Goal: Contribute content: Contribute content

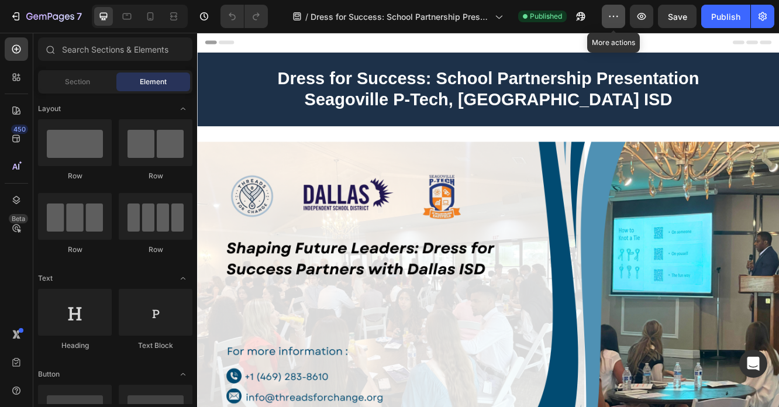
click at [607, 13] on button "button" at bounding box center [613, 16] width 23 height 23
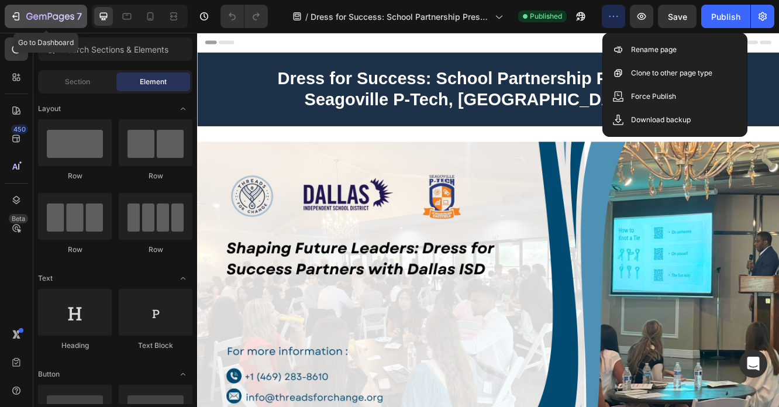
click at [42, 13] on icon "button" at bounding box center [50, 17] width 48 height 10
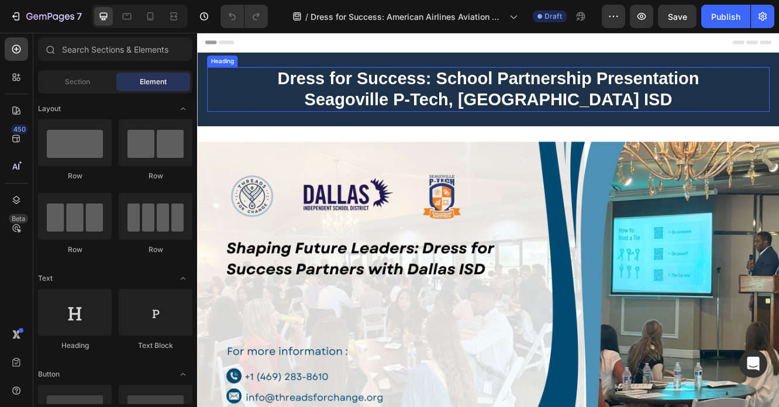
click at [491, 88] on strong "Dress for Success: School Partnership Presentation" at bounding box center [548, 87] width 508 height 23
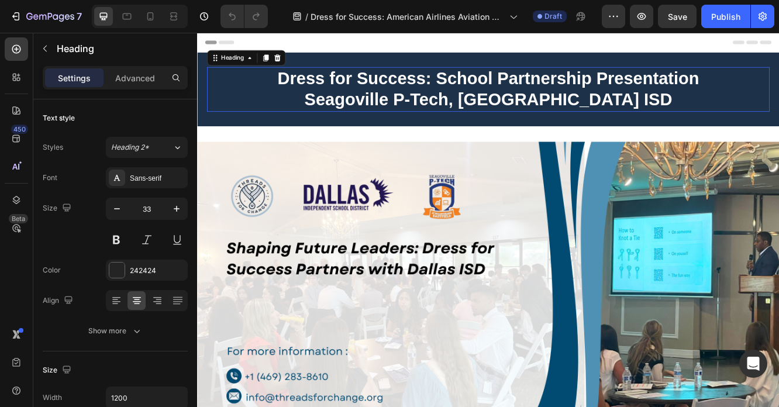
click at [491, 88] on strong "Dress for Success: School Partnership Presentation" at bounding box center [548, 87] width 508 height 23
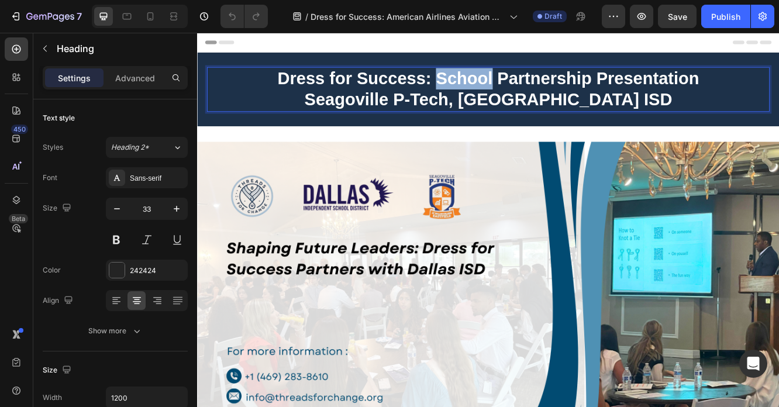
click at [491, 88] on strong "Dress for Success: School Partnership Presentation" at bounding box center [548, 87] width 508 height 23
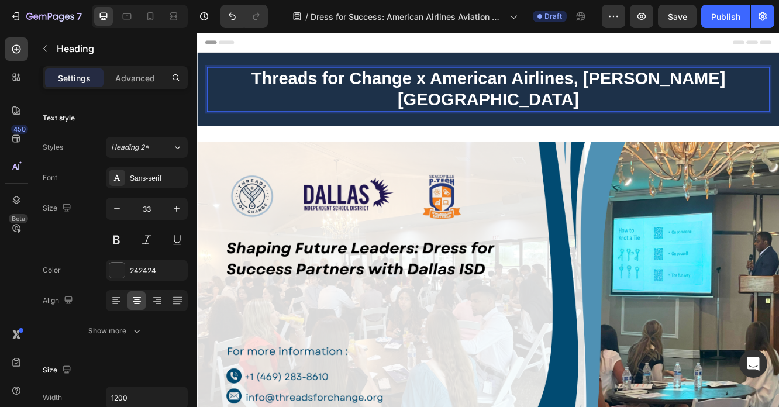
click at [650, 94] on strong "Threads for Change x American Airlines, [PERSON_NAME][GEOGRAPHIC_DATA]" at bounding box center [548, 100] width 572 height 49
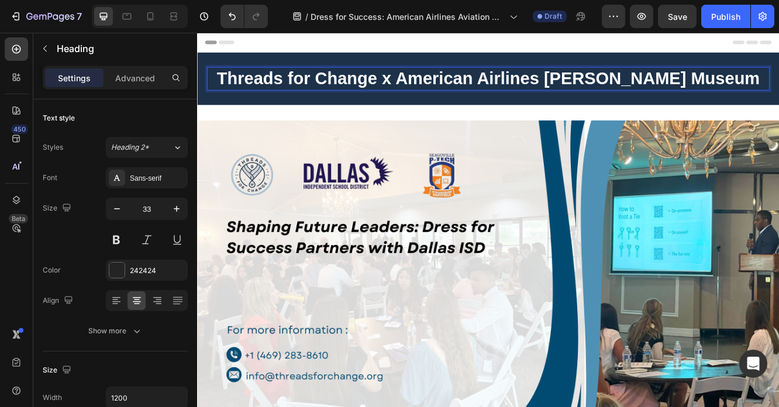
click at [779, 87] on p "Threads for Change x American Airlines [PERSON_NAME] Museum" at bounding box center [548, 88] width 676 height 26
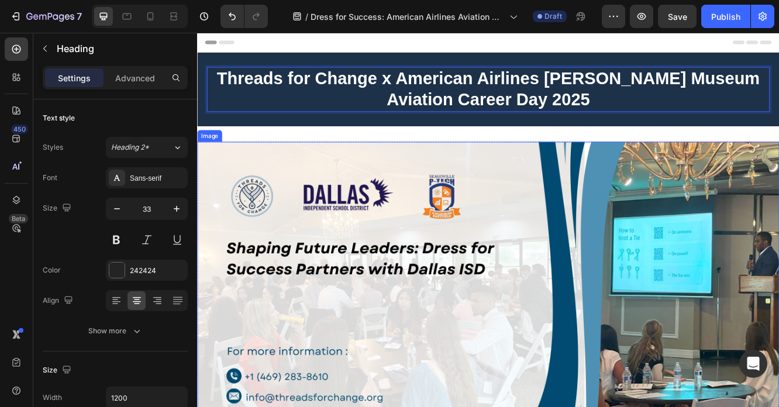
click at [515, 206] on img at bounding box center [548, 339] width 702 height 351
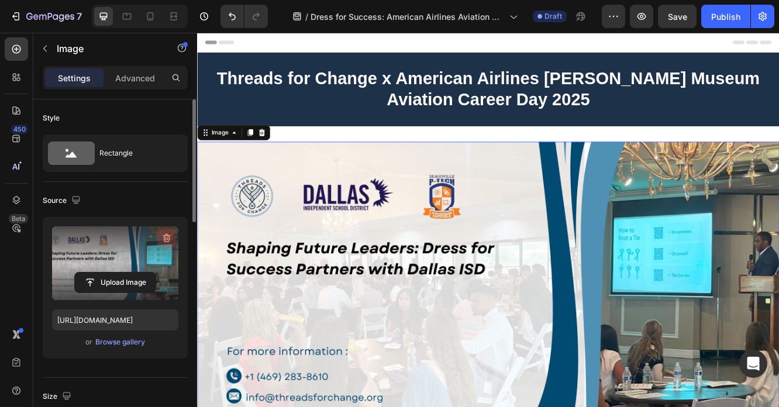
click at [169, 241] on icon "button" at bounding box center [167, 238] width 12 height 12
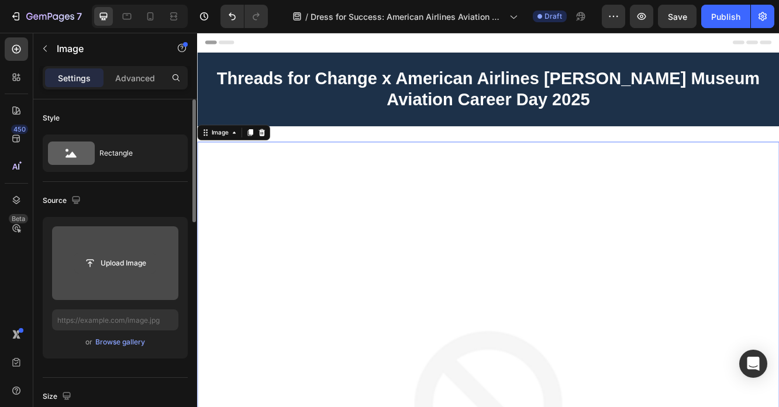
click at [150, 261] on input "file" at bounding box center [115, 263] width 81 height 20
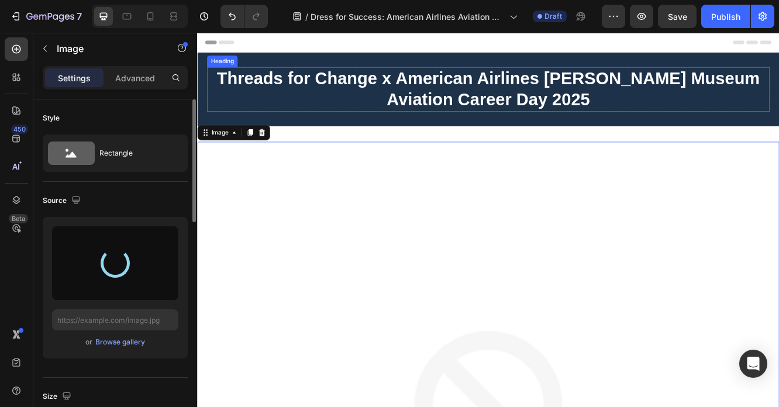
click at [398, 108] on p "⁠⁠⁠⁠⁠⁠⁠ Threads for Change x American Airlines [PERSON_NAME] Museum Aviation Ca…" at bounding box center [548, 100] width 676 height 51
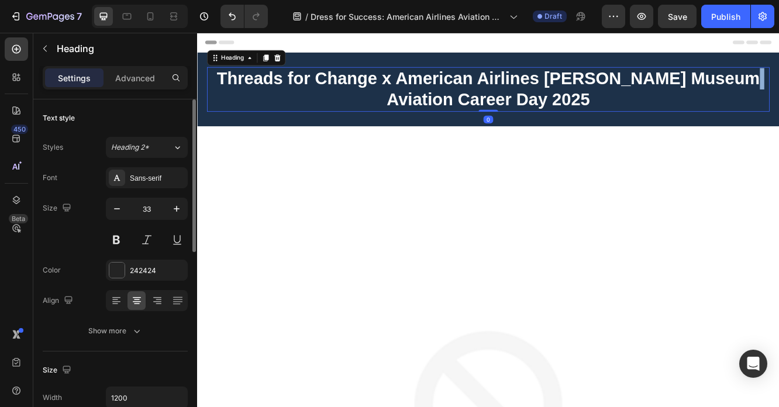
click at [398, 108] on p "Threads for Change x American Airlines [PERSON_NAME] Museum Aviation Career Day…" at bounding box center [548, 100] width 676 height 51
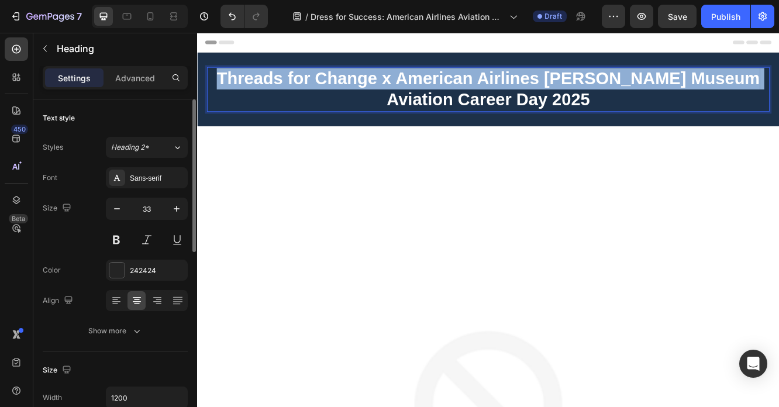
copy p "Threads for Change x American Airlines [PERSON_NAME] Museum"
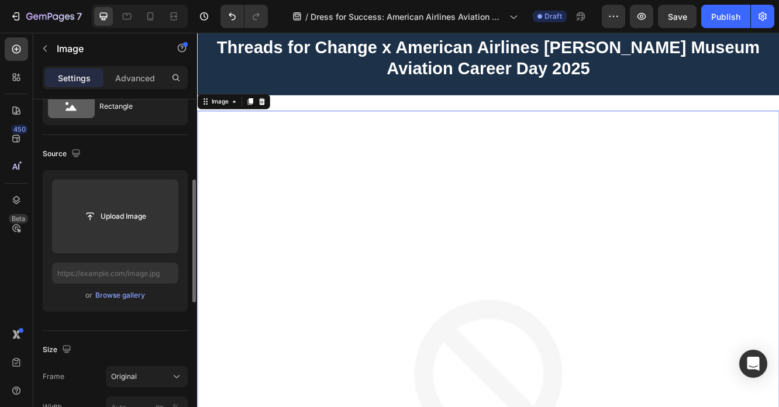
scroll to position [84, 0]
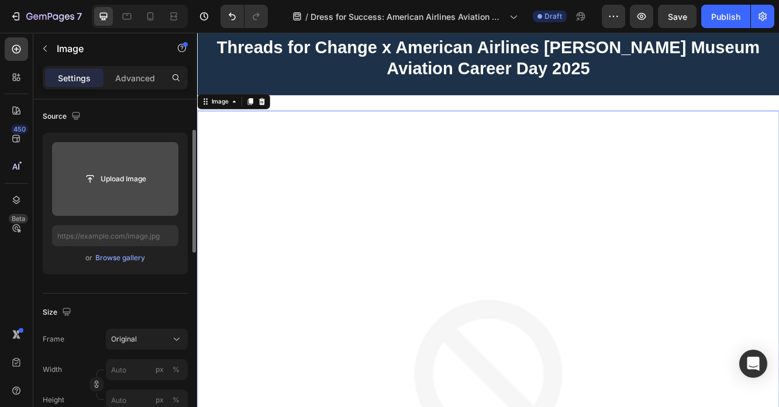
click at [129, 182] on input "file" at bounding box center [115, 179] width 81 height 20
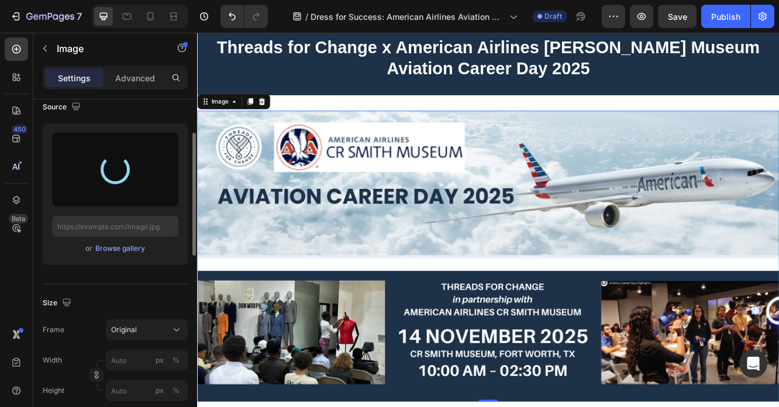
type input "[URL][DOMAIN_NAME]"
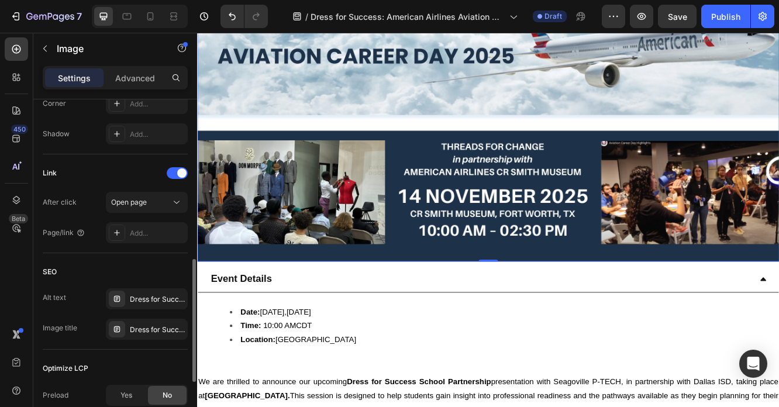
scroll to position [468, 0]
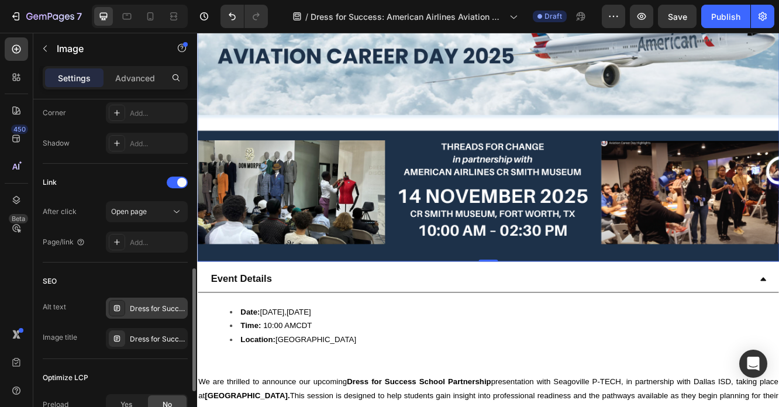
click at [154, 307] on div "Dress for Success: School Partnership Presentation Seagoville P-Tech, [GEOGRAPH…" at bounding box center [157, 309] width 55 height 11
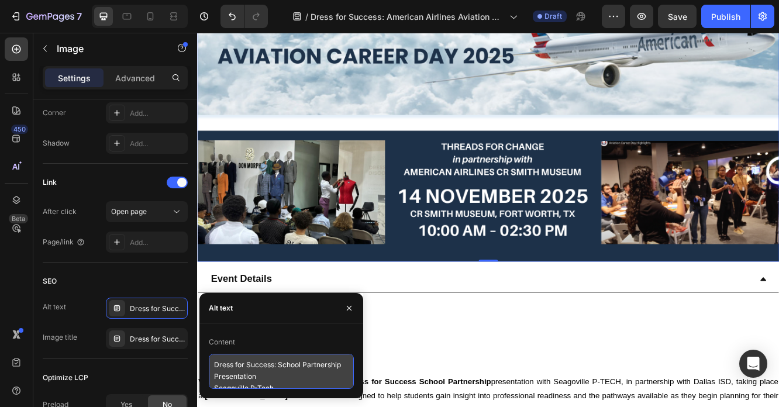
click at [245, 383] on textarea "Dress for Success: School Partnership Presentation Seagoville P-Tech, [GEOGRAPH…" at bounding box center [281, 371] width 145 height 35
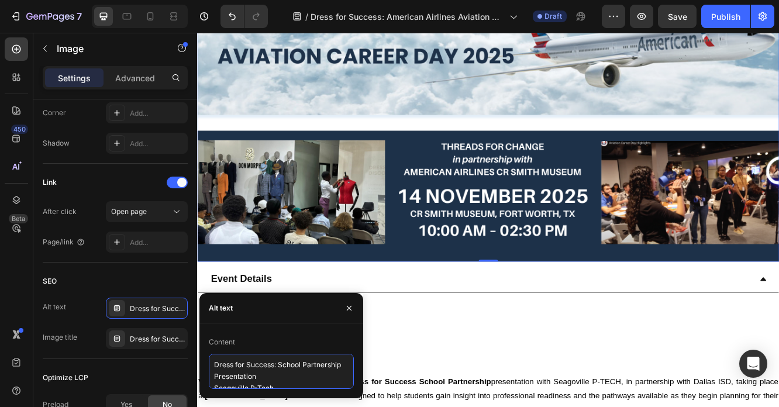
paste textarea "Threads for Change x American Airlines [PERSON_NAME] Museum Aviation Career Day…"
type textarea "Threads for Change x American Airlines [PERSON_NAME] Museum Aviation Career Day…"
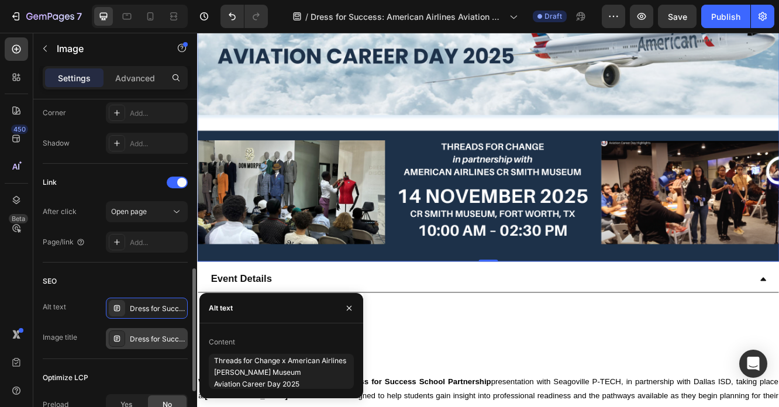
click at [156, 339] on div "Dress for Success: School Partnership Presentation Seagoville P-Tech, [GEOGRAPH…" at bounding box center [157, 339] width 55 height 11
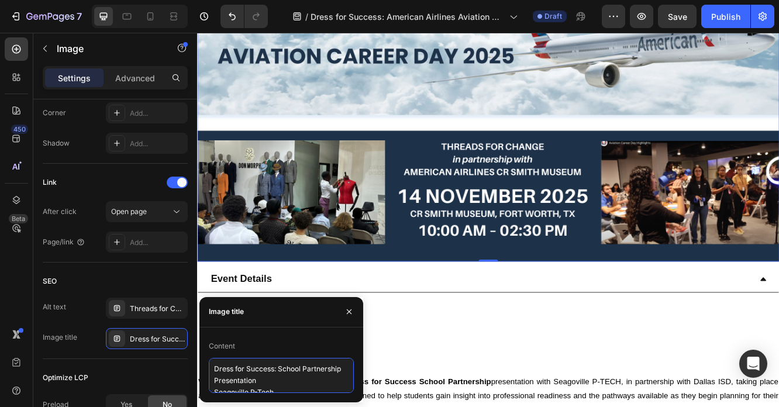
click at [278, 370] on textarea "Dress for Success: School Partnership Presentation Seagoville P-Tech, [GEOGRAPH…" at bounding box center [281, 375] width 145 height 35
paste textarea "Threads for Change x American Airlines [PERSON_NAME] Museum Aviation Career Day…"
type textarea "Threads for Change x American Airlines [PERSON_NAME] Museum Aviation Career Day…"
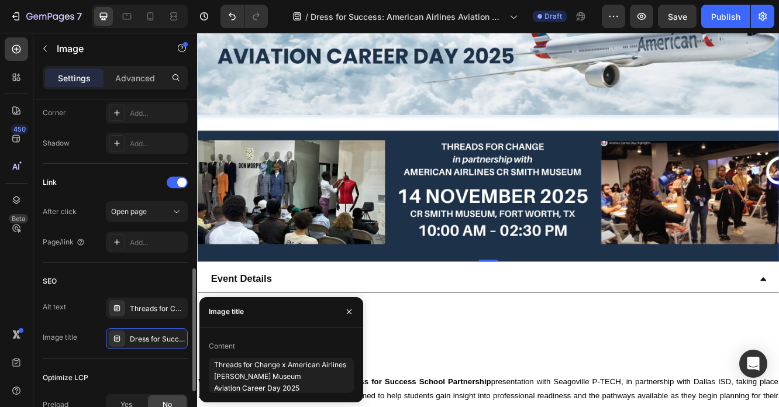
click at [166, 278] on div "SEO" at bounding box center [115, 281] width 145 height 19
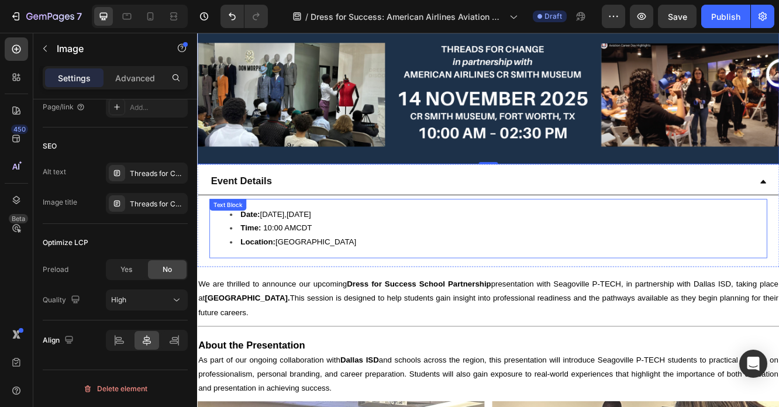
scroll to position [392, 0]
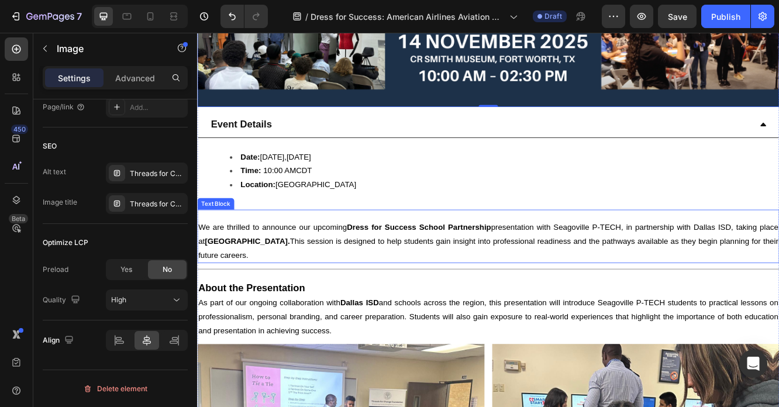
click at [391, 269] on strong "Dress for Success School Partnership" at bounding box center [464, 267] width 174 height 10
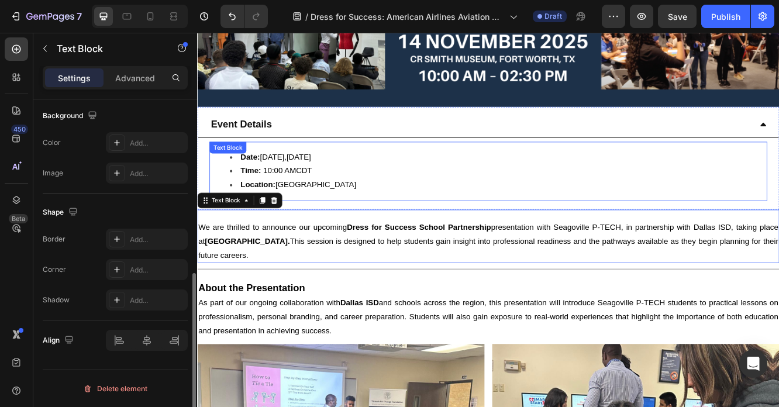
scroll to position [0, 0]
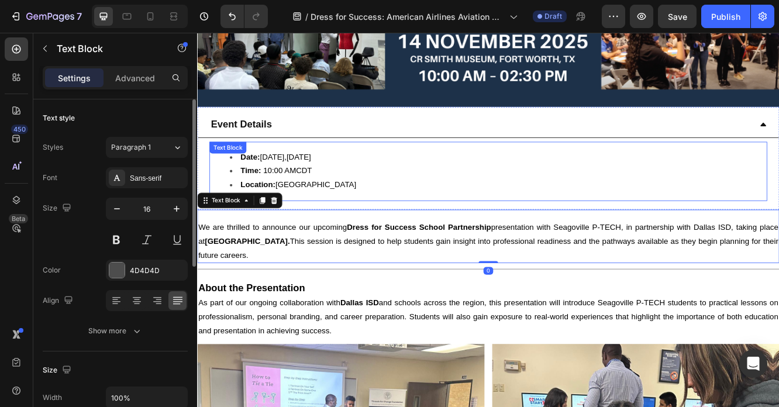
click at [290, 181] on span "Date: [DATE]," at bounding box center [277, 183] width 56 height 10
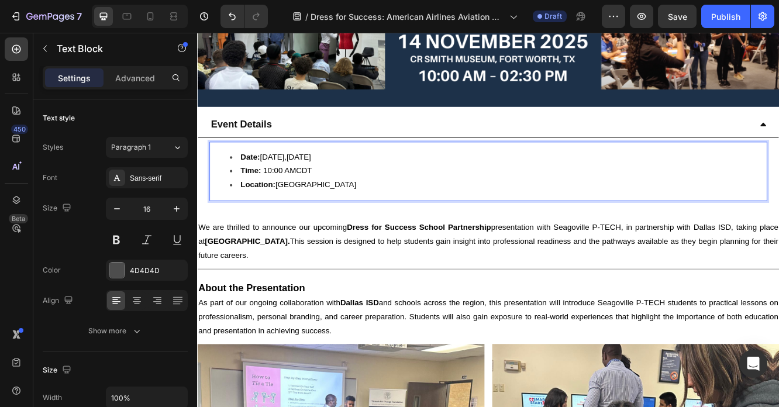
click at [289, 180] on span "Date: [DATE]," at bounding box center [277, 183] width 56 height 10
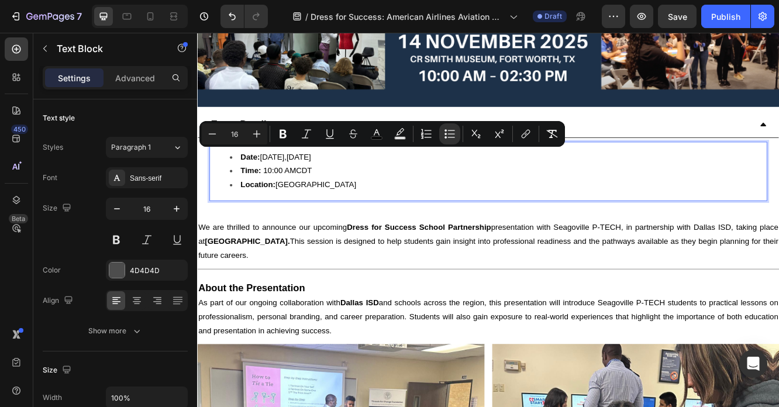
drag, startPoint x: 273, startPoint y: 178, endPoint x: 388, endPoint y: 180, distance: 114.7
click at [387, 180] on li "Date: [DATE]" at bounding box center [559, 183] width 647 height 17
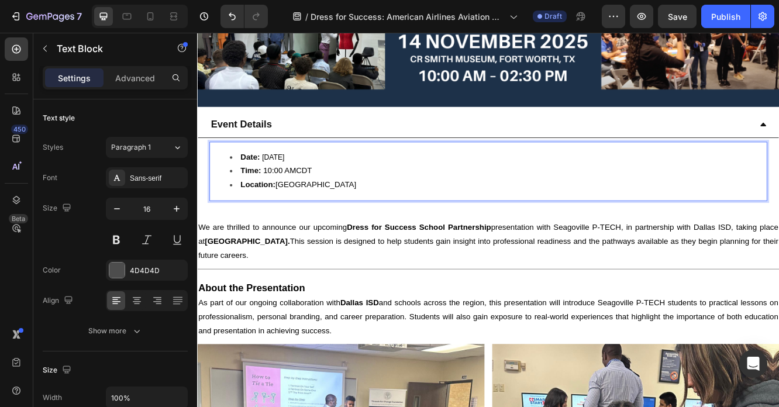
click at [319, 202] on li "Time: 10:00 AM CDT" at bounding box center [559, 199] width 647 height 17
click at [277, 198] on span "10:00 AM" at bounding box center [297, 199] width 40 height 10
click at [289, 215] on strong "Location:" at bounding box center [270, 216] width 42 height 10
click at [292, 215] on span "Location: [GEOGRAPHIC_DATA]" at bounding box center [319, 216] width 140 height 10
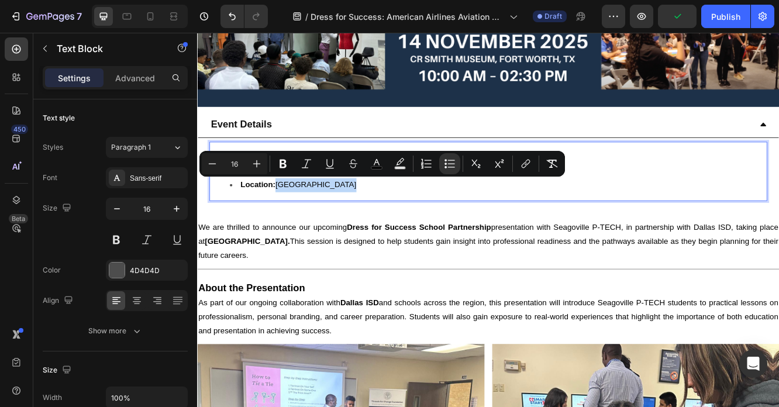
drag, startPoint x: 292, startPoint y: 213, endPoint x: 371, endPoint y: 215, distance: 79.0
click at [371, 215] on li "Location: [GEOGRAPHIC_DATA]" at bounding box center [559, 216] width 647 height 17
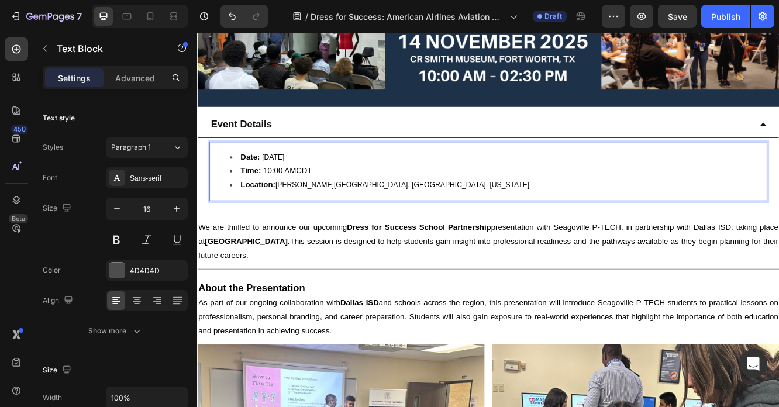
click at [436, 213] on li "Location: [PERSON_NAME][GEOGRAPHIC_DATA], [GEOGRAPHIC_DATA], [US_STATE]" at bounding box center [559, 216] width 647 height 17
click at [306, 215] on span "[PERSON_NAME][GEOGRAPHIC_DATA], [GEOGRAPHIC_DATA], [US_STATE]" at bounding box center [444, 216] width 306 height 9
drag, startPoint x: 275, startPoint y: 198, endPoint x: 285, endPoint y: 197, distance: 10.0
click at [285, 197] on span "10:00 AM" at bounding box center [297, 199] width 40 height 10
drag, startPoint x: 274, startPoint y: 197, endPoint x: 310, endPoint y: 198, distance: 36.3
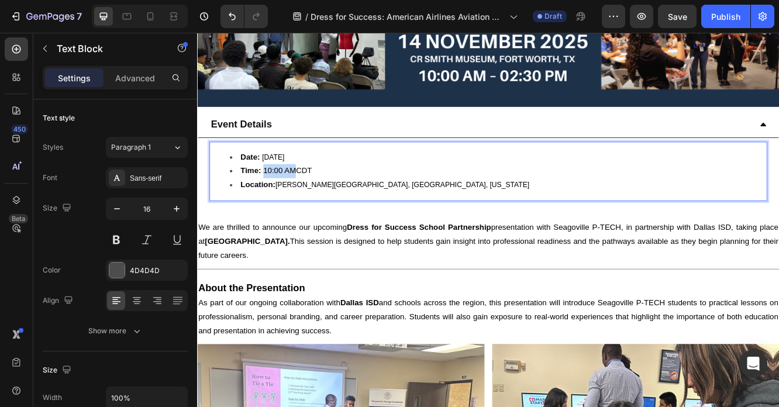
click at [309, 198] on span "10:00 AM" at bounding box center [297, 199] width 40 height 10
click at [270, 197] on span "Time:" at bounding box center [262, 199] width 27 height 10
drag, startPoint x: 270, startPoint y: 197, endPoint x: 366, endPoint y: 203, distance: 95.5
click at [366, 202] on li "Time: 10:00 am – 02:30 pm CDT" at bounding box center [559, 199] width 647 height 17
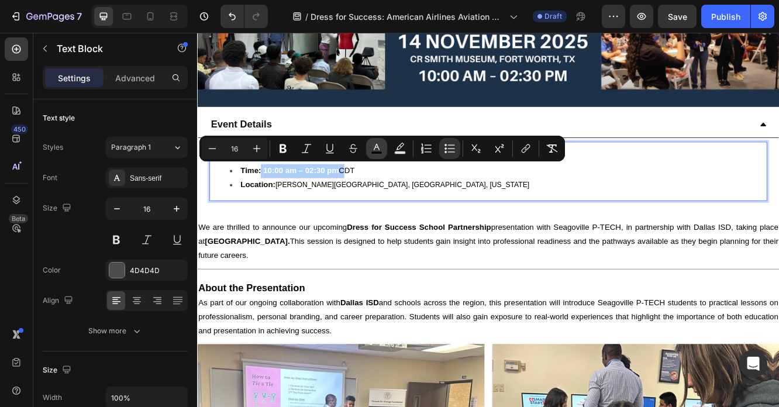
click at [378, 151] on icon "Editor contextual toolbar" at bounding box center [377, 149] width 12 height 12
type input "070707"
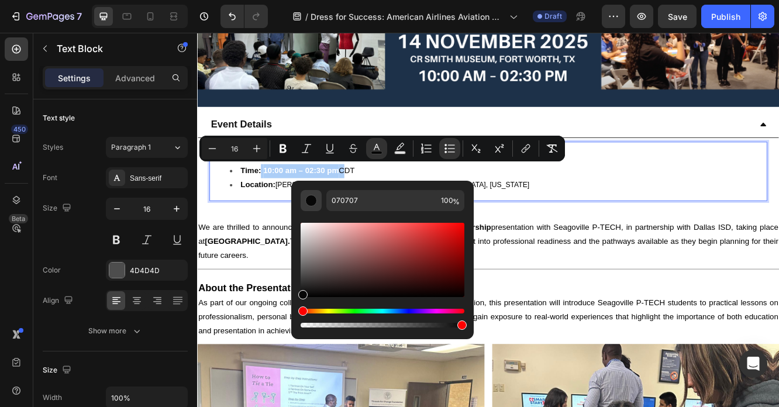
click at [312, 201] on div "Editor contextual toolbar" at bounding box center [311, 201] width 12 height 12
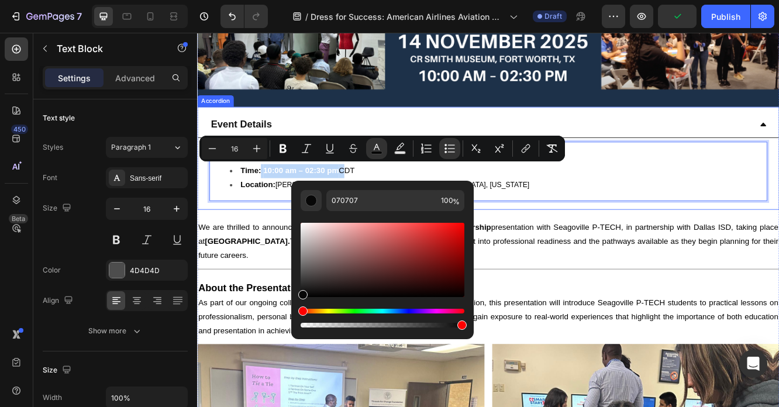
click at [261, 260] on p "We are thrilled to announce our upcoming Dress for Success School Partnership p…" at bounding box center [548, 284] width 700 height 50
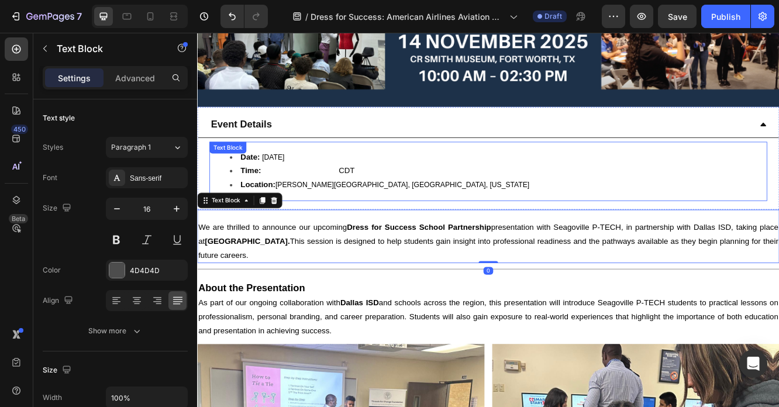
click at [415, 228] on div "Date: [DATE] Time: 10:00 am – 02:30 pm CDT Location: [PERSON_NAME][GEOGRAPHIC_D…" at bounding box center [548, 199] width 673 height 71
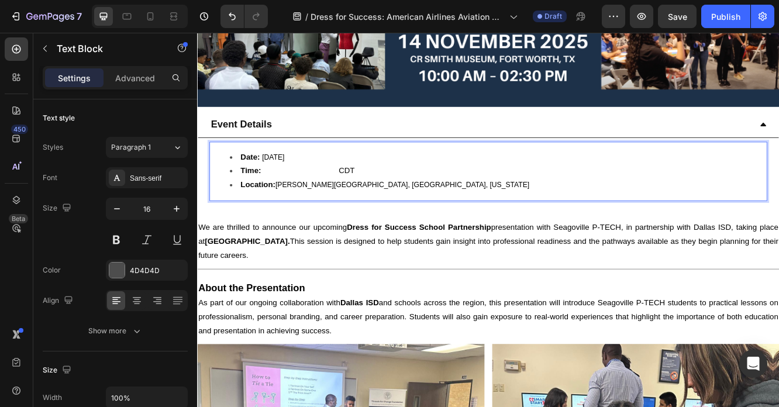
click at [323, 197] on strong "10:00 am – 02:30 pm" at bounding box center [322, 199] width 91 height 10
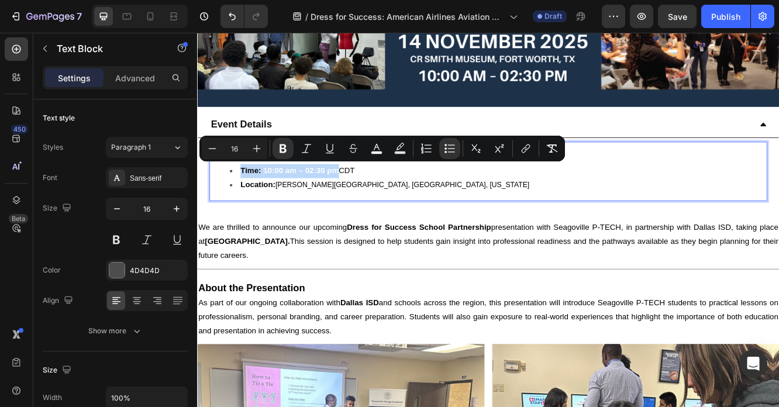
click at [323, 197] on strong "10:00 am – 02:30 pm" at bounding box center [322, 199] width 91 height 10
click at [377, 150] on icon "Editor contextual toolbar" at bounding box center [377, 149] width 12 height 12
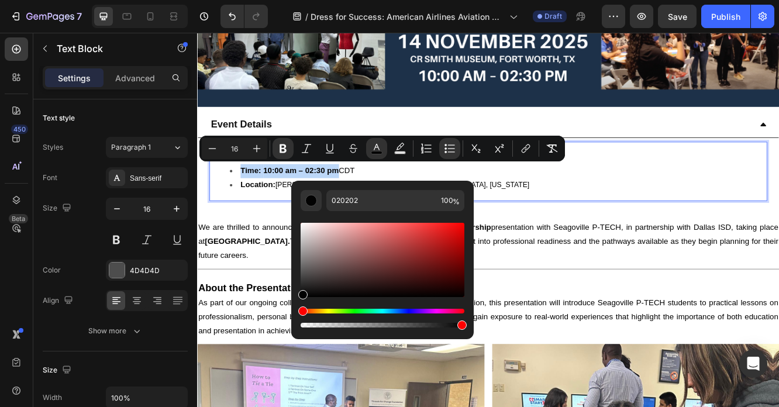
drag, startPoint x: 305, startPoint y: 294, endPoint x: 297, endPoint y: 297, distance: 8.7
click at [297, 297] on div "020202 100 %" at bounding box center [382, 255] width 182 height 149
drag, startPoint x: 500, startPoint y: 325, endPoint x: 305, endPoint y: 374, distance: 201.4
drag, startPoint x: 302, startPoint y: 294, endPoint x: 304, endPoint y: 302, distance: 8.3
click at [302, 307] on div "Editor contextual toolbar" at bounding box center [383, 275] width 164 height 109
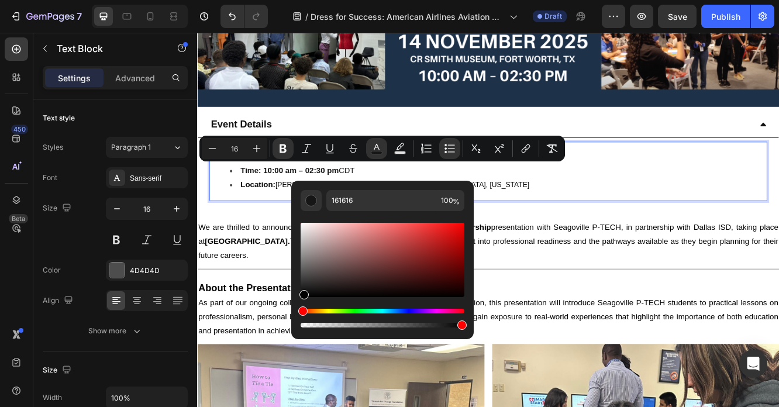
type input "000000"
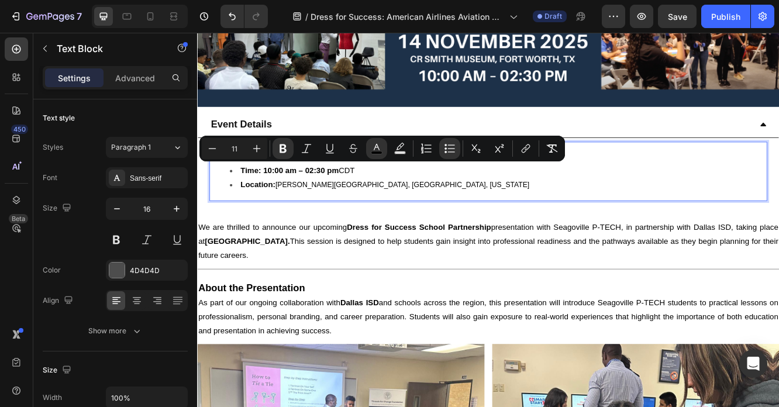
click at [412, 224] on div "Date: [DATE] Time: 10:00 am – 02:30 pm CDT Location: [PERSON_NAME][GEOGRAPHIC_D…" at bounding box center [548, 199] width 673 height 71
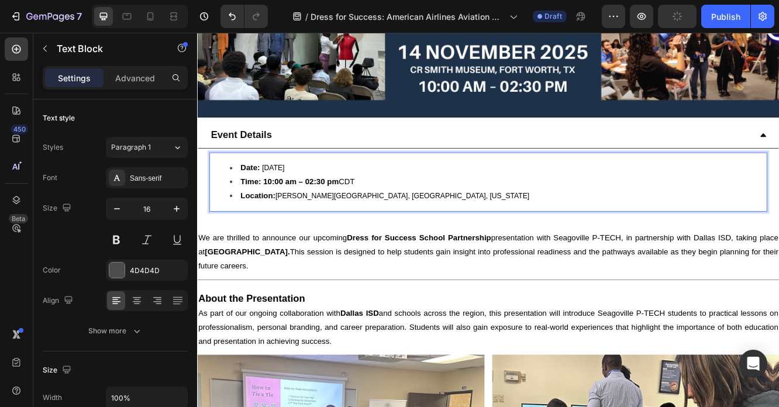
scroll to position [374, 0]
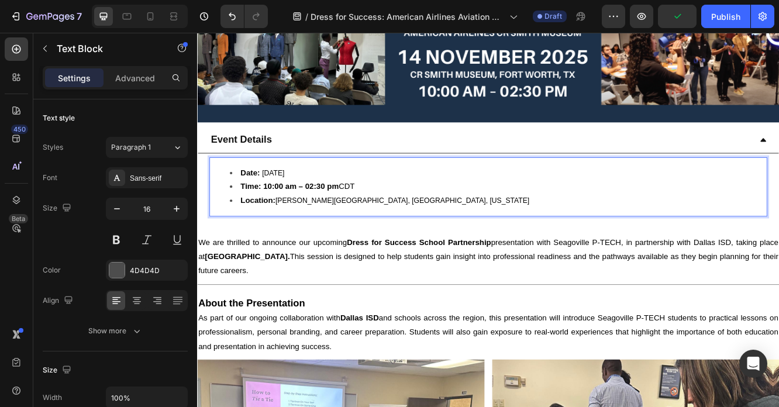
click at [277, 213] on strong "10:00 am – 02:30 pm" at bounding box center [322, 218] width 91 height 10
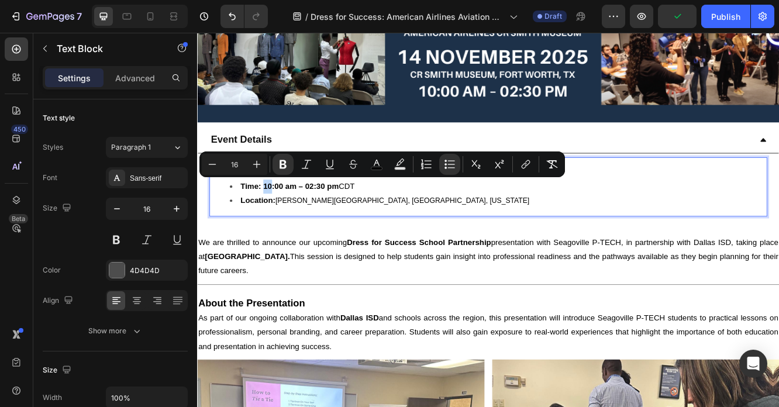
click at [277, 219] on strong "10:00 am – 02:30 pm" at bounding box center [322, 218] width 91 height 10
drag, startPoint x: 274, startPoint y: 215, endPoint x: 362, endPoint y: 222, distance: 88.0
click at [362, 222] on li "Time: 10:00 am – 02:30 pm CDT" at bounding box center [559, 218] width 647 height 17
drag, startPoint x: 285, startPoint y: 166, endPoint x: 297, endPoint y: 172, distance: 13.4
click at [285, 166] on icon "Editor contextual toolbar" at bounding box center [283, 164] width 7 height 9
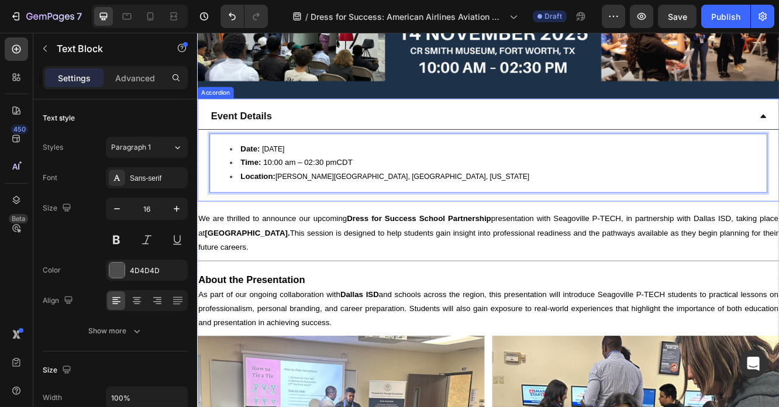
scroll to position [421, 0]
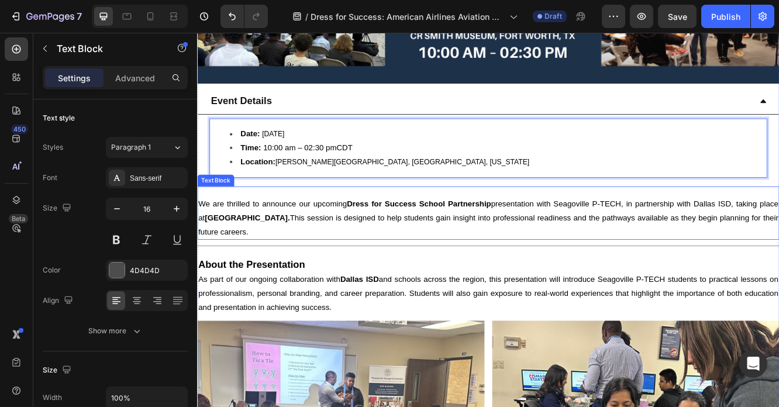
click at [370, 243] on p "We are thrilled to announce our upcoming Dress for Success School Partnership p…" at bounding box center [548, 256] width 700 height 50
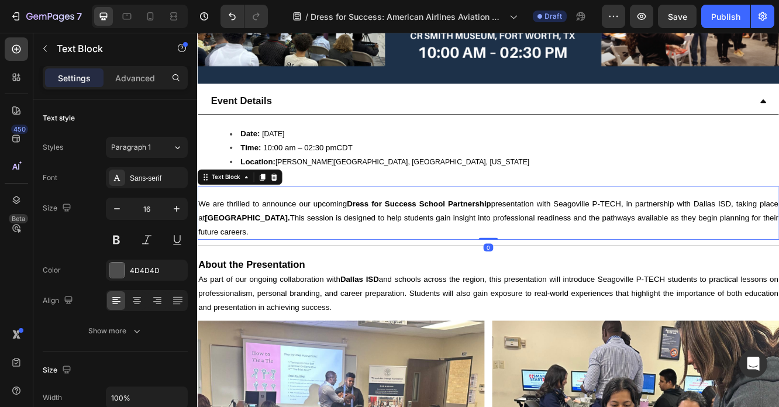
click at [370, 243] on p "We are thrilled to announce our upcoming Dress for Success School Partnership p…" at bounding box center [548, 256] width 700 height 50
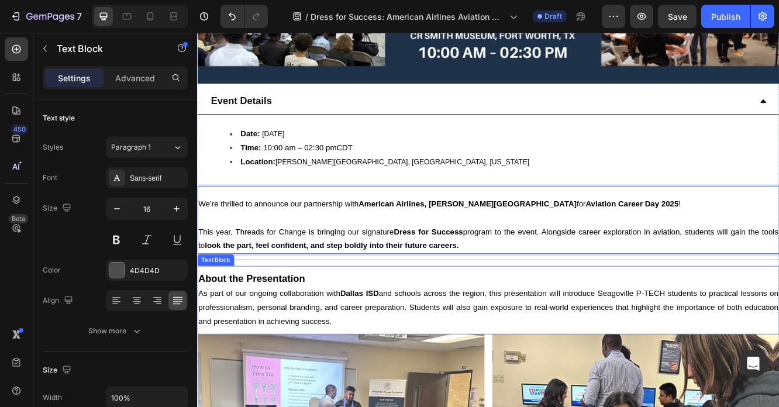
click at [271, 321] on p "About the Presentation" at bounding box center [548, 330] width 700 height 18
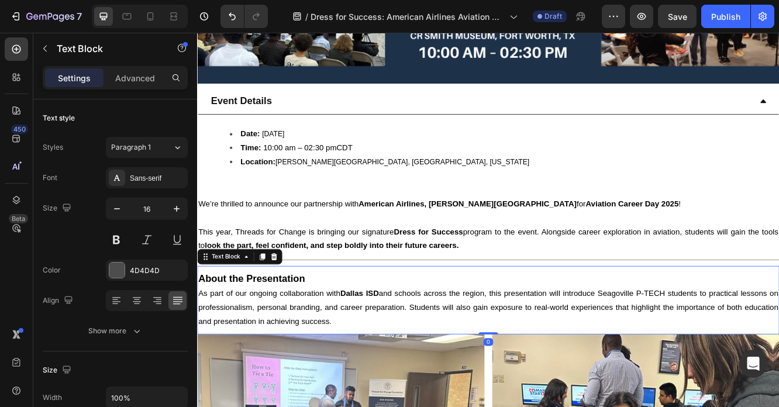
click at [271, 321] on p "About the Presentation" at bounding box center [548, 330] width 700 height 18
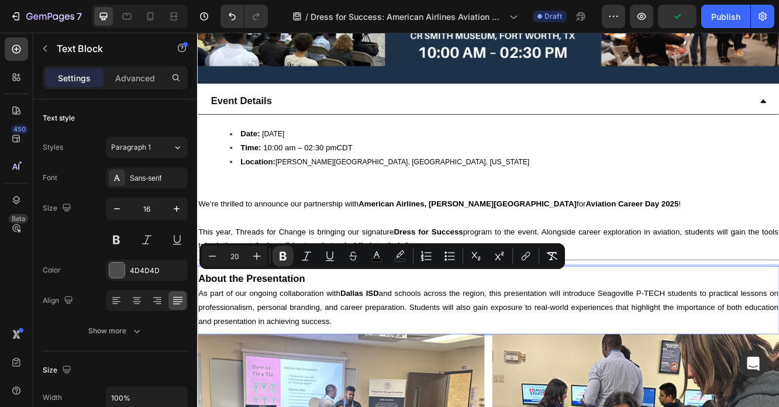
click at [232, 329] on strong "About the Presentation" at bounding box center [262, 329] width 129 height 13
drag, startPoint x: 199, startPoint y: 325, endPoint x: 328, endPoint y: 324, distance: 128.7
click at [328, 323] on p "About the Presentation" at bounding box center [548, 330] width 700 height 18
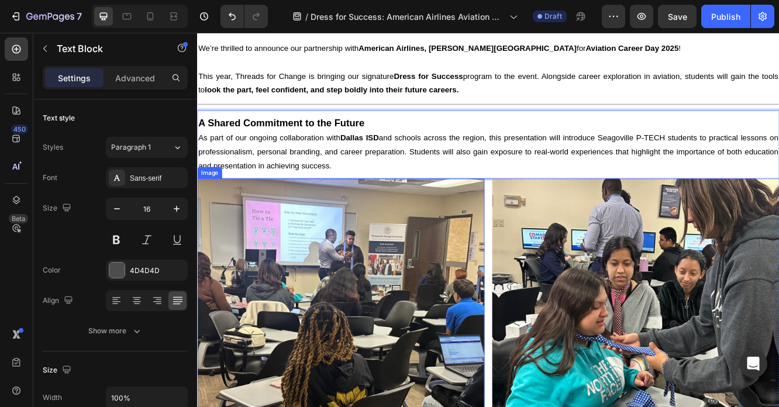
scroll to position [627, 0]
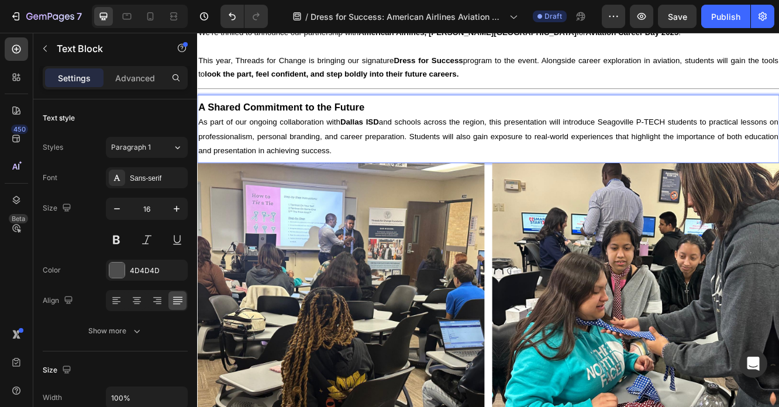
click at [325, 163] on p "As part of our ongoing collaboration with Dallas ISD and schools across the reg…" at bounding box center [548, 158] width 700 height 50
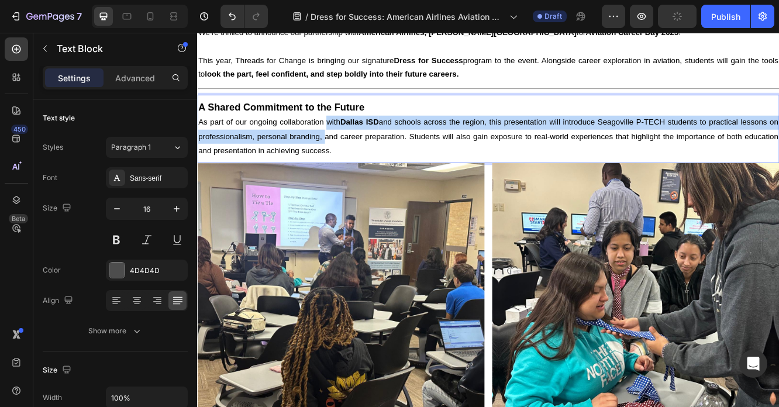
click at [349, 147] on p "As part of our ongoing collaboration with Dallas ISD and schools across the reg…" at bounding box center [548, 158] width 700 height 50
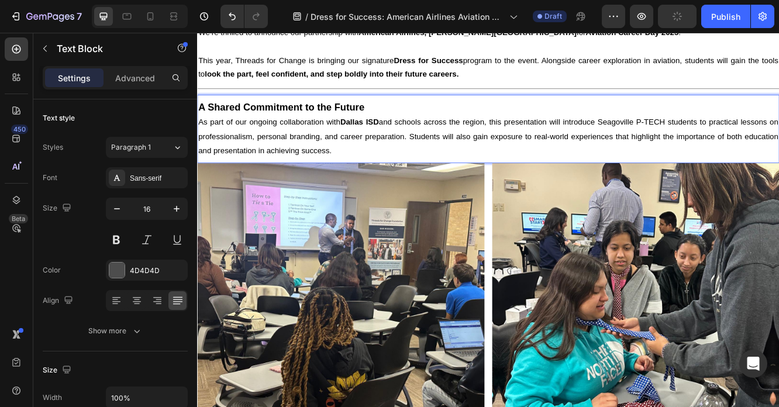
click at [349, 147] on p "As part of our ongoing collaboration with Dallas ISD and schools across the reg…" at bounding box center [548, 158] width 700 height 50
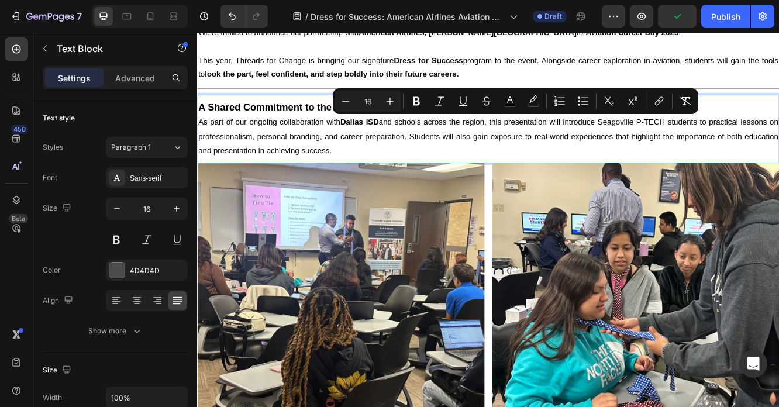
type input "11"
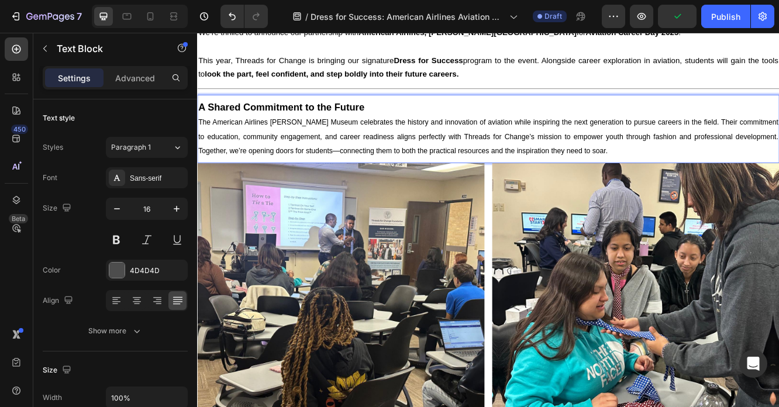
click at [368, 166] on p "The American Airlines [PERSON_NAME] Museum celebrates the history and innovatio…" at bounding box center [548, 158] width 700 height 50
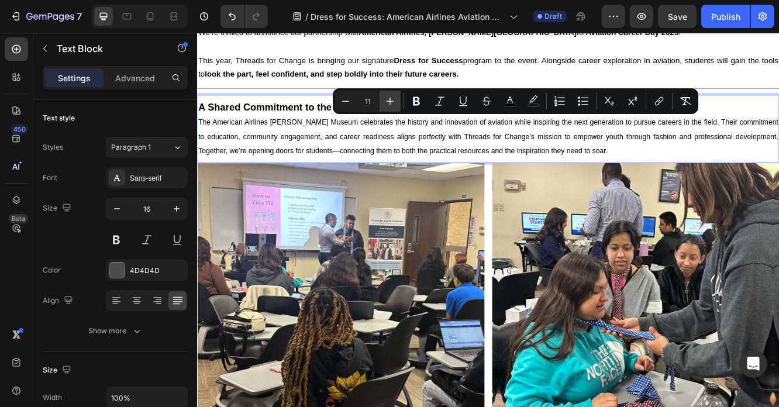
click at [390, 102] on icon "Editor contextual toolbar" at bounding box center [391, 102] width 8 height 8
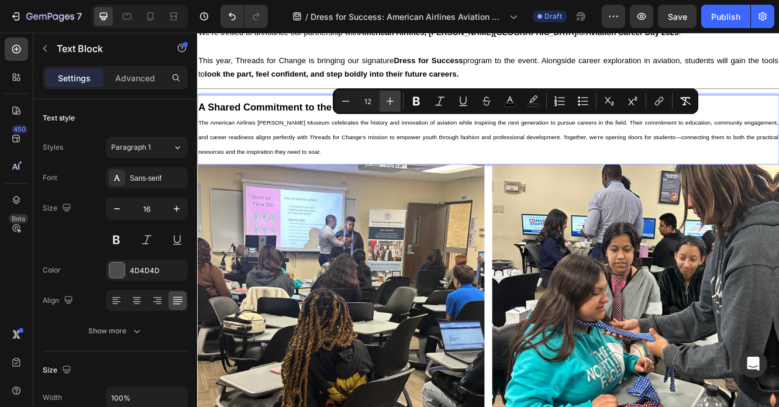
click at [390, 102] on icon "Editor contextual toolbar" at bounding box center [391, 102] width 8 height 8
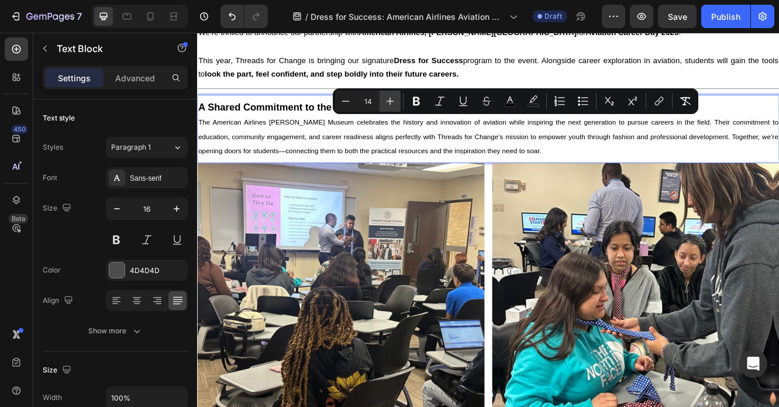
click at [390, 102] on icon "Editor contextual toolbar" at bounding box center [391, 102] width 8 height 8
type input "15"
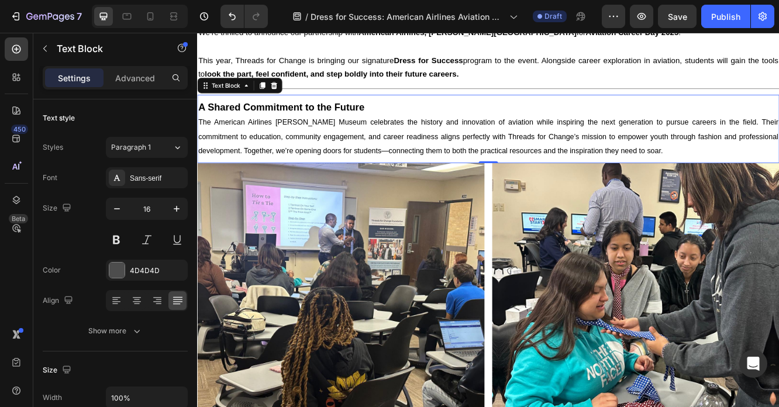
click at [382, 169] on span "The American Airlines [PERSON_NAME] Museum celebrates the history and innovatio…" at bounding box center [548, 158] width 700 height 44
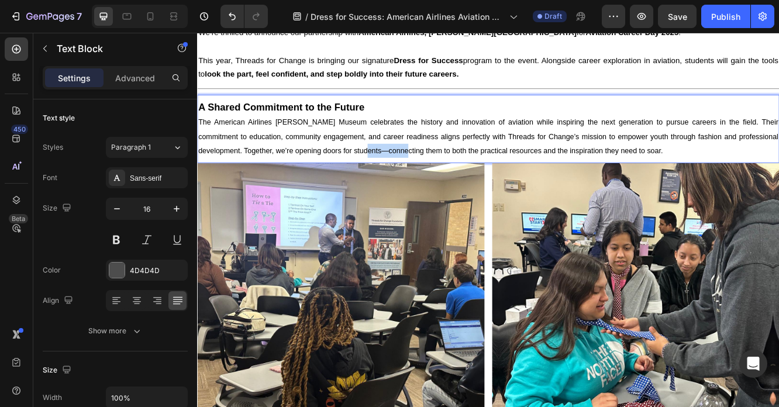
click at [382, 169] on span "The American Airlines [PERSON_NAME] Museum celebrates the history and innovatio…" at bounding box center [548, 158] width 700 height 44
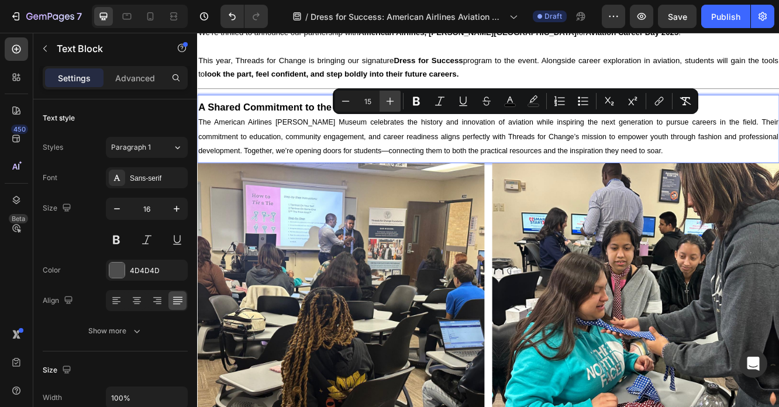
click at [394, 101] on icon "Editor contextual toolbar" at bounding box center [391, 102] width 8 height 8
type input "16"
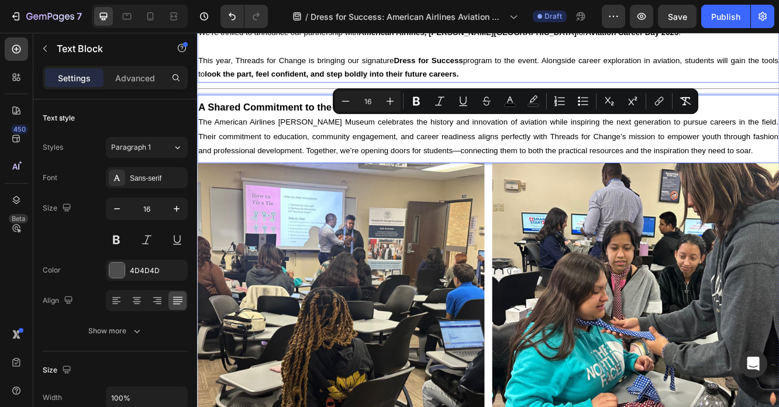
click at [386, 67] on span "This year, Threads for Change is bringing our signature Dress for Success progr…" at bounding box center [548, 74] width 700 height 27
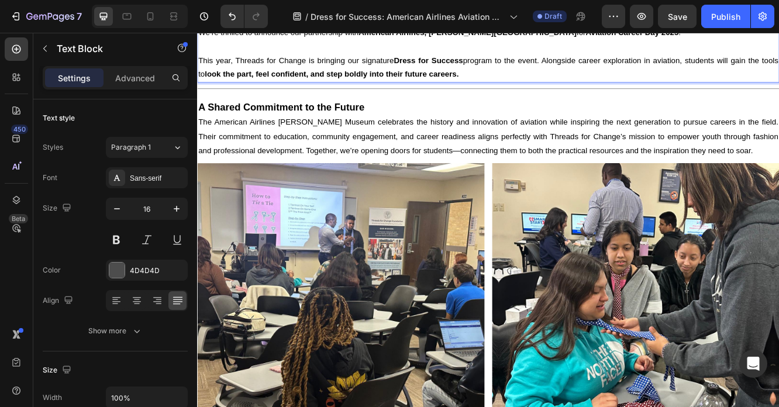
click at [386, 67] on span "This year, Threads for Change is bringing our signature Dress for Success progr…" at bounding box center [548, 74] width 700 height 27
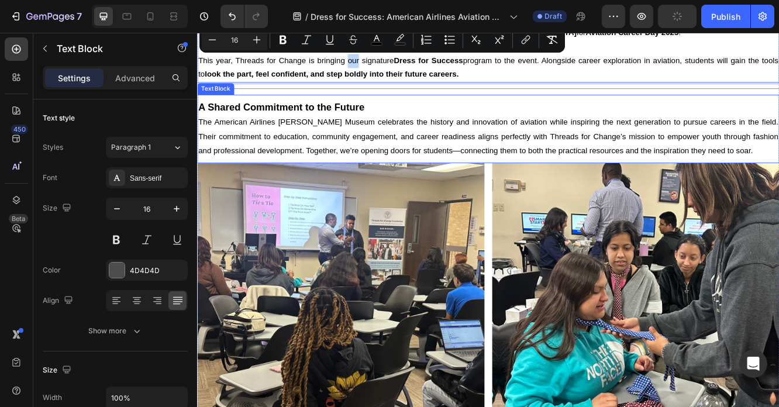
click at [354, 158] on span "The American Airlines [PERSON_NAME] Museum celebrates the history and innovatio…" at bounding box center [548, 158] width 700 height 44
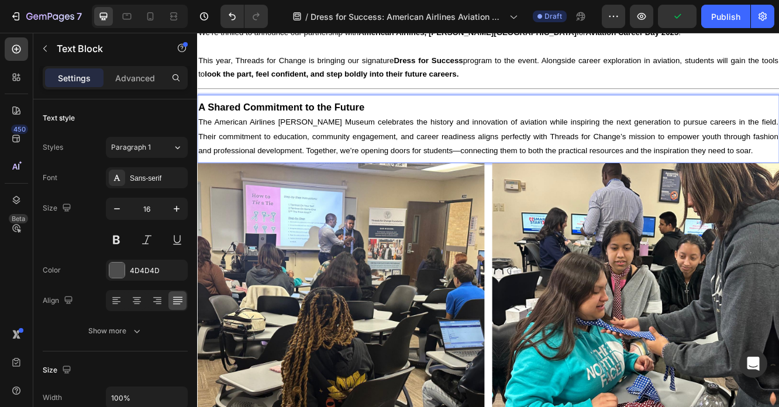
click at [354, 158] on span "The American Airlines [PERSON_NAME] Museum celebrates the history and innovatio…" at bounding box center [548, 158] width 700 height 44
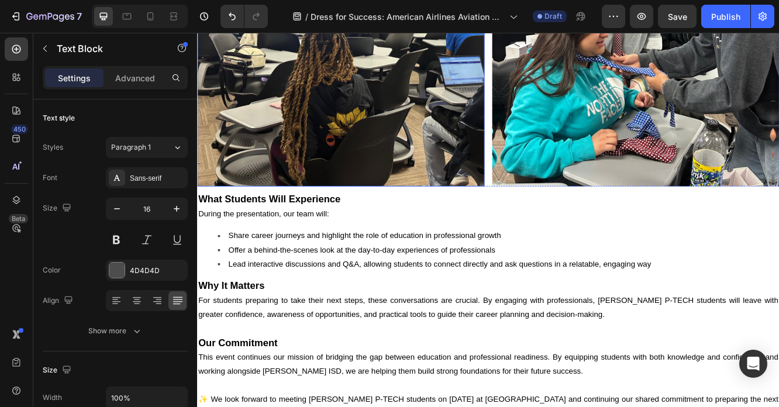
scroll to position [955, 0]
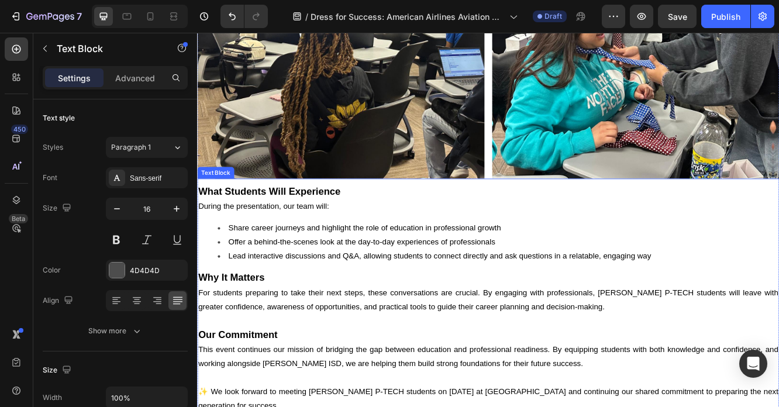
click at [265, 218] on strong "What Students Will Experience" at bounding box center [283, 224] width 171 height 13
click at [232, 319] on p "Why It Matters" at bounding box center [548, 328] width 700 height 18
click at [235, 325] on strong "Why It Matters" at bounding box center [238, 327] width 80 height 13
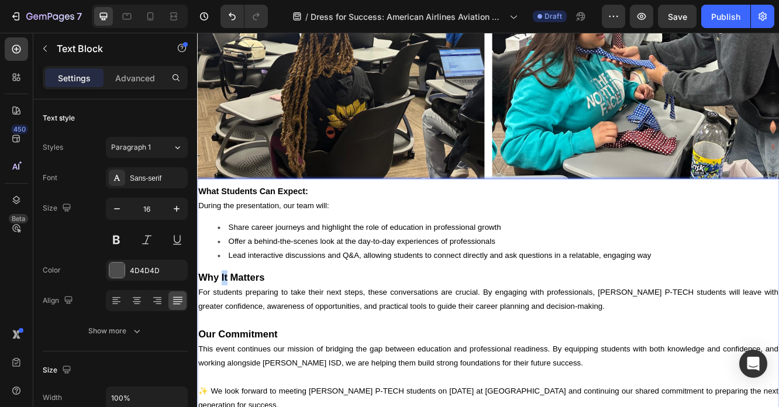
click at [235, 325] on strong "Why It Matters" at bounding box center [238, 327] width 80 height 13
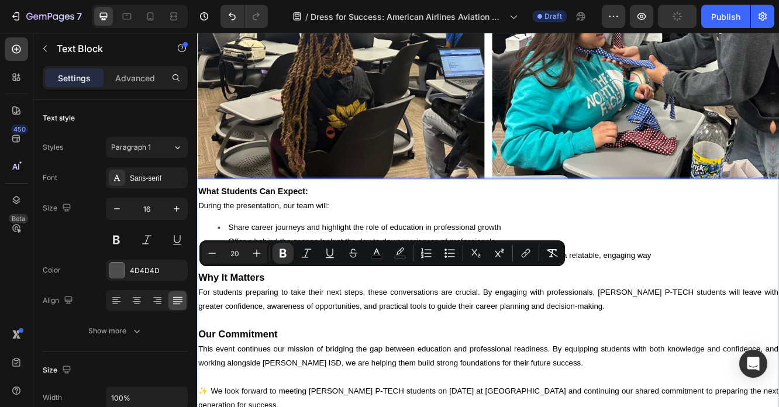
type input "13"
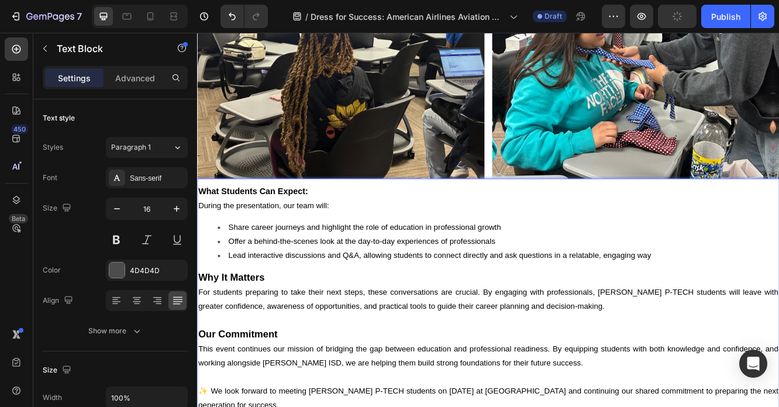
click at [292, 218] on strong "What Students Can Expect:" at bounding box center [264, 224] width 132 height 12
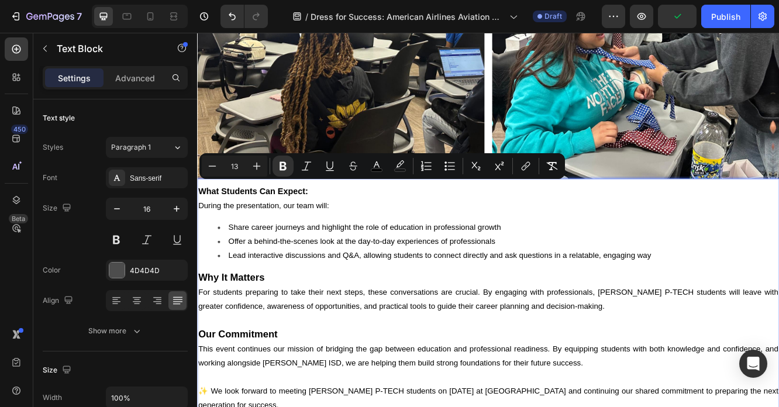
click at [239, 167] on input "13" at bounding box center [234, 166] width 23 height 14
click at [230, 168] on input "13" at bounding box center [234, 166] width 23 height 14
click at [236, 168] on input "13" at bounding box center [234, 166] width 23 height 14
click at [238, 166] on input "13" at bounding box center [234, 166] width 23 height 14
type input "1"
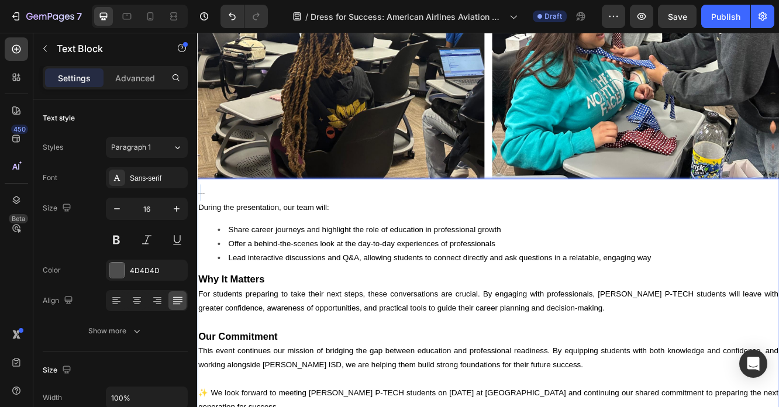
click at [201, 219] on p "⁠⁠⁠⁠⁠⁠⁠ What Students Can Expect:" at bounding box center [548, 226] width 700 height 20
click at [201, 219] on p "What Students Can Expect:" at bounding box center [548, 226] width 700 height 20
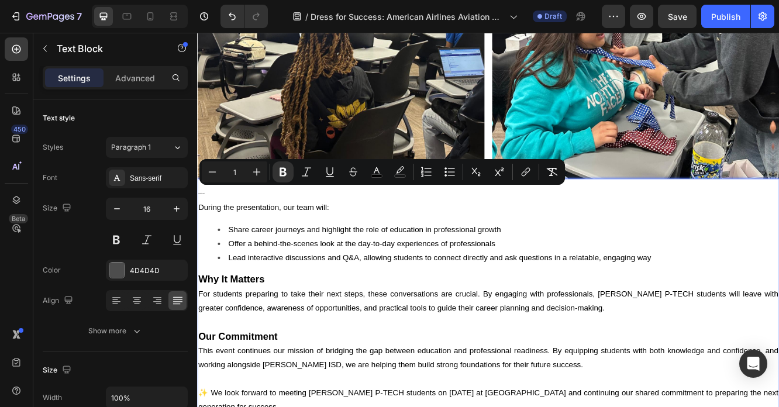
click at [201, 219] on p "What Students Can Expect:" at bounding box center [548, 226] width 700 height 20
click at [242, 174] on input "1" at bounding box center [234, 172] width 23 height 14
type input "20"
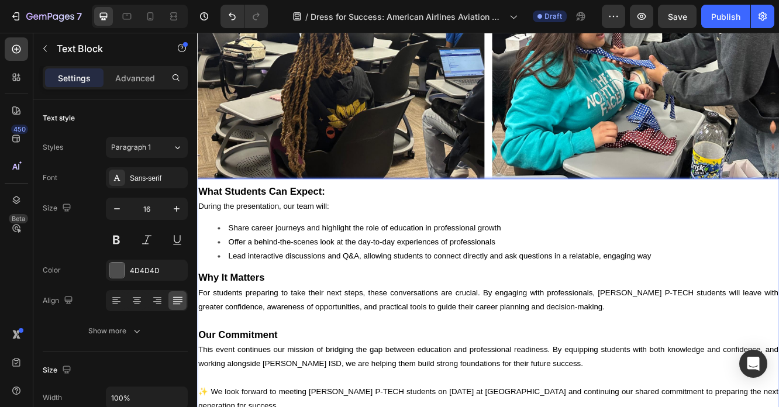
click at [305, 237] on span "During the presentation, our team will:" at bounding box center [276, 242] width 157 height 10
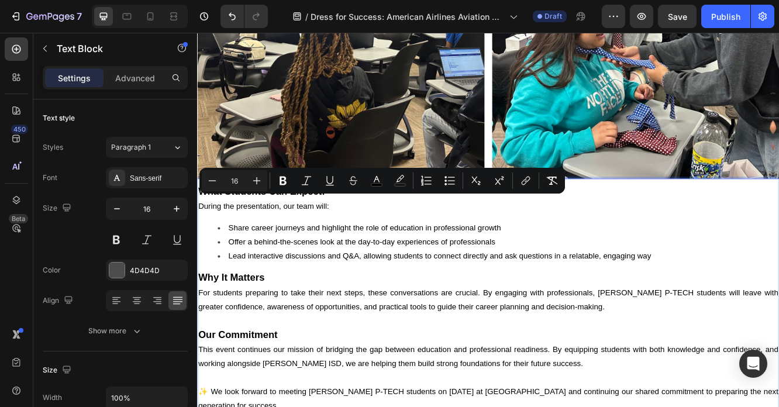
click at [305, 287] on li "Offer a behind-the-scenes look at the day-to-day experiences of professionals" at bounding box center [560, 285] width 676 height 17
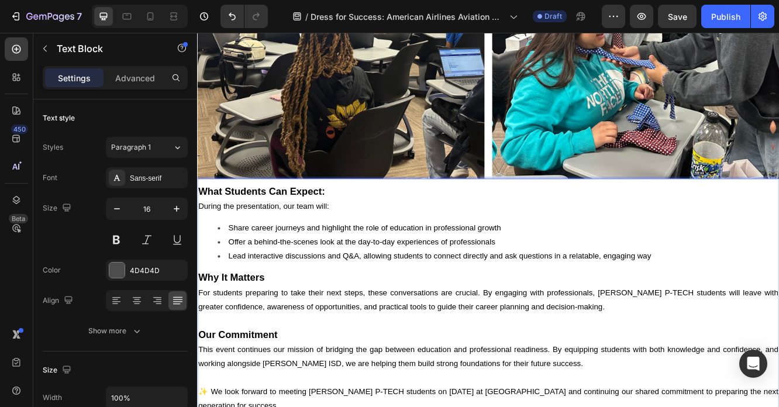
click at [305, 287] on li "Offer a behind-the-scenes look at the day-to-day experiences of professionals" at bounding box center [560, 285] width 676 height 17
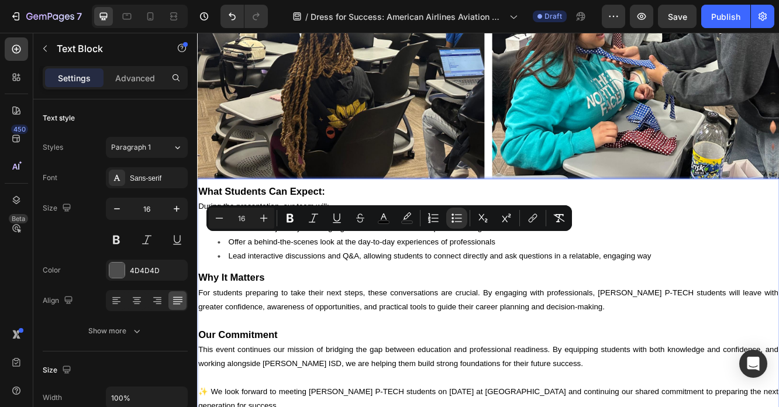
click at [305, 287] on li "Offer a behind-the-scenes look at the day-to-day experiences of professionals" at bounding box center [560, 285] width 676 height 17
drag, startPoint x: 294, startPoint y: 292, endPoint x: 450, endPoint y: 263, distance: 158.9
click at [294, 294] on li "Lead interactive discussions and Q&A, allowing students to connect directly and…" at bounding box center [560, 302] width 676 height 17
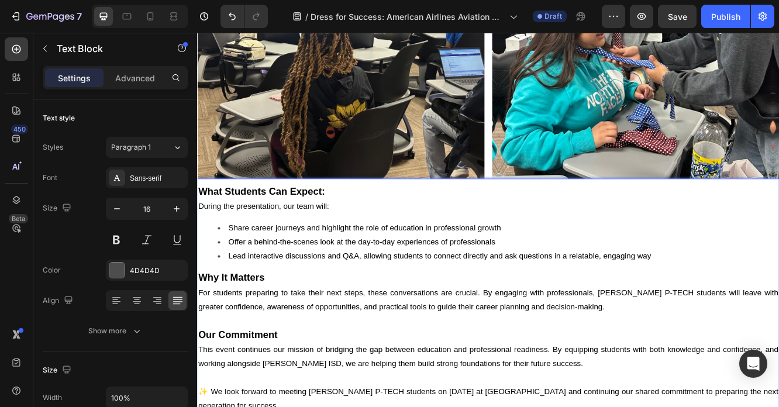
click at [208, 237] on span "During the presentation, our team will:" at bounding box center [276, 242] width 157 height 10
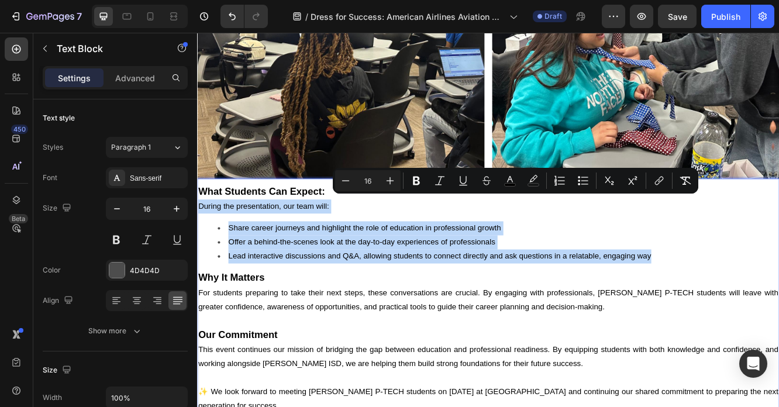
drag, startPoint x: 213, startPoint y: 238, endPoint x: 825, endPoint y: 304, distance: 614.7
click at [779, 303] on div "What Students Can Expect: During the presentation, our team will: Share career …" at bounding box center [548, 353] width 702 height 277
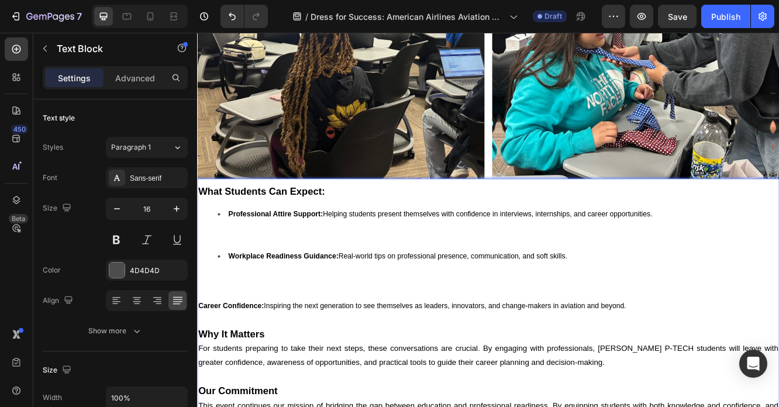
click at [283, 326] on li "Workplace Readiness Guidance: Real-world tips on professional presence, communi…" at bounding box center [560, 319] width 676 height 50
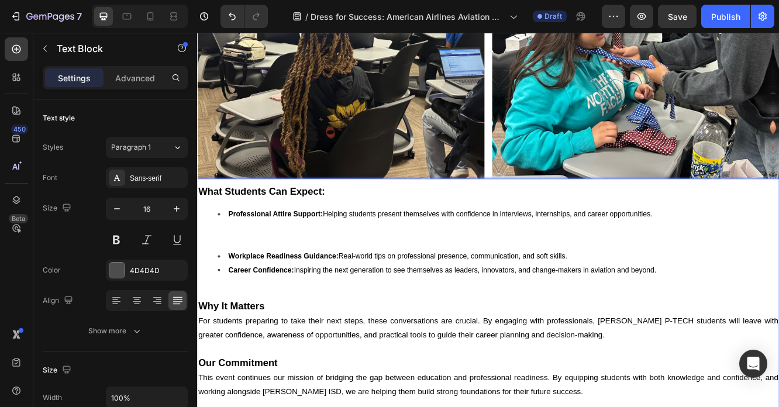
click at [237, 269] on li "Professional Attire Support: Helping students present themselves with confidenc…" at bounding box center [560, 268] width 676 height 50
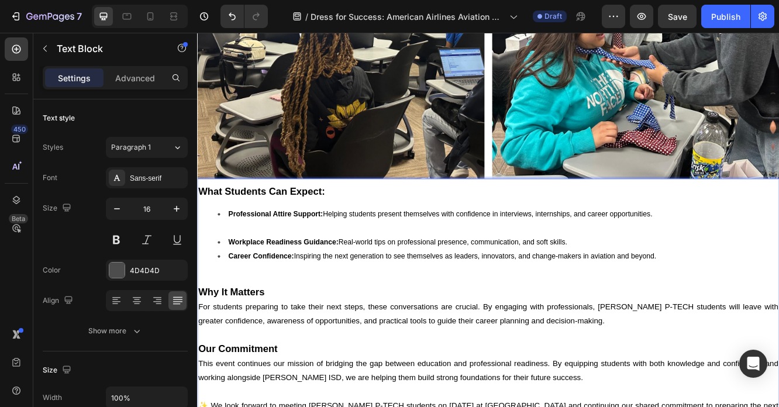
click at [237, 268] on li "Professional Attire Support: Helping students present themselves with confidenc…" at bounding box center [560, 260] width 676 height 34
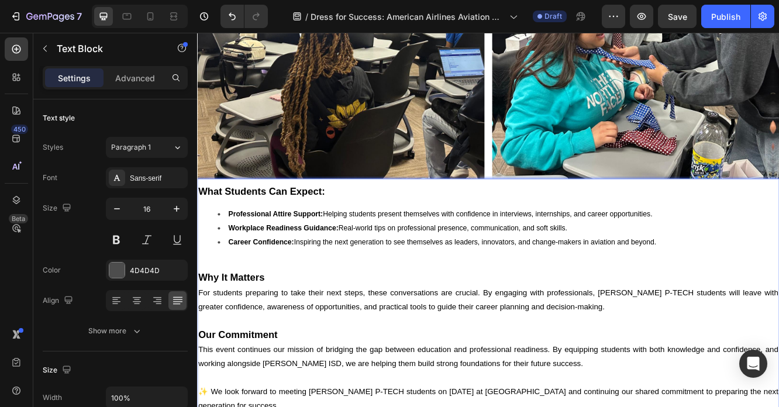
click at [237, 268] on li "Workplace Readiness Guidance: Real-world tips on professional presence, communi…" at bounding box center [560, 268] width 676 height 17
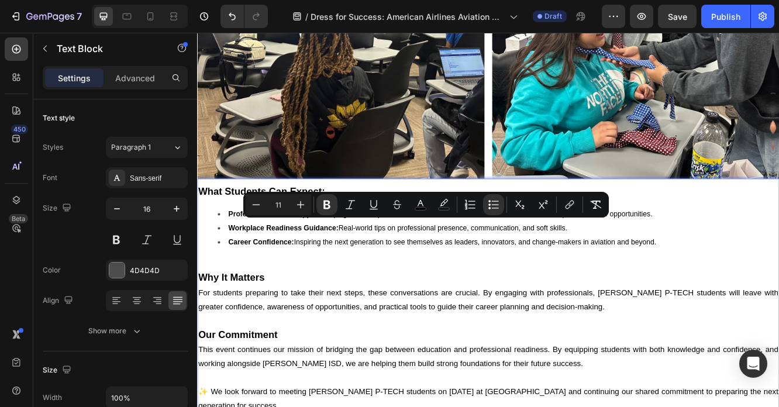
click at [228, 243] on li "Professional Attire Support: Helping students present themselves with confidenc…" at bounding box center [560, 251] width 676 height 17
click at [229, 245] on li "Professional Attire Support: Helping students present themselves with confidenc…" at bounding box center [560, 251] width 676 height 17
click at [235, 247] on strong "Professional Attire Support:" at bounding box center [292, 251] width 114 height 9
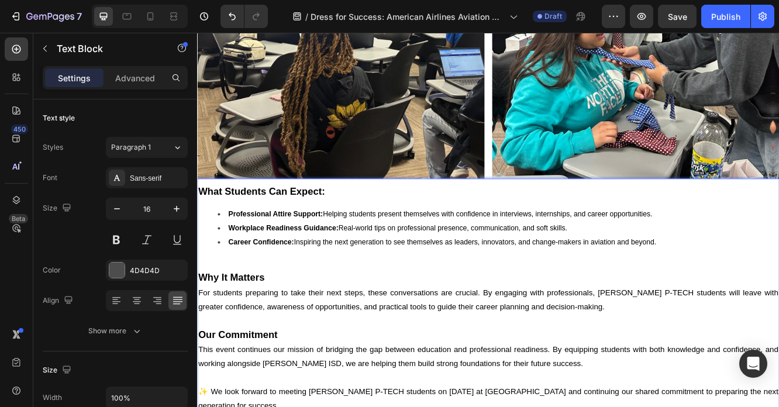
drag, startPoint x: 232, startPoint y: 246, endPoint x: 802, endPoint y: 286, distance: 571.7
click at [779, 285] on ul "Professional Attire Support: Helping students present themselves with confidenc…" at bounding box center [548, 276] width 700 height 67
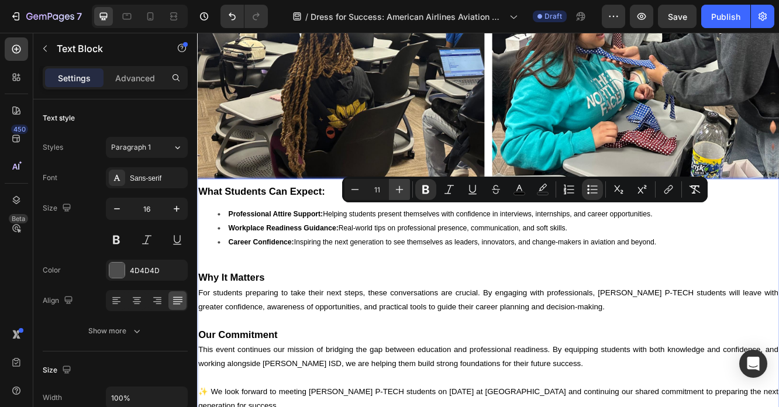
click at [401, 191] on icon "Editor contextual toolbar" at bounding box center [400, 190] width 12 height 12
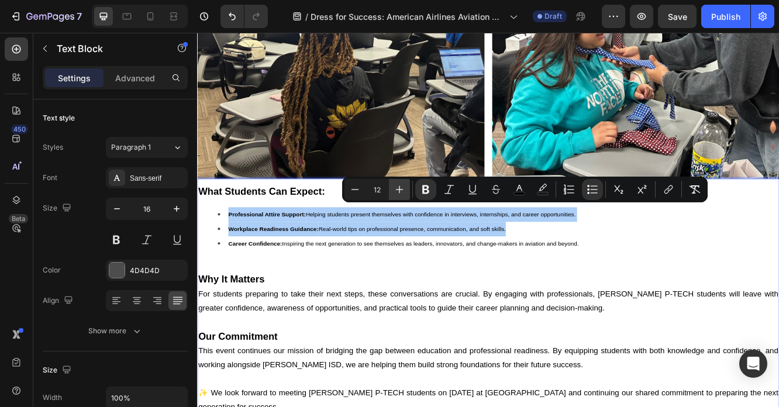
click at [401, 191] on icon "Editor contextual toolbar" at bounding box center [400, 190] width 12 height 12
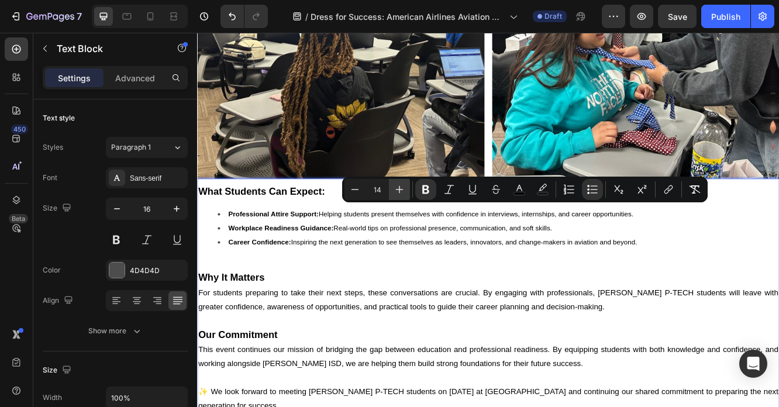
click at [401, 190] on icon "Editor contextual toolbar" at bounding box center [400, 190] width 12 height 12
click at [401, 191] on icon "Editor contextual toolbar" at bounding box center [400, 190] width 12 height 12
type input "16"
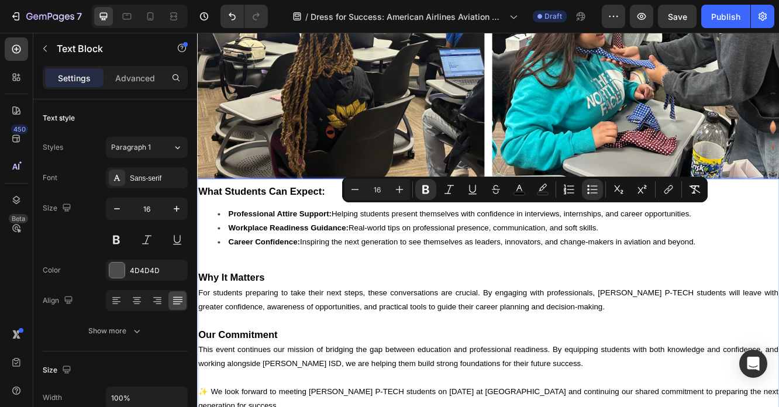
click at [390, 350] on p "For students preparing to take their next steps, these conversations are crucia…" at bounding box center [548, 355] width 700 height 34
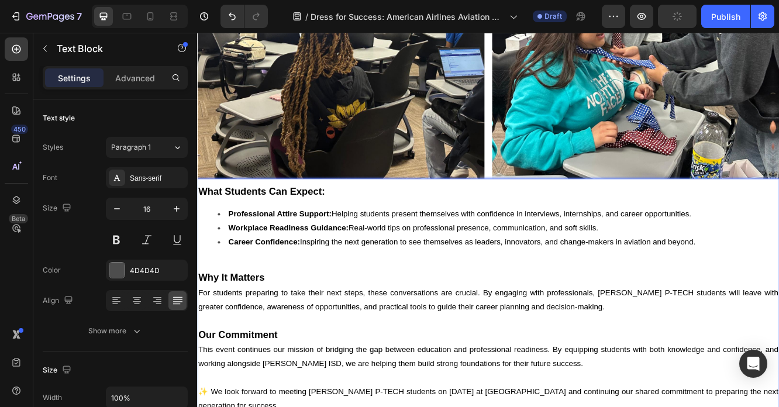
click at [237, 322] on strong "Why It Matters" at bounding box center [238, 328] width 80 height 13
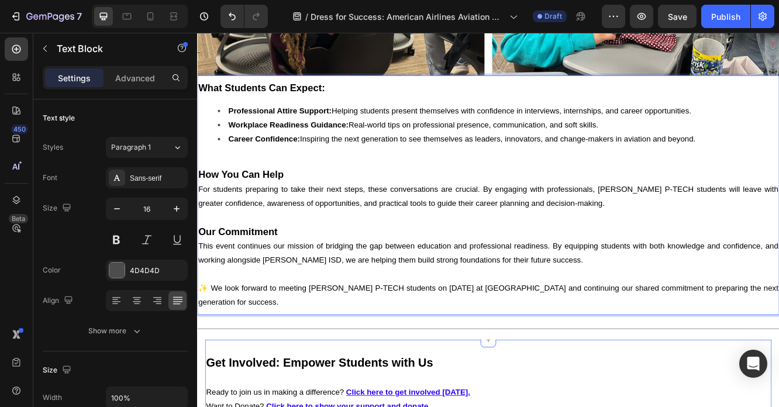
scroll to position [1086, 0]
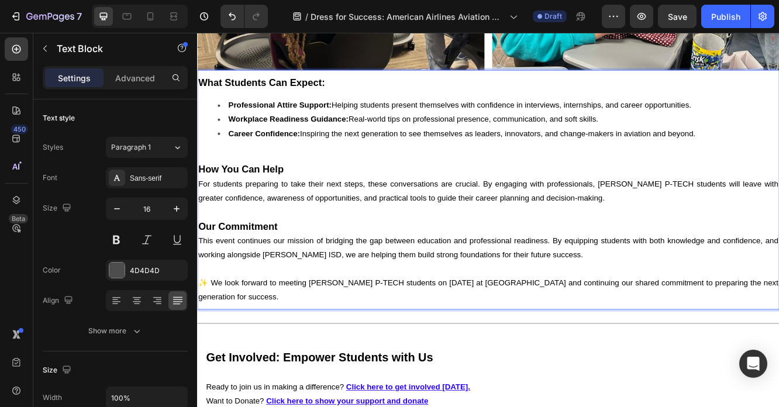
click at [277, 265] on strong "Our Commitment" at bounding box center [245, 266] width 95 height 13
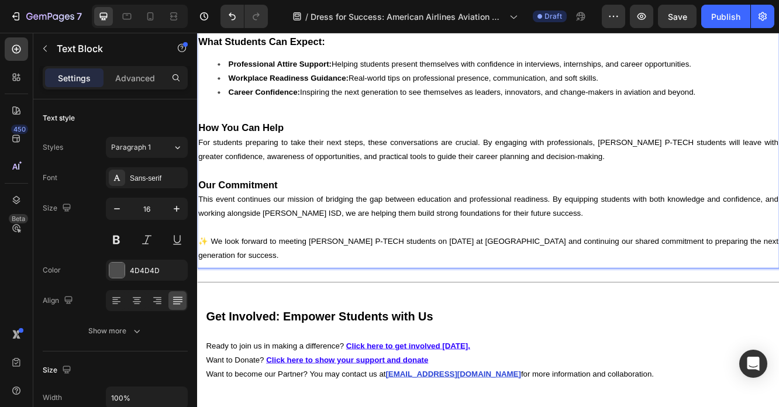
scroll to position [1132, 0]
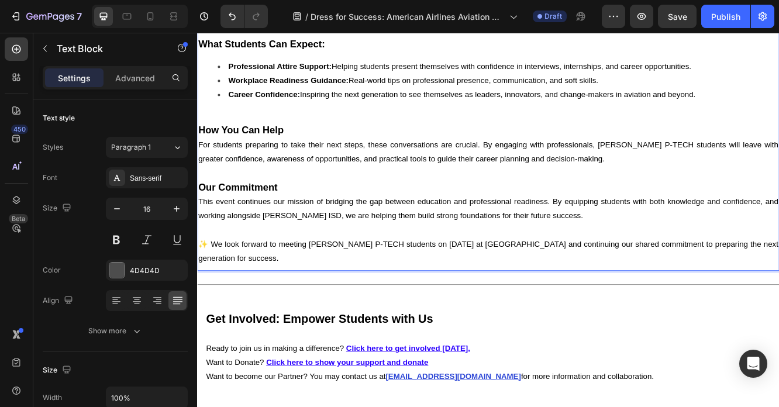
click at [242, 181] on span "For students preparing to take their next steps, these conversations are crucia…" at bounding box center [548, 176] width 700 height 27
click at [229, 175] on p "For students preparing to take their next steps, these conversations are crucia…" at bounding box center [548, 177] width 700 height 34
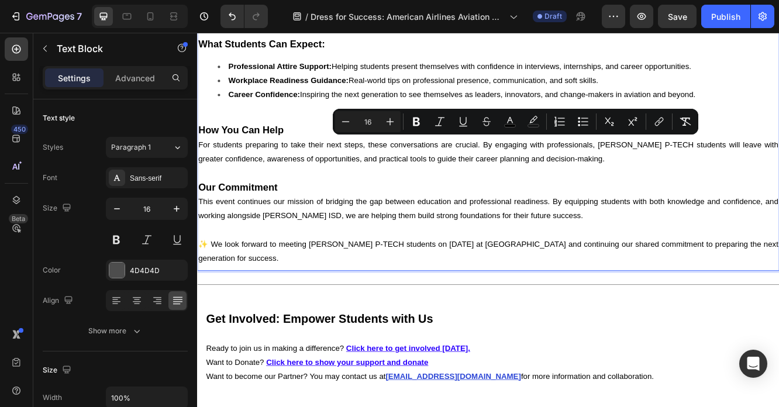
drag, startPoint x: 199, startPoint y: 162, endPoint x: 368, endPoint y: 304, distance: 220.9
click at [368, 304] on div "What Students Can Expect: Professional Attire Support: Helping students present…" at bounding box center [548, 175] width 702 height 277
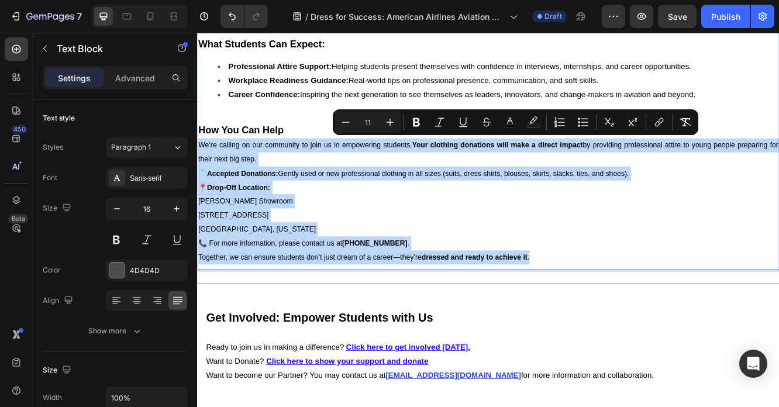
drag, startPoint x: 201, startPoint y: 161, endPoint x: 656, endPoint y: 304, distance: 476.7
click at [655, 302] on div "What Students Can Expect: Professional Attire Support: Helping students present…" at bounding box center [548, 175] width 702 height 276
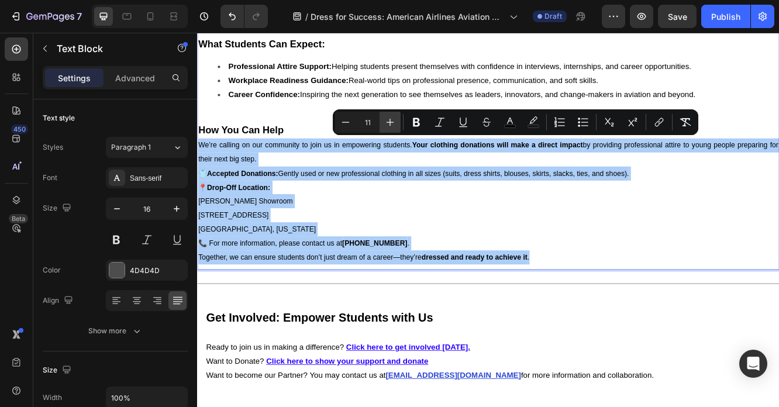
click at [394, 122] on icon "Editor contextual toolbar" at bounding box center [390, 122] width 12 height 12
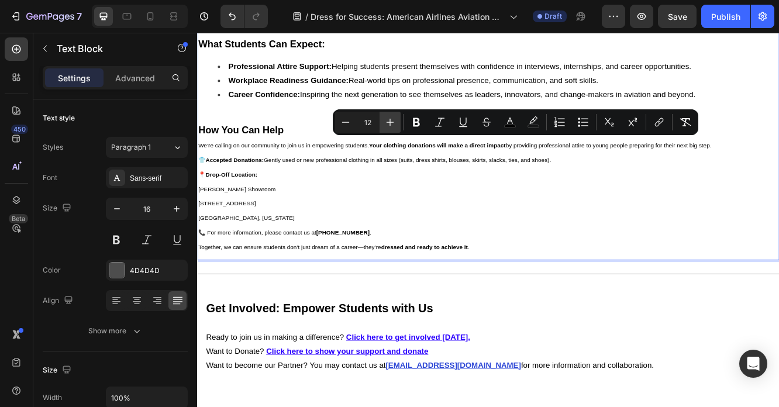
click at [394, 122] on icon "Editor contextual toolbar" at bounding box center [390, 122] width 12 height 12
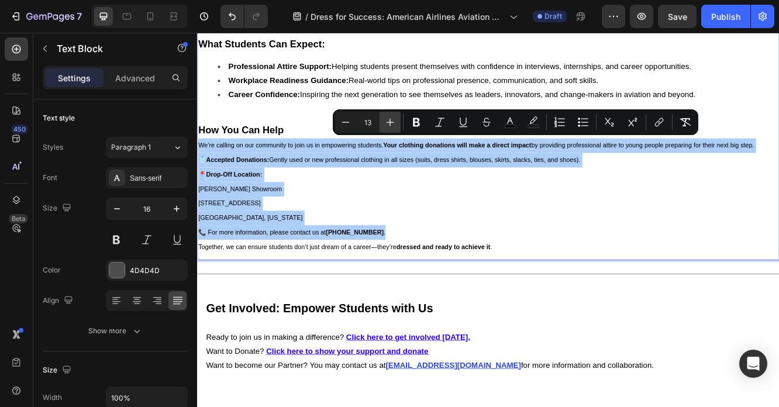
click at [394, 122] on icon "Editor contextual toolbar" at bounding box center [390, 122] width 12 height 12
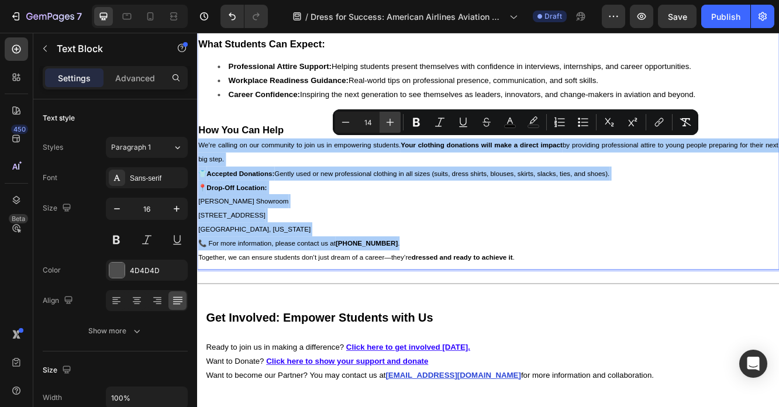
click at [394, 122] on icon "Editor contextual toolbar" at bounding box center [390, 122] width 12 height 12
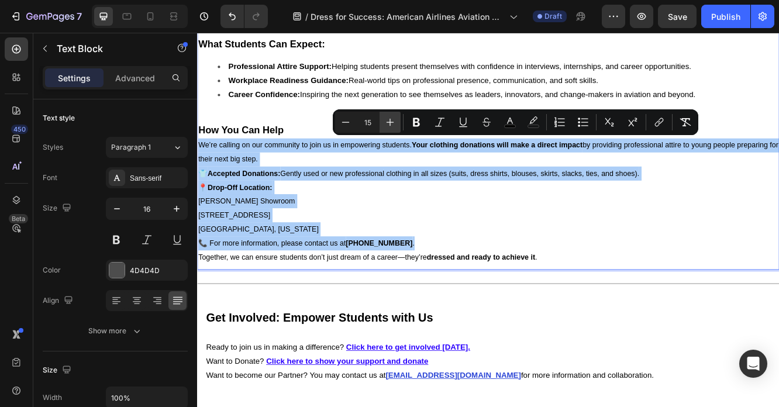
click at [394, 122] on icon "Editor contextual toolbar" at bounding box center [390, 122] width 12 height 12
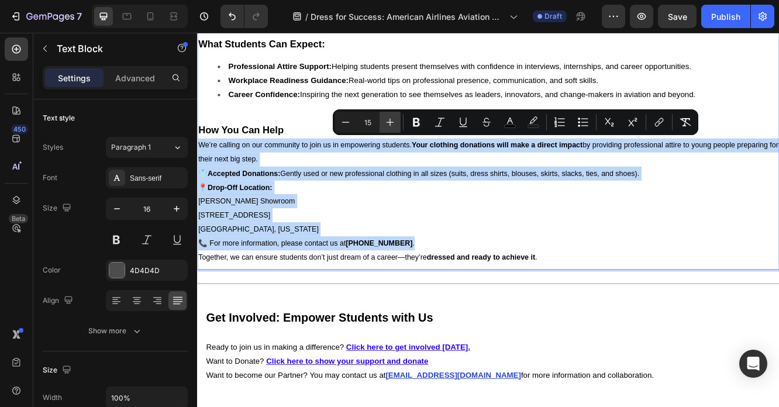
type input "16"
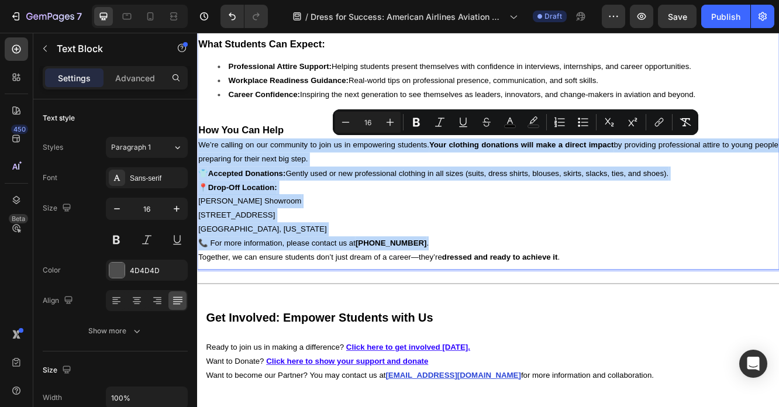
click at [442, 229] on p "👕 Accepted Donations: Gently used or new professional clothing in all sizes (su…" at bounding box center [548, 236] width 700 height 84
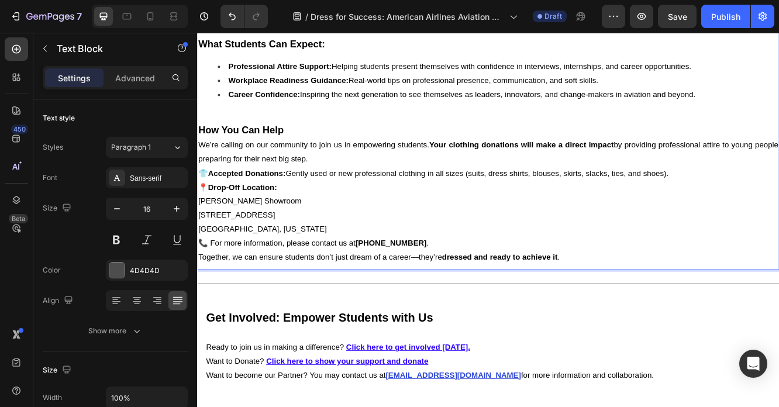
click at [442, 229] on p "👕 Accepted Donations: Gently used or new professional clothing in all sizes (su…" at bounding box center [548, 236] width 700 height 84
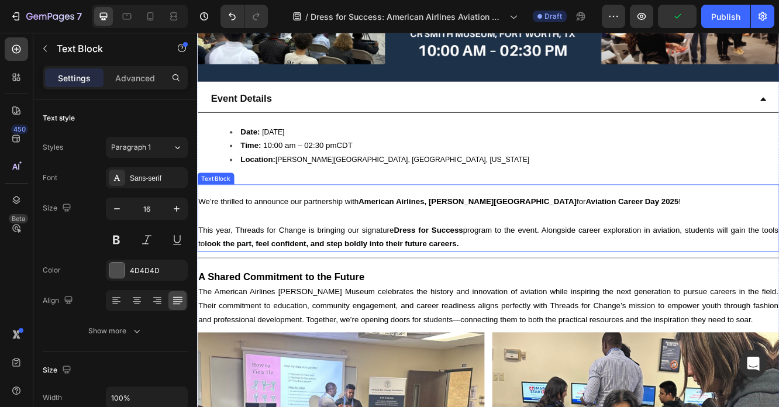
scroll to position [412, 0]
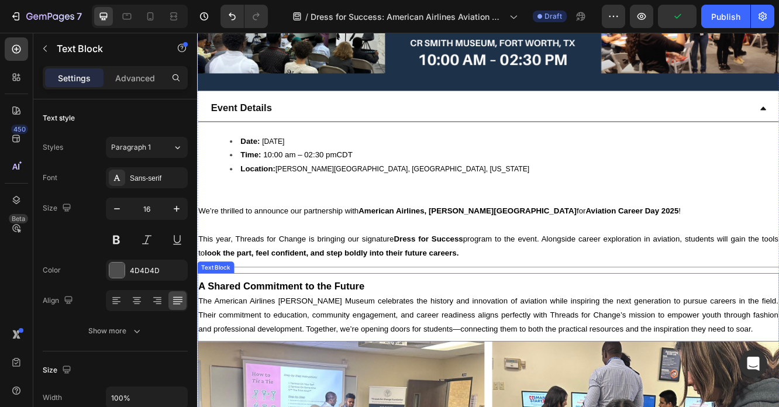
click at [419, 333] on p "A Shared Commitment to the Future" at bounding box center [548, 339] width 700 height 18
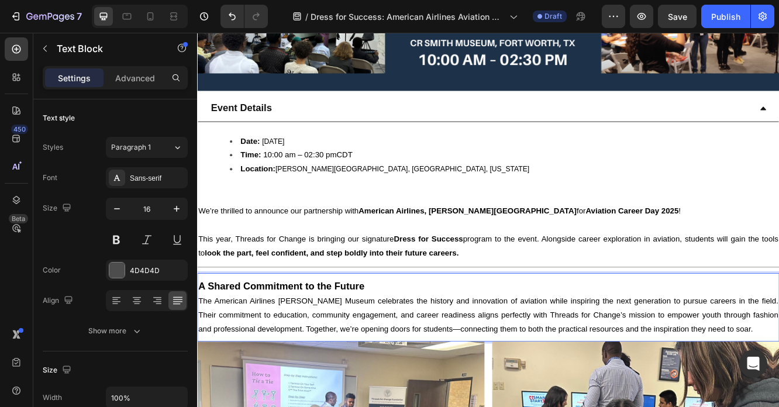
click at [414, 357] on span "The American Airlines [PERSON_NAME] Museum celebrates the history and innovatio…" at bounding box center [548, 373] width 700 height 44
click at [398, 274] on p "This year, Threads for Change is bringing our signature Dress for Success progr…" at bounding box center [548, 291] width 700 height 34
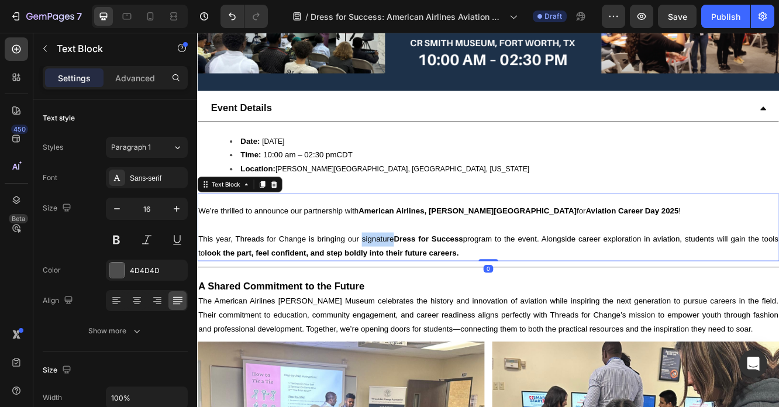
click at [398, 277] on span "This year, Threads for Change is bringing our signature Dress for Success progr…" at bounding box center [548, 290] width 700 height 27
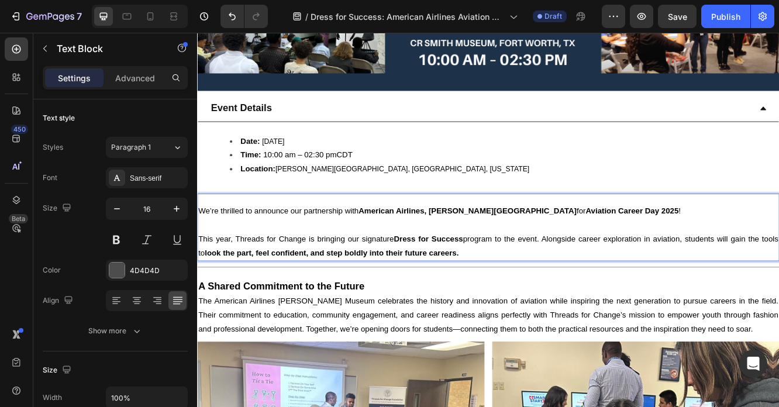
click at [398, 277] on span "This year, Threads for Change is bringing our signature Dress for Success progr…" at bounding box center [548, 290] width 700 height 27
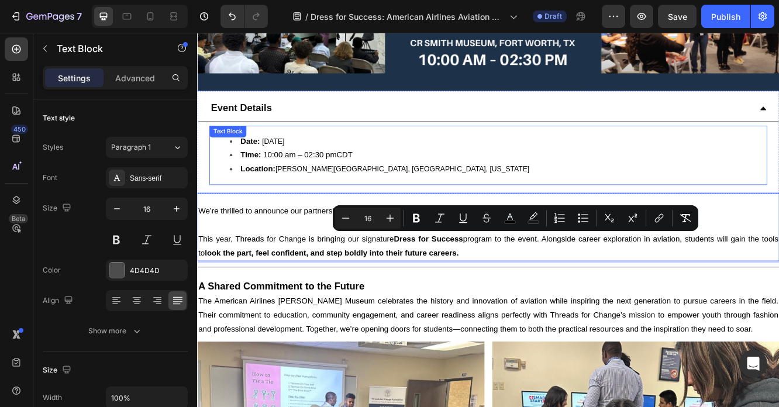
click at [338, 192] on span "[PERSON_NAME][GEOGRAPHIC_DATA], [GEOGRAPHIC_DATA], [US_STATE]" at bounding box center [444, 196] width 306 height 9
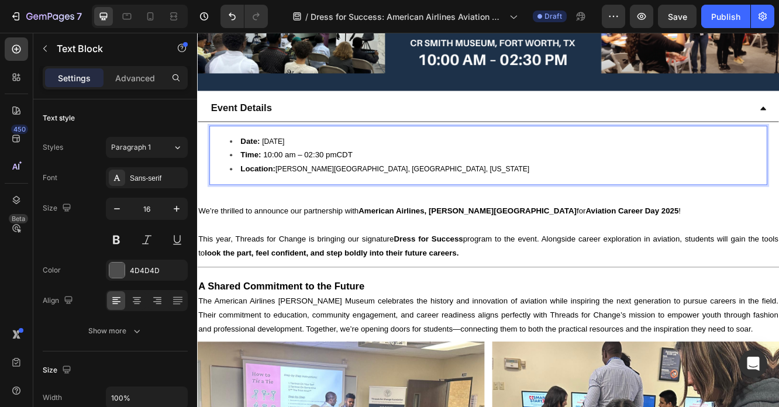
click at [338, 192] on span "[PERSON_NAME][GEOGRAPHIC_DATA], [GEOGRAPHIC_DATA], [US_STATE]" at bounding box center [444, 196] width 306 height 9
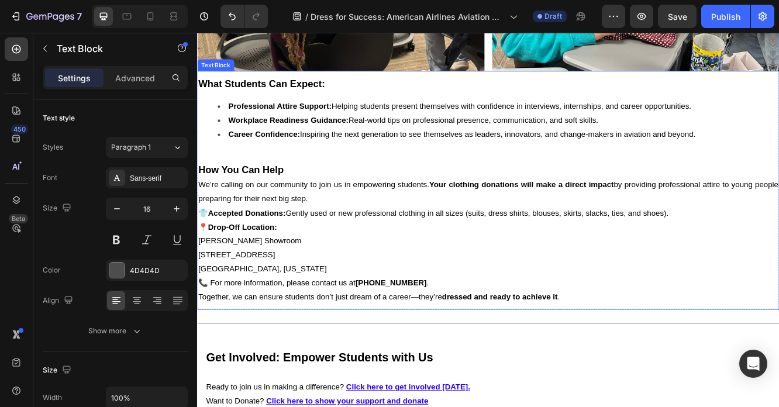
scroll to position [1085, 0]
click at [392, 235] on p "We’re calling on our community to join us in empowering students. Your clothing…" at bounding box center [548, 225] width 700 height 34
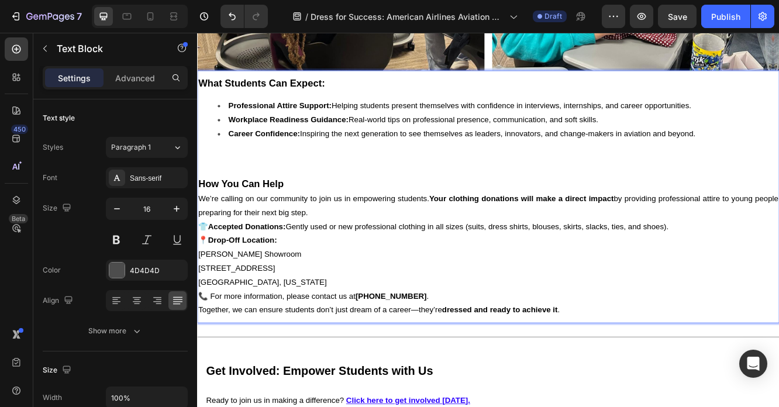
click at [369, 261] on span "👕 Accepted Donations: Gently used or new professional clothing in all sizes (su…" at bounding box center [481, 266] width 567 height 10
click at [370, 240] on p "We’re calling on our community to join us in empowering students. Your clothing…" at bounding box center [548, 242] width 700 height 34
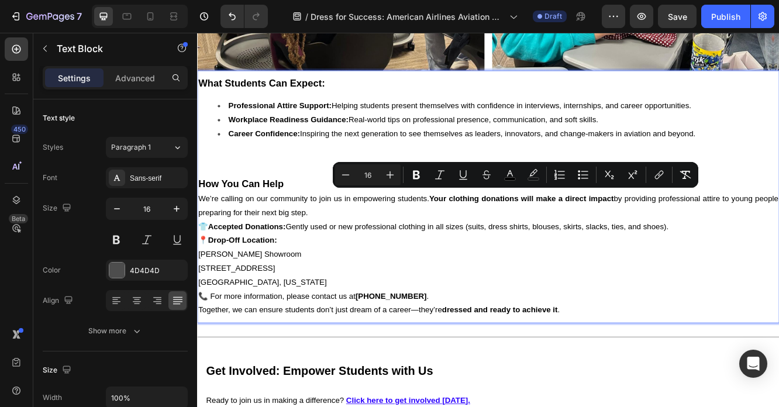
click at [370, 240] on p "We’re calling on our community to join us in empowering students. Your clothing…" at bounding box center [548, 242] width 700 height 34
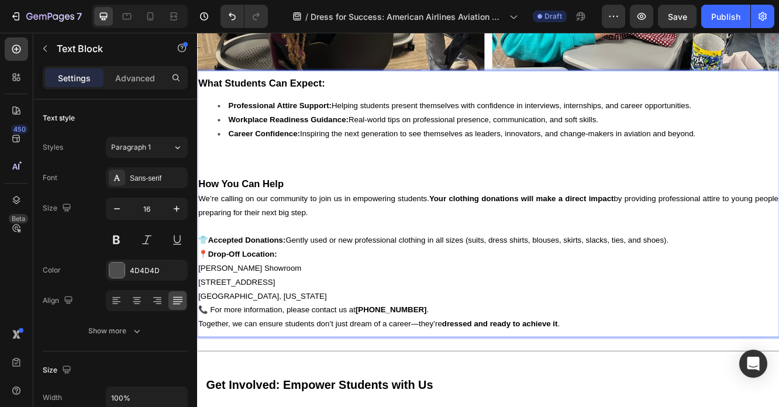
click at [271, 184] on li "Career Confidence: Inspiring the next generation to see themselves as leaders, …" at bounding box center [560, 172] width 676 height 50
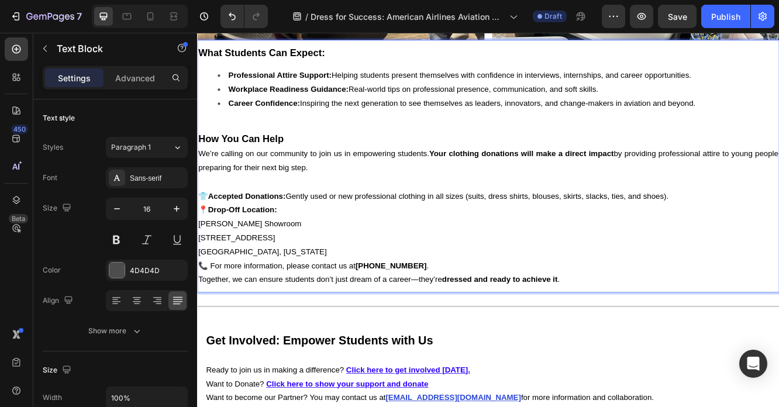
scroll to position [1123, 0]
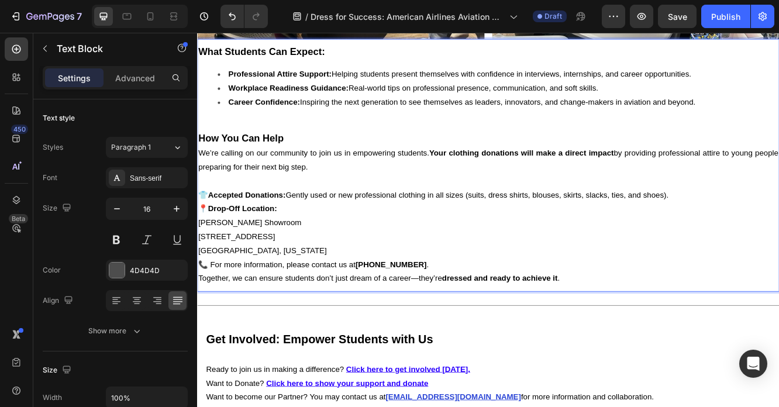
click at [273, 292] on p "👕 Accepted Donations: Gently used or new professional clothing in all sizes (su…" at bounding box center [548, 263] width 700 height 84
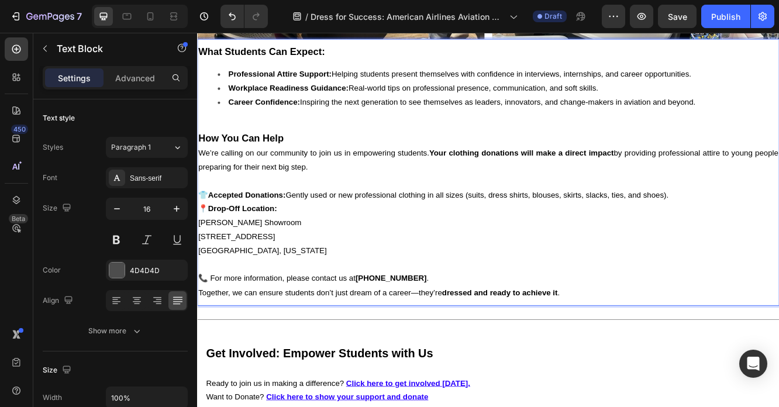
click at [462, 321] on p "📞 For more information, please contact us at [PHONE_NUMBER] ." at bounding box center [548, 329] width 700 height 17
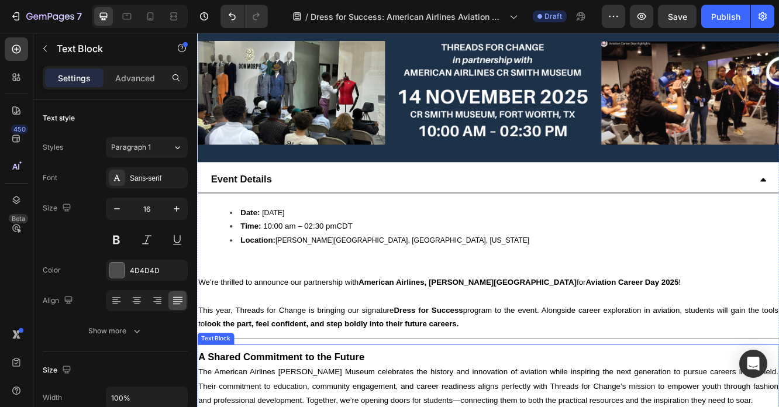
scroll to position [281, 0]
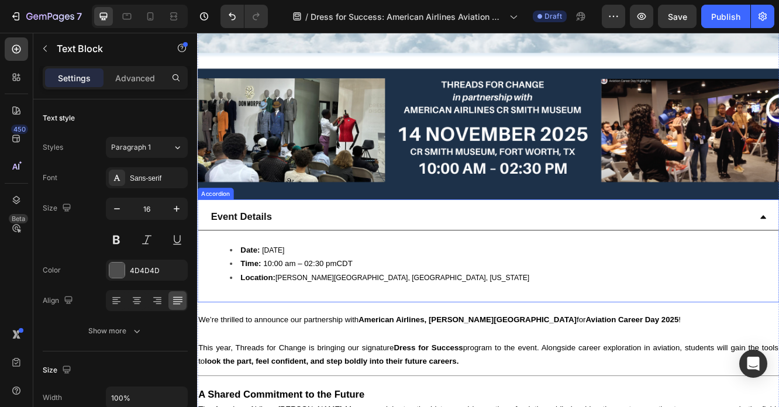
click at [364, 246] on div "Event Details" at bounding box center [539, 255] width 654 height 22
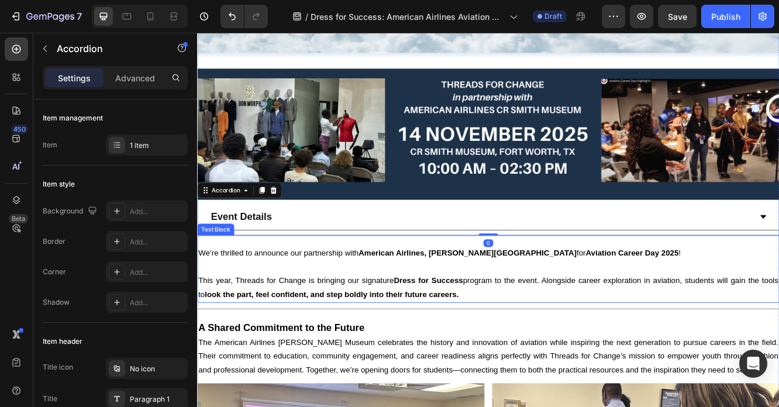
click at [364, 332] on p "This year, Threads for Change is bringing our signature Dress for Success progr…" at bounding box center [548, 340] width 700 height 34
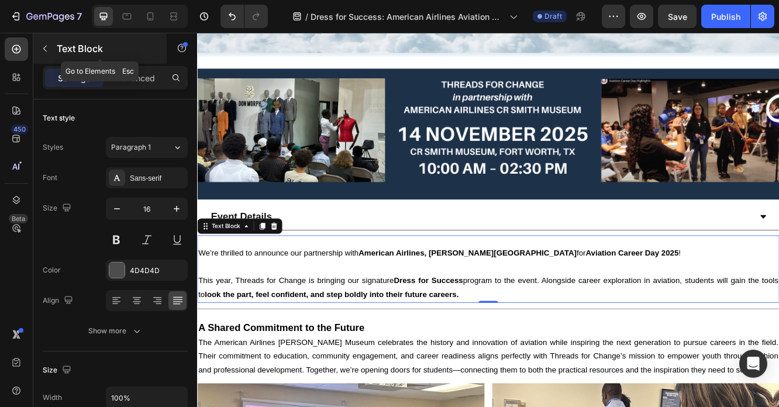
click at [43, 53] on icon "button" at bounding box center [44, 48] width 9 height 9
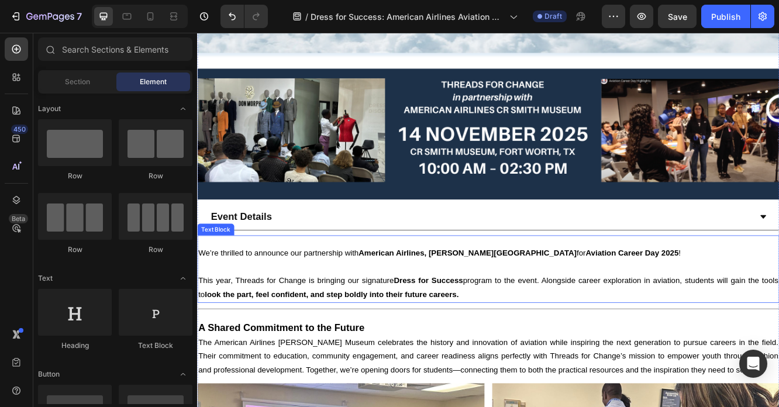
click at [340, 311] on p "Rich Text Editor. Editing area: main" at bounding box center [548, 314] width 700 height 17
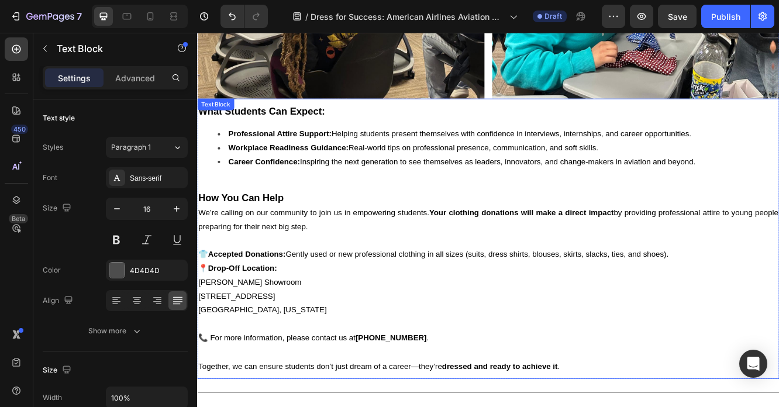
scroll to position [964, 0]
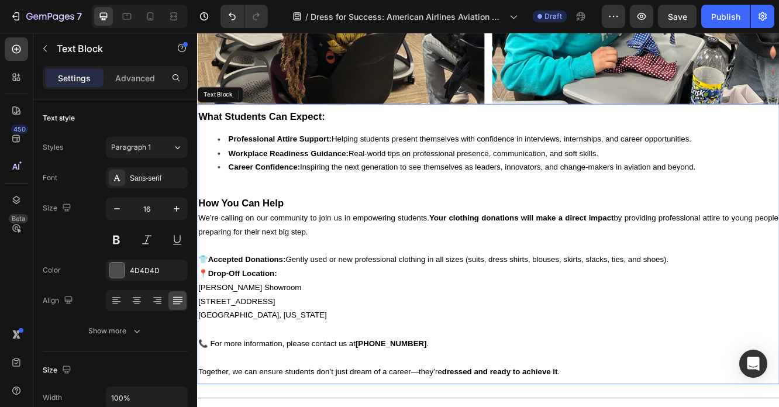
click at [569, 331] on p "👕 Accepted Donations: Gently used or new professional clothing in all sizes (su…" at bounding box center [548, 340] width 700 height 84
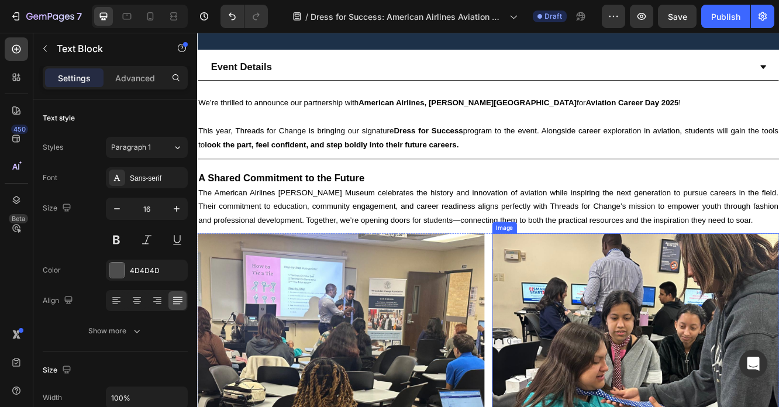
scroll to position [459, 0]
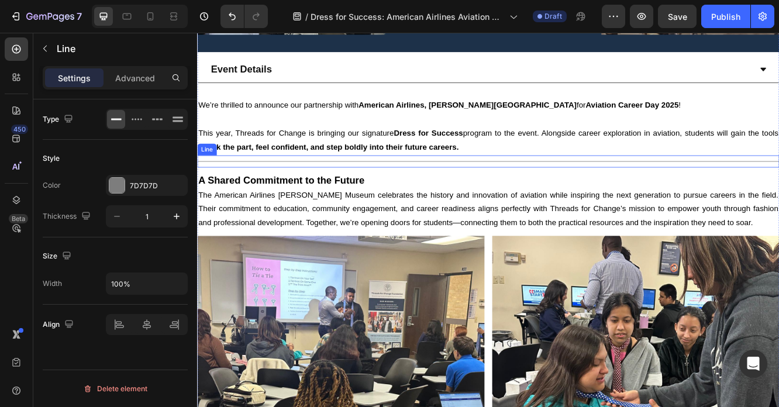
click at [433, 187] on div "Title Line" at bounding box center [548, 188] width 702 height 15
click at [434, 205] on p "A Shared Commitment to the Future" at bounding box center [548, 211] width 700 height 18
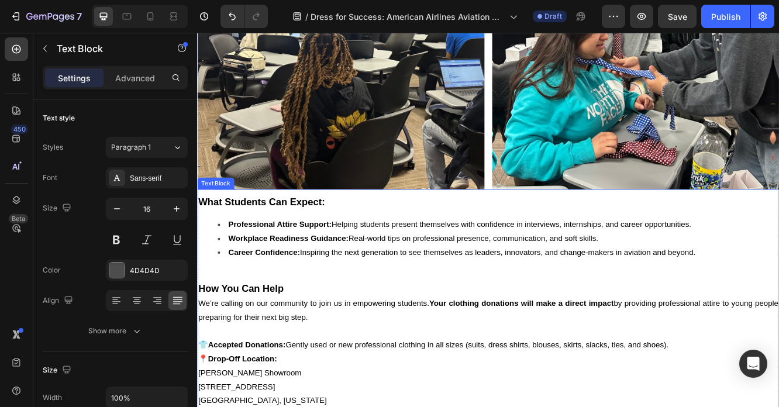
scroll to position [1095, 0]
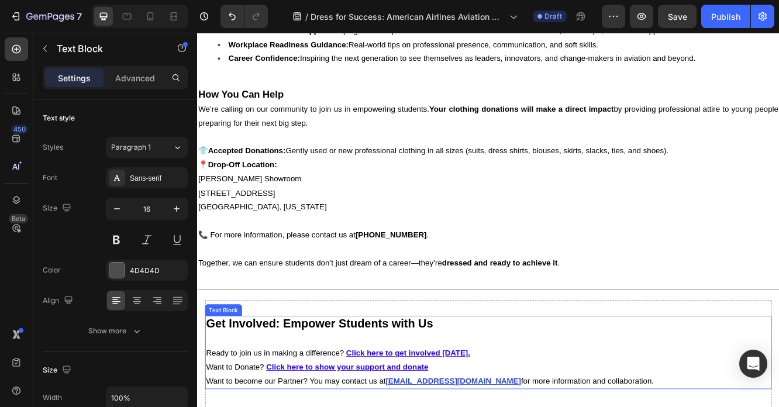
click at [399, 376] on strong "Get Involved: Empower Students with Us" at bounding box center [345, 384] width 274 height 16
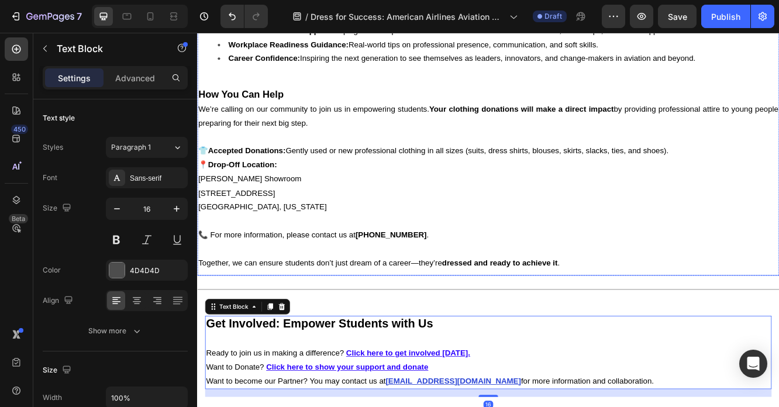
click at [344, 203] on p "👕 Accepted Donations: Gently used or new professional clothing in all sizes (su…" at bounding box center [548, 209] width 700 height 84
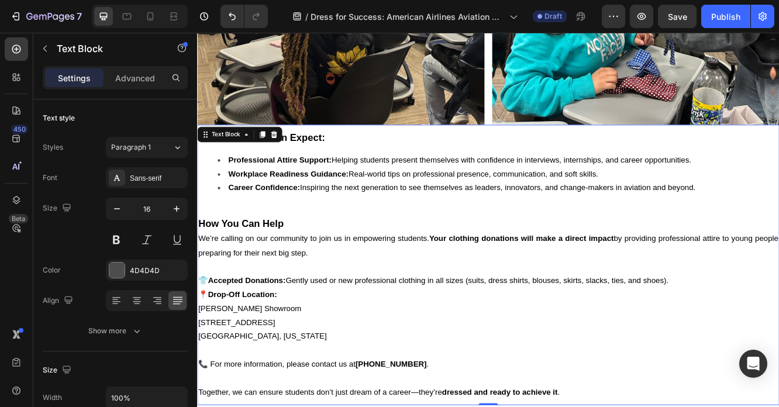
scroll to position [936, 0]
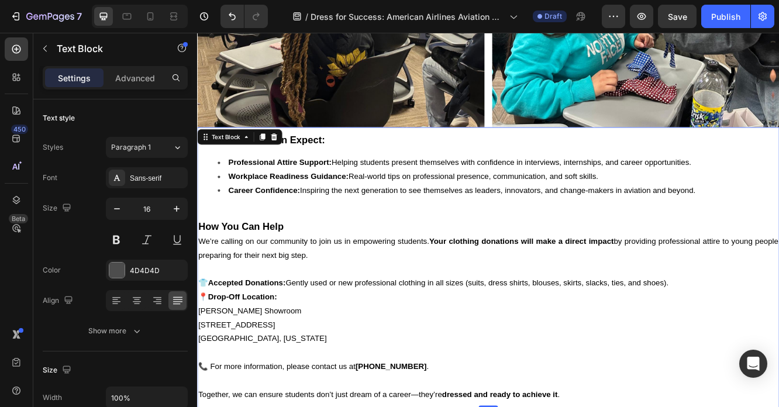
click at [344, 246] on div "What Students Can Expect: Professional Attire Support: Helping students present…" at bounding box center [548, 316] width 702 height 326
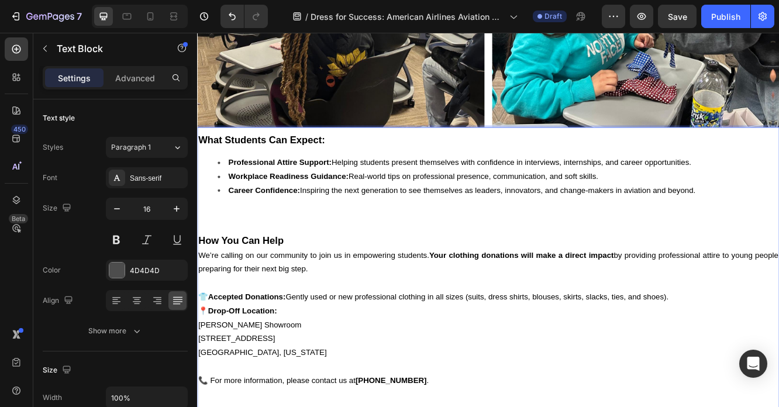
click at [344, 156] on strong "What Students Can Expect:" at bounding box center [274, 162] width 153 height 13
click at [374, 154] on p "What Students Can Expect:" at bounding box center [548, 163] width 700 height 18
click at [250, 257] on li "Career Confidence: Inspiring the next generation to see themselves as leaders, …" at bounding box center [560, 240] width 676 height 50
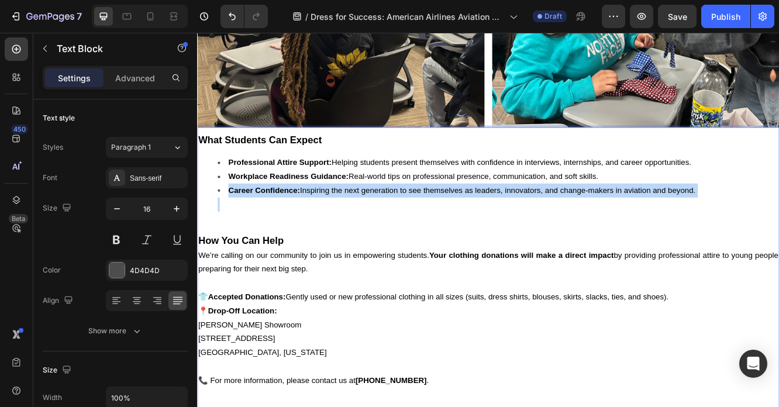
click at [250, 257] on li "Career Confidence: Inspiring the next generation to see themselves as leaders, …" at bounding box center [560, 240] width 676 height 50
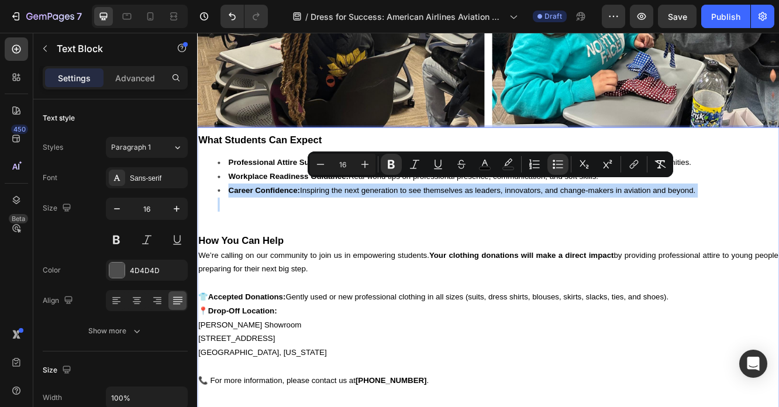
click at [250, 257] on li "Career Confidence: Inspiring the next generation to see themselves as leaders, …" at bounding box center [560, 240] width 676 height 50
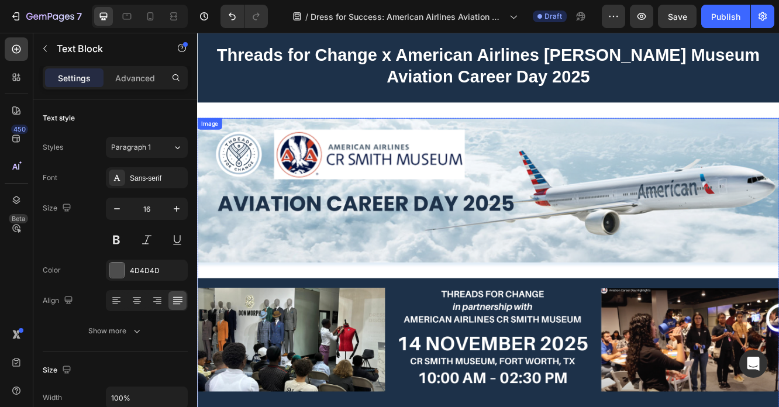
scroll to position [0, 0]
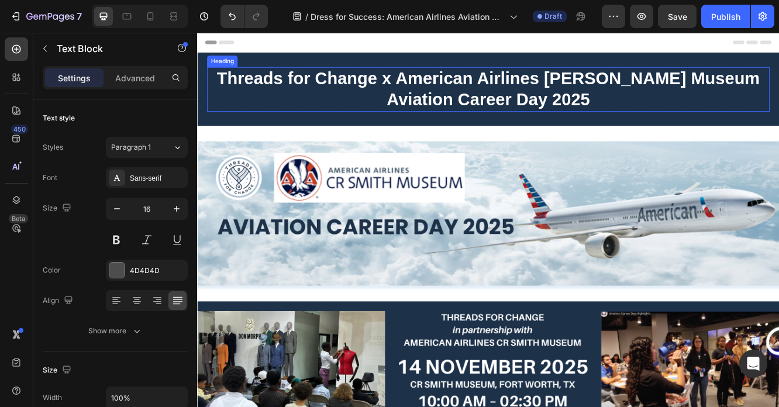
click at [460, 97] on strong "Threads for Change x American Airlines [PERSON_NAME] Museum" at bounding box center [548, 87] width 655 height 23
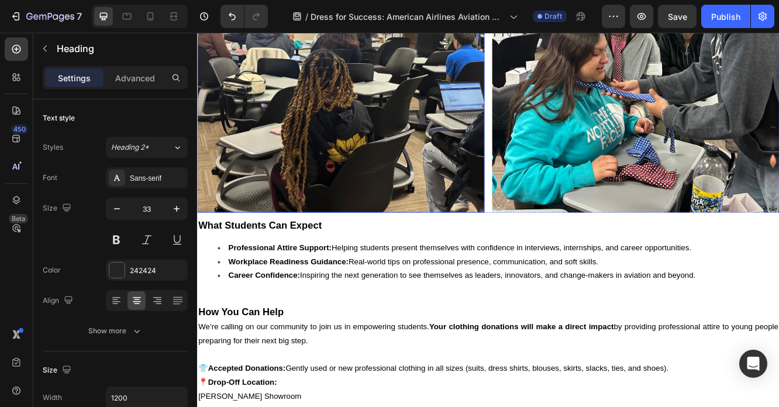
scroll to position [1011, 0]
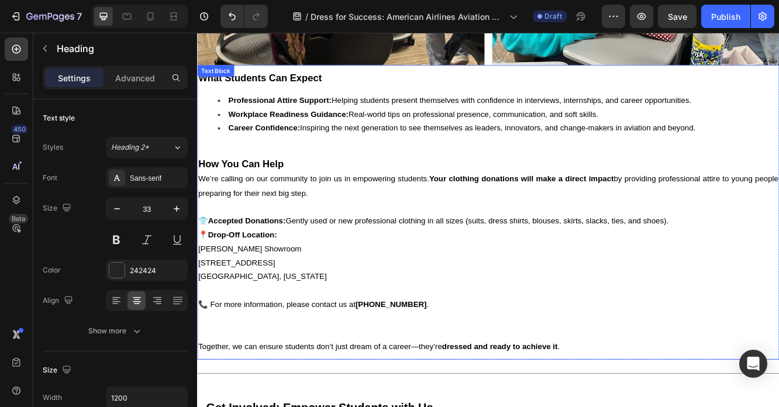
click at [460, 110] on span "Professional Attire Support: Helping students present themselves with confidenc…" at bounding box center [514, 114] width 559 height 10
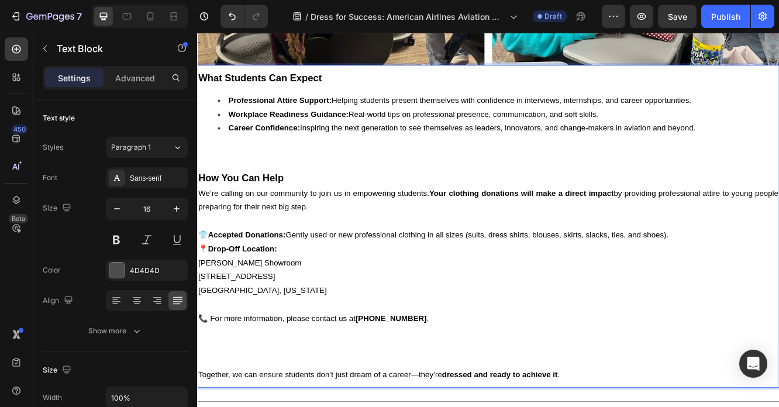
click at [281, 407] on p "Rich Text Editor. Editing area: main" at bounding box center [548, 412] width 700 height 50
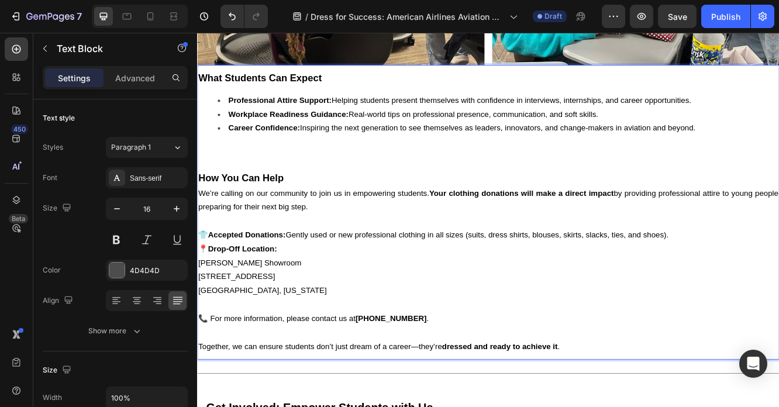
click at [432, 285] on p "👕 Accepted Donations: Gently used or new professional clothing in all sizes (su…" at bounding box center [548, 310] width 700 height 84
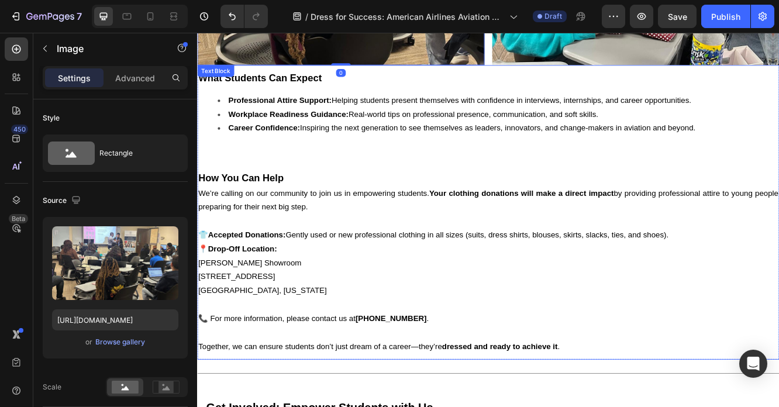
click at [378, 252] on p "Rich Text Editor. Editing area: main" at bounding box center [548, 260] width 700 height 17
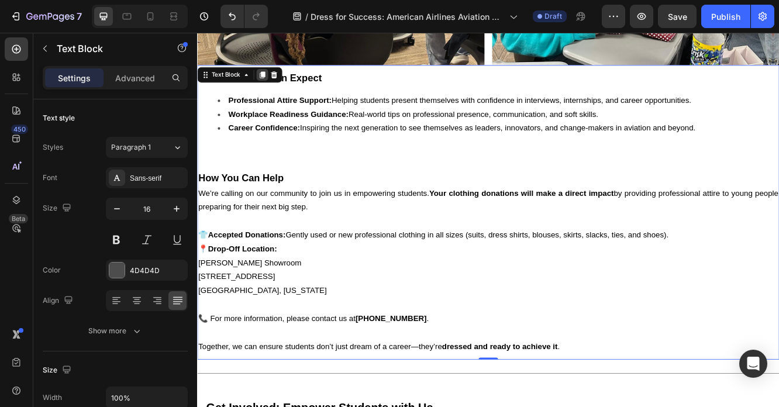
click at [275, 80] on icon at bounding box center [276, 84] width 6 height 8
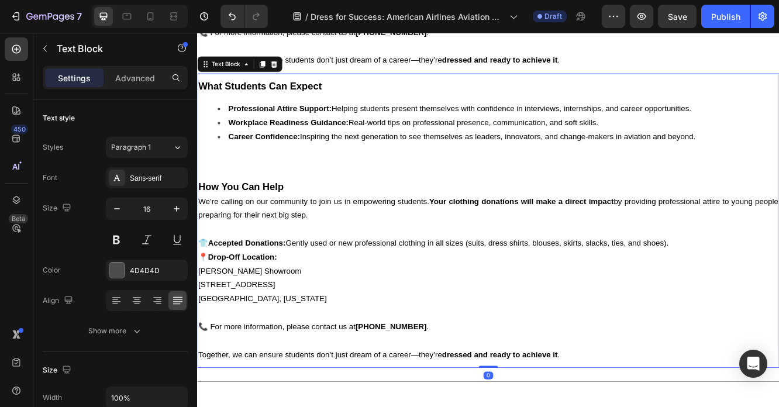
scroll to position [1356, 0]
click at [235, 119] on strong "Professional Attire Support:" at bounding box center [297, 124] width 125 height 10
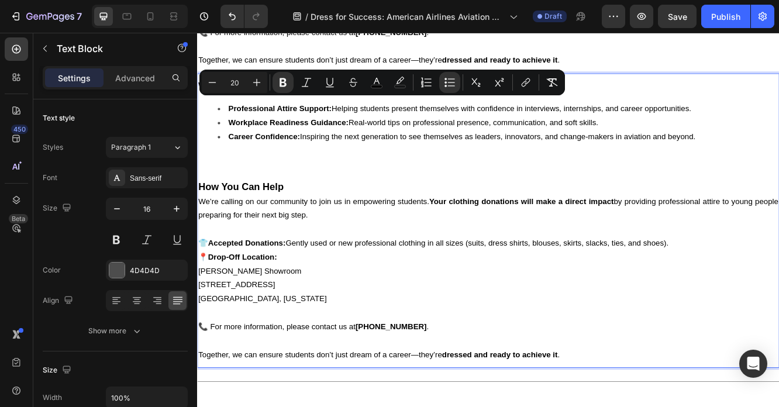
click at [329, 210] on p "How You Can Help" at bounding box center [548, 219] width 700 height 18
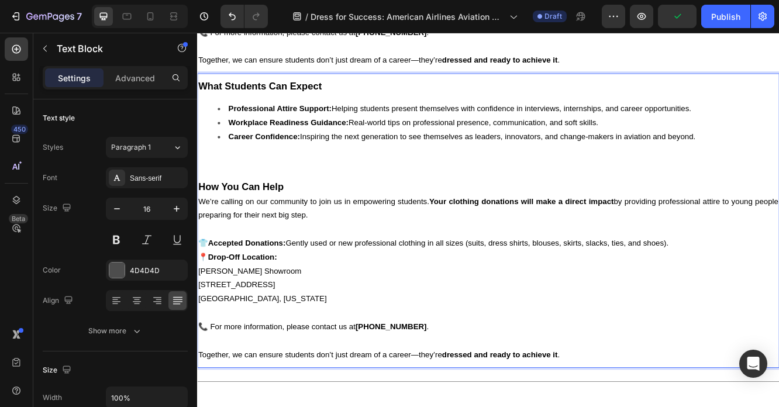
click at [334, 91] on strong "What Students Can Expect" at bounding box center [272, 97] width 149 height 13
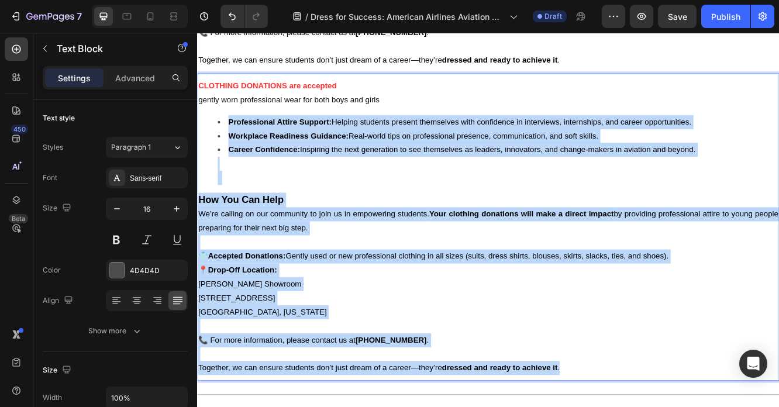
scroll to position [1326, 0]
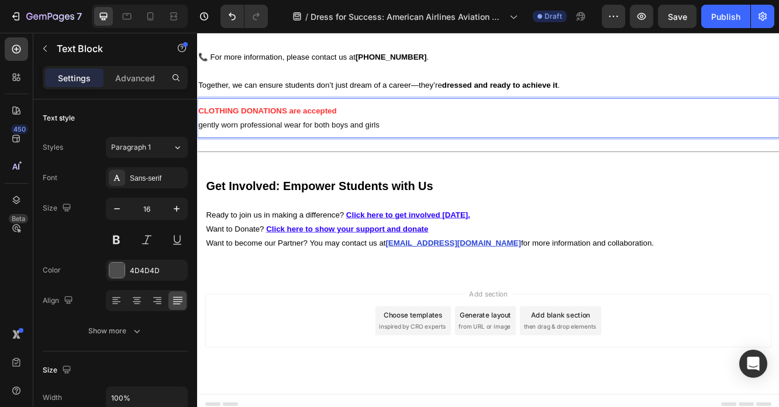
click at [373, 119] on p "CLOTHING DONATIONS are accepted" at bounding box center [548, 127] width 700 height 17
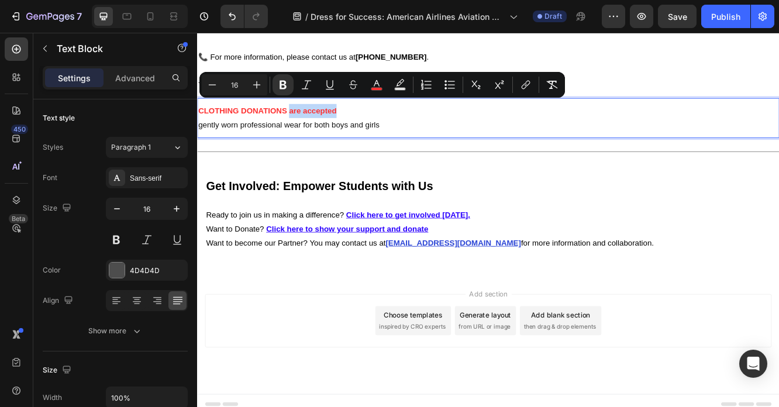
drag, startPoint x: 311, startPoint y: 122, endPoint x: 364, endPoint y: 121, distance: 53.2
click at [364, 122] on strong "CLOTHING DONATIONS are accepted" at bounding box center [281, 127] width 167 height 10
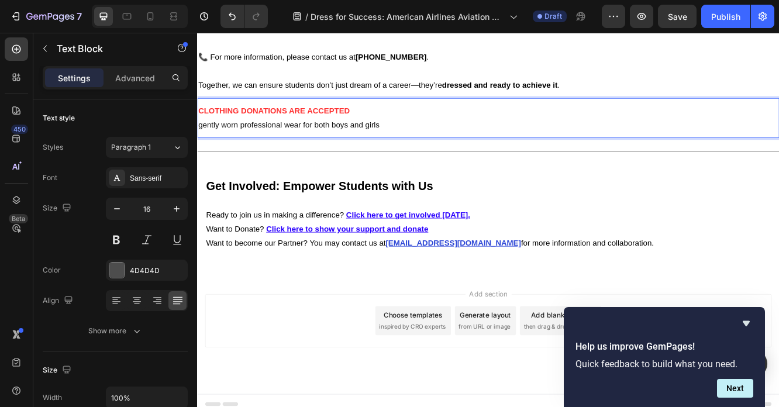
click at [205, 139] on span "gently worn professional wear for both boys and girls" at bounding box center [307, 144] width 219 height 10
click at [421, 137] on p "Gently worn professional wear for both boys and girls" at bounding box center [548, 144] width 700 height 17
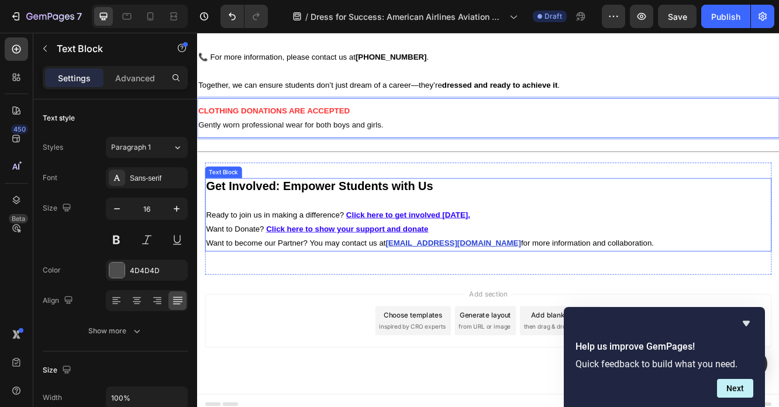
click at [328, 209] on strong "Get Involved: Empower Students with Us" at bounding box center [345, 217] width 274 height 16
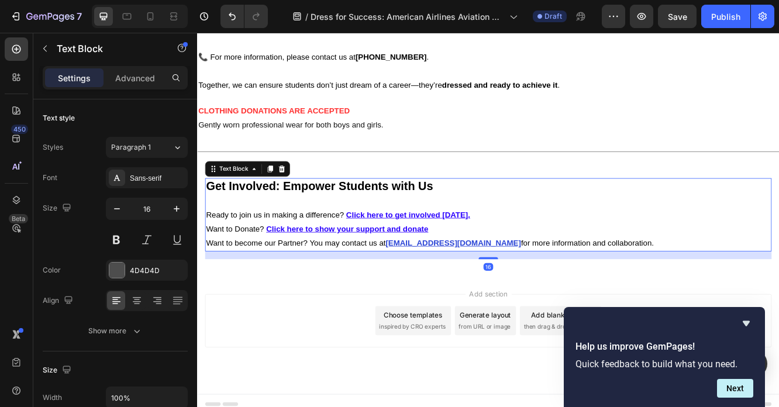
click at [328, 209] on strong "Get Involved: Empower Students with Us" at bounding box center [345, 217] width 274 height 16
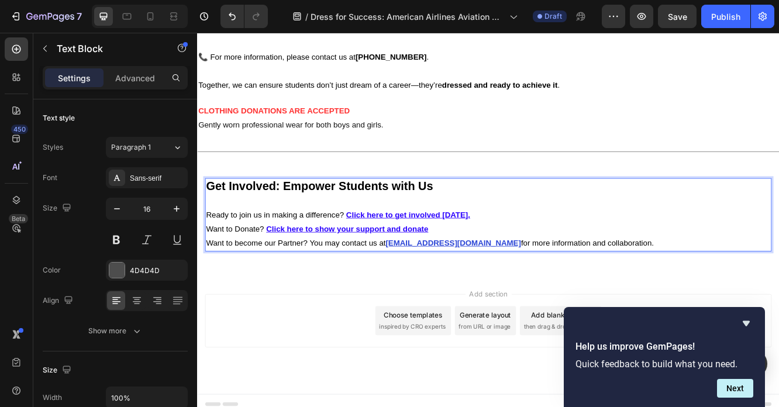
click at [328, 209] on strong "Get Involved: Empower Students with Us" at bounding box center [345, 217] width 274 height 16
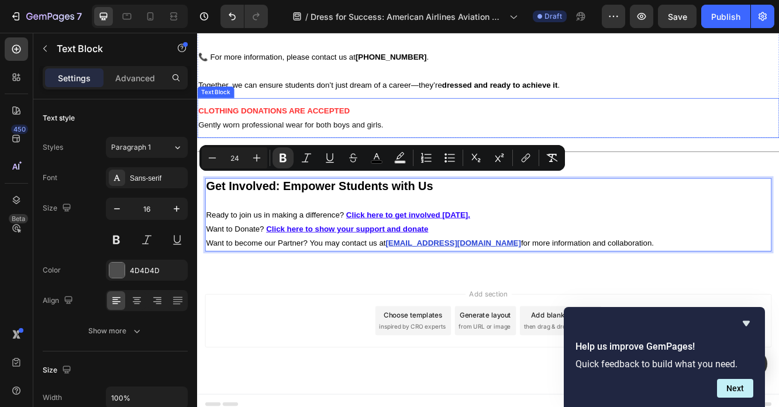
click at [329, 119] on p "CLOTHING DONATIONS ARE ACCEPTED" at bounding box center [548, 127] width 700 height 17
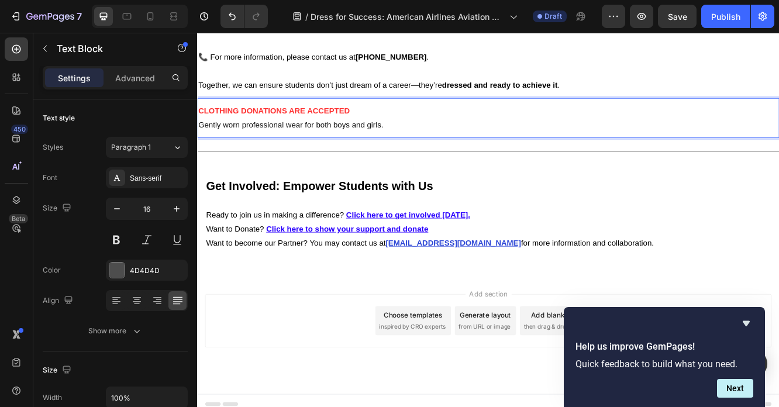
click at [329, 119] on p "CLOTHING DONATIONS ARE ACCEPTED" at bounding box center [548, 127] width 700 height 17
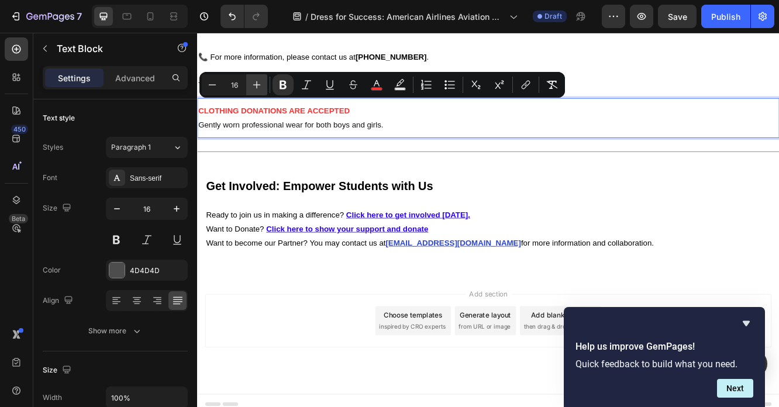
click at [261, 85] on icon "Editor contextual toolbar" at bounding box center [257, 85] width 12 height 12
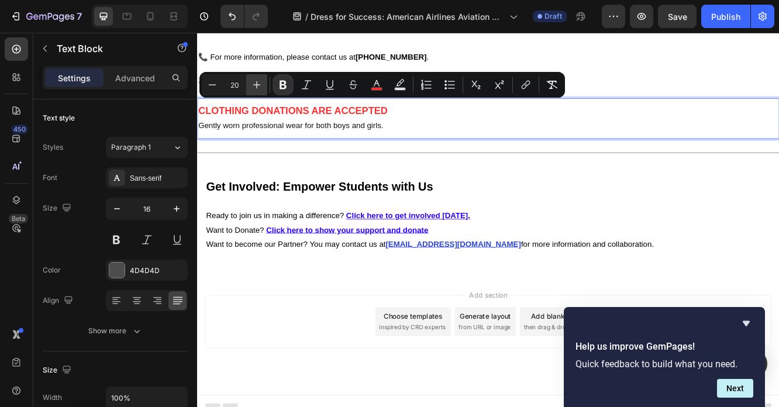
click at [261, 85] on icon "Editor contextual toolbar" at bounding box center [257, 85] width 12 height 12
type input "24"
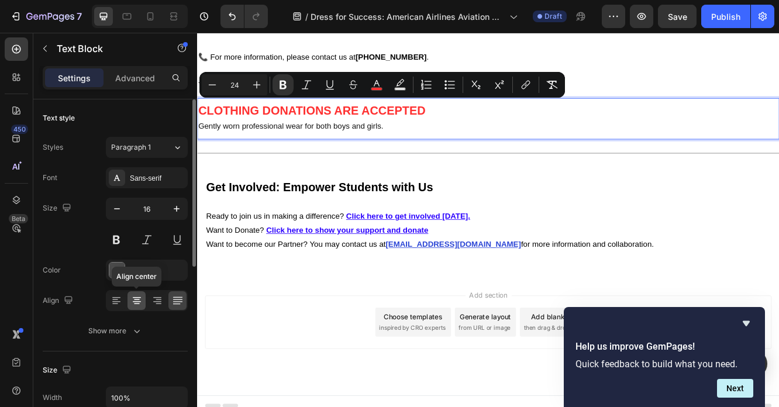
click at [140, 304] on icon at bounding box center [137, 301] width 12 height 12
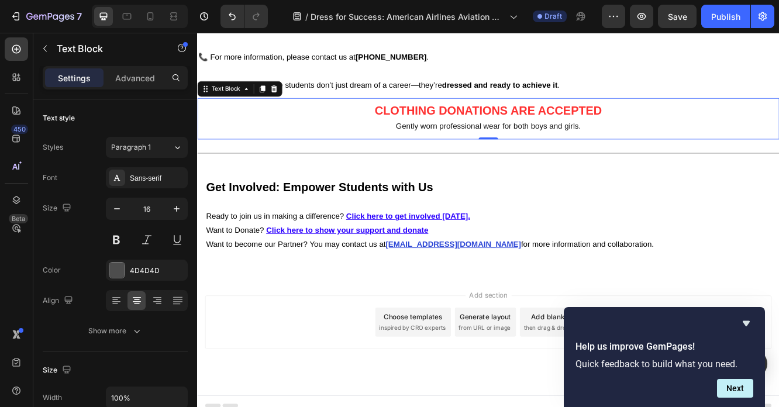
click at [580, 142] on span "Gently worn professional wear for both boys and girls." at bounding box center [547, 145] width 223 height 10
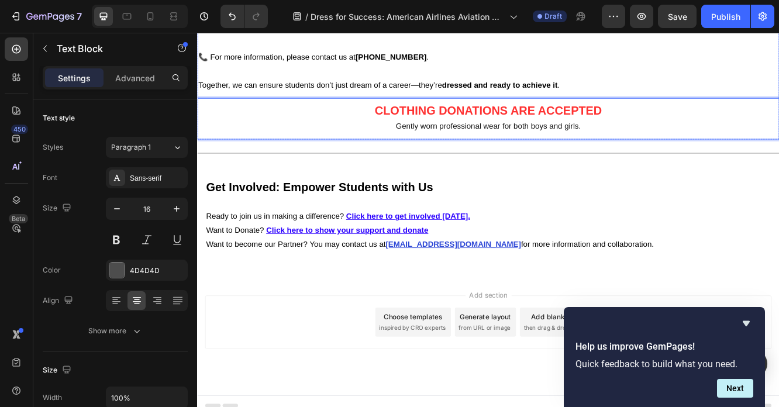
click at [540, 91] on strong "dressed and ready to achieve it" at bounding box center [561, 96] width 139 height 10
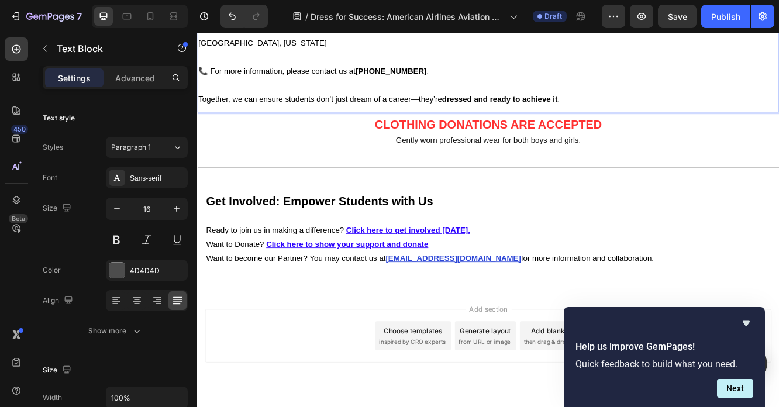
click at [467, 108] on span "Together, we can ensure students don’t just dream of a career—they’re dressed a…" at bounding box center [416, 113] width 436 height 10
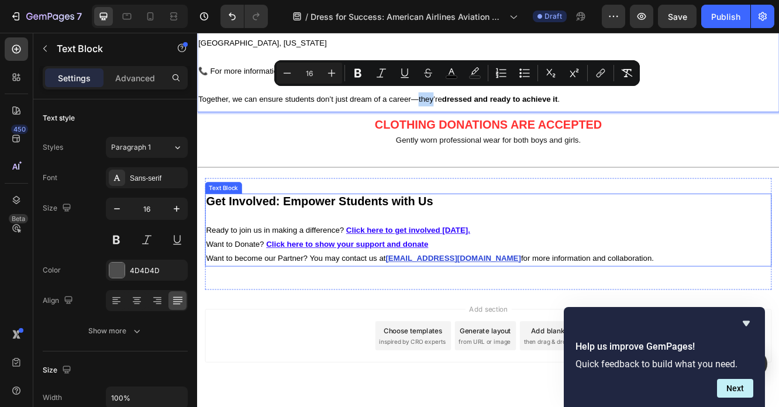
click at [318, 266] on span "Ready to join us in making a difference?" at bounding box center [291, 271] width 166 height 10
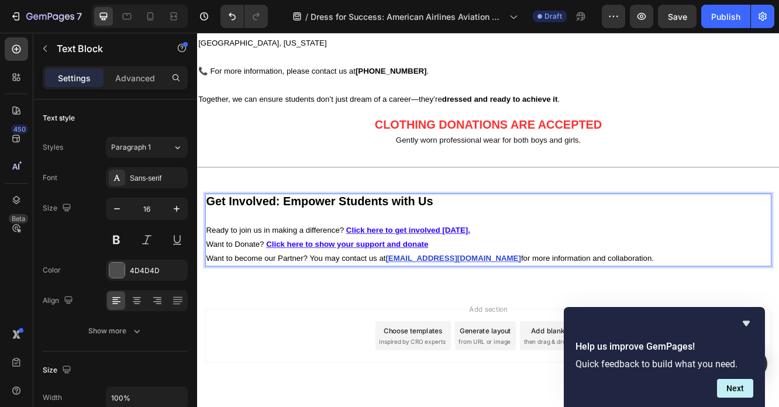
click at [318, 266] on span "Ready to join us in making a difference?" at bounding box center [291, 271] width 166 height 10
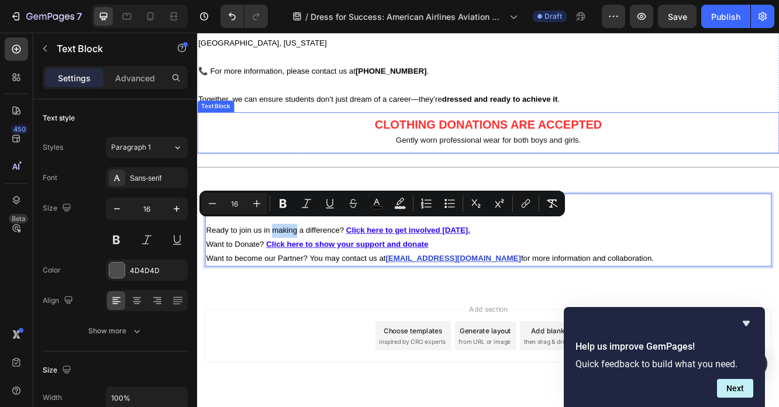
click at [472, 157] on span "Gently worn professional wear for both boys and girls." at bounding box center [547, 162] width 223 height 10
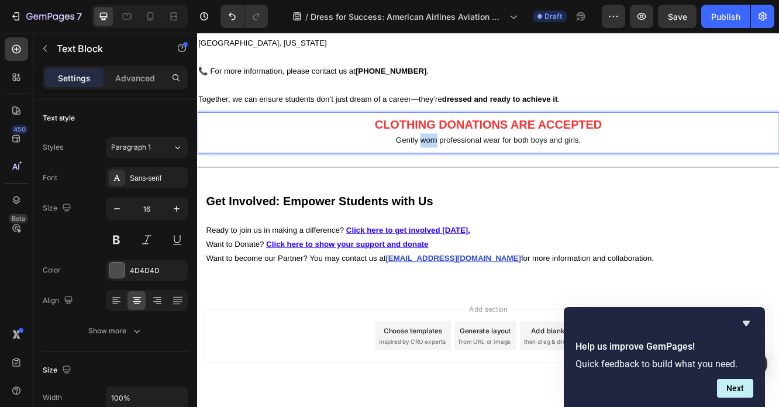
click at [472, 157] on span "Gently worn professional wear for both boys and girls." at bounding box center [547, 162] width 223 height 10
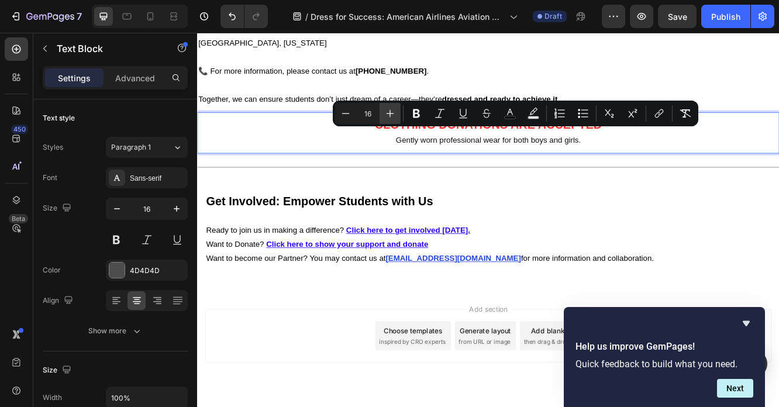
click at [388, 116] on icon "Editor contextual toolbar" at bounding box center [390, 114] width 12 height 12
click at [343, 113] on icon "Editor contextual toolbar" at bounding box center [346, 113] width 8 height 1
type input "16"
click at [361, 162] on p "Gently worn professional wear for both boys and girls." at bounding box center [548, 162] width 700 height 17
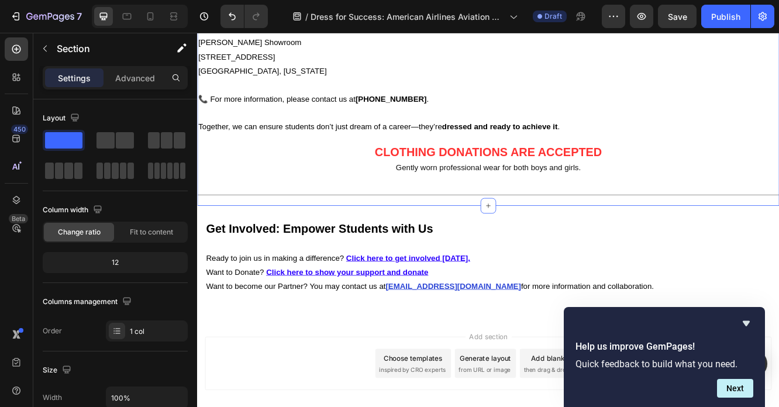
scroll to position [1279, 0]
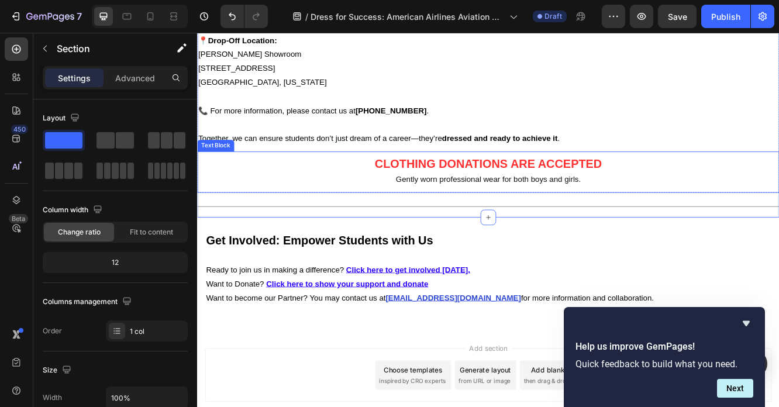
click at [667, 202] on p "Gently worn professional wear for both boys and girls." at bounding box center [548, 210] width 700 height 17
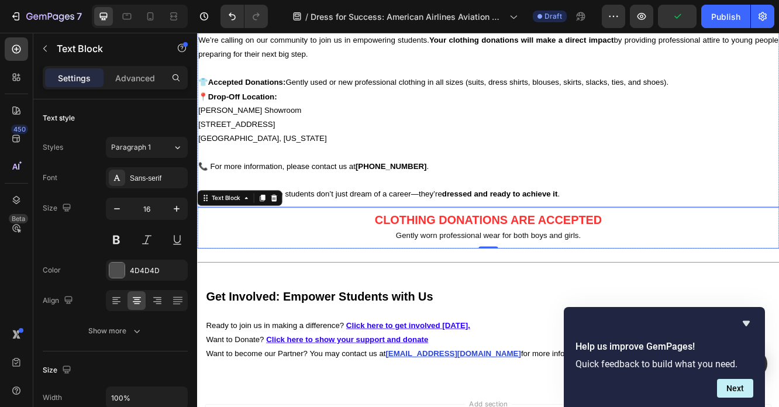
scroll to position [1235, 0]
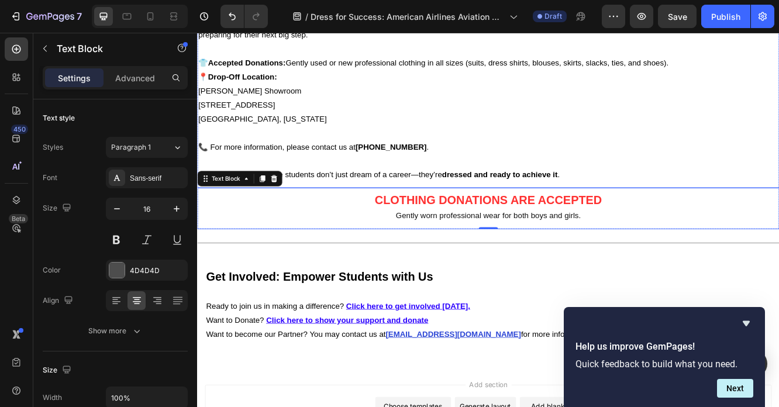
click at [461, 181] on p "Rich Text Editor. Editing area: main" at bounding box center [548, 187] width 700 height 17
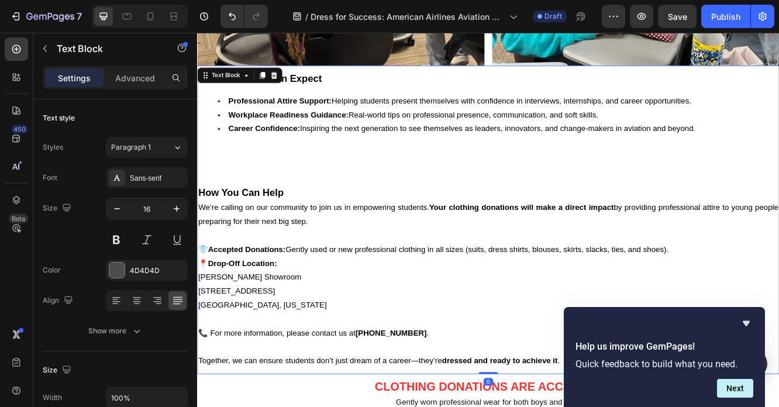
scroll to position [954, 0]
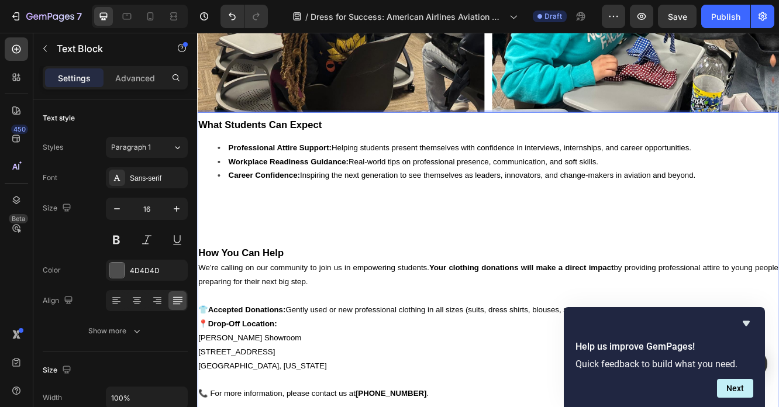
click at [356, 215] on li "Career Confidence: Inspiring the next generation to see themselves as leaders, …" at bounding box center [560, 239] width 676 height 84
click at [314, 261] on li "Career Confidence: Inspiring the next generation to see themselves as leaders, …" at bounding box center [560, 239] width 676 height 84
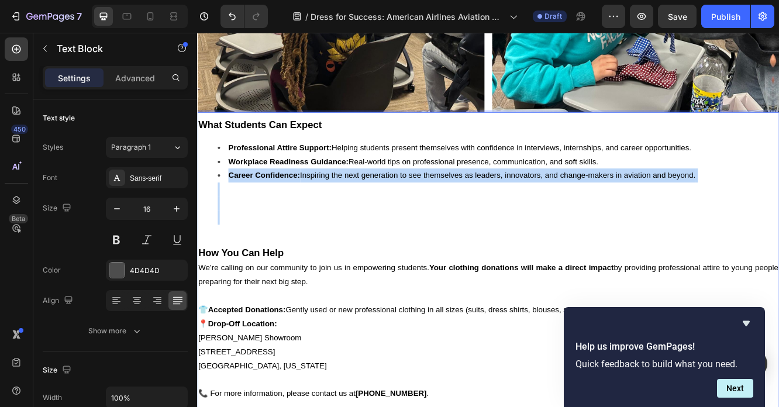
click at [314, 261] on li "Career Confidence: Inspiring the next generation to see themselves as leaders, …" at bounding box center [560, 239] width 676 height 84
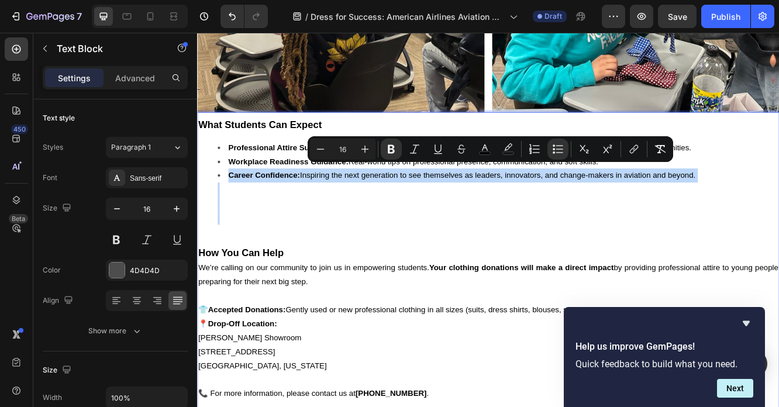
click at [314, 261] on li "Career Confidence: Inspiring the next generation to see themselves as leaders, …" at bounding box center [560, 239] width 676 height 84
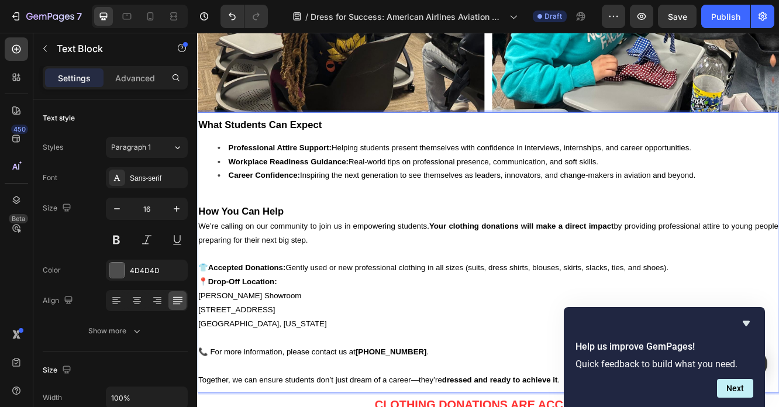
click at [318, 223] on div "What Students Can Expect Professional Attire Support: Helping students present …" at bounding box center [548, 298] width 702 height 326
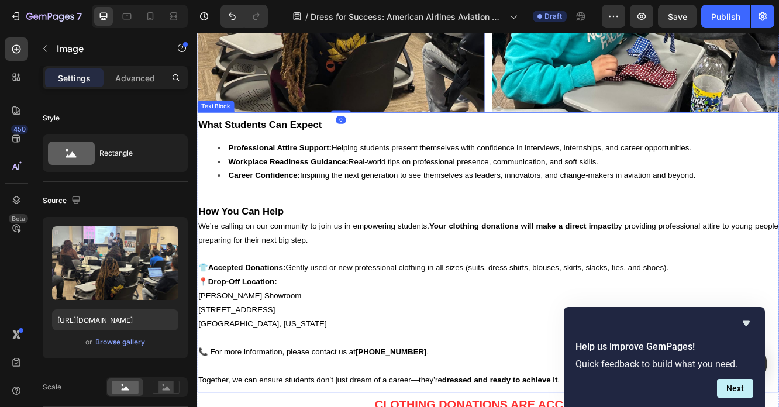
click at [370, 180] on li "Workplace Readiness Guidance: Real-world tips on professional presence, communi…" at bounding box center [560, 188] width 676 height 17
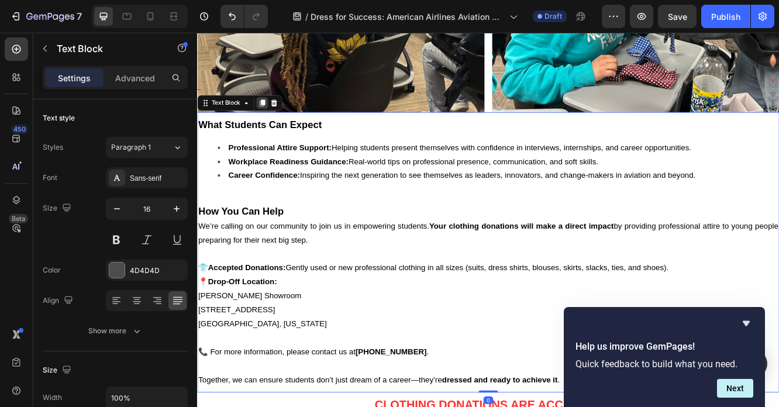
click at [278, 113] on icon at bounding box center [276, 117] width 6 height 8
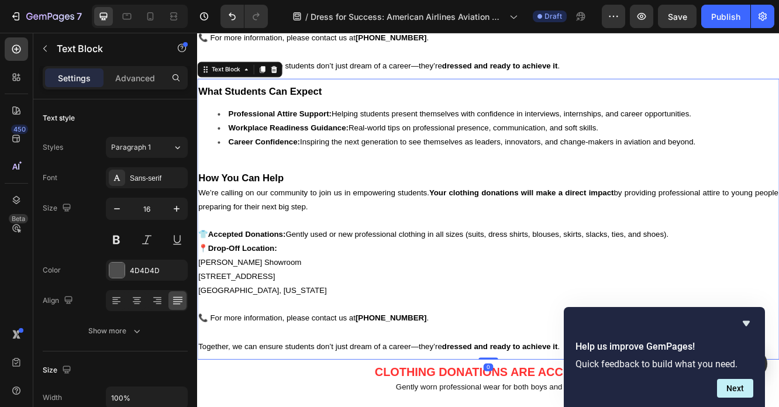
scroll to position [1330, 0]
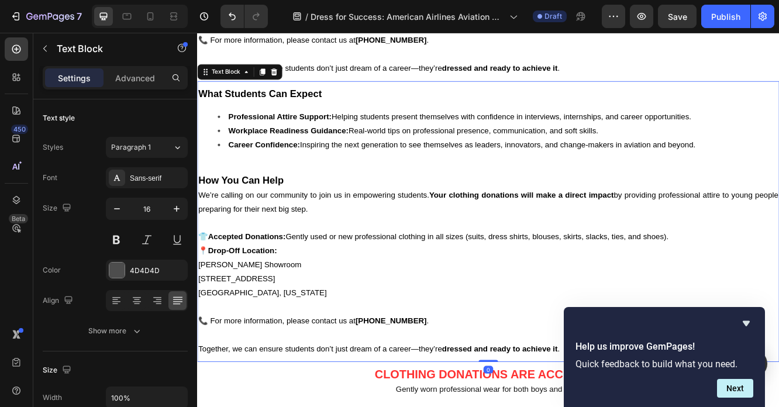
click at [273, 206] on strong "How You Can Help" at bounding box center [249, 210] width 103 height 13
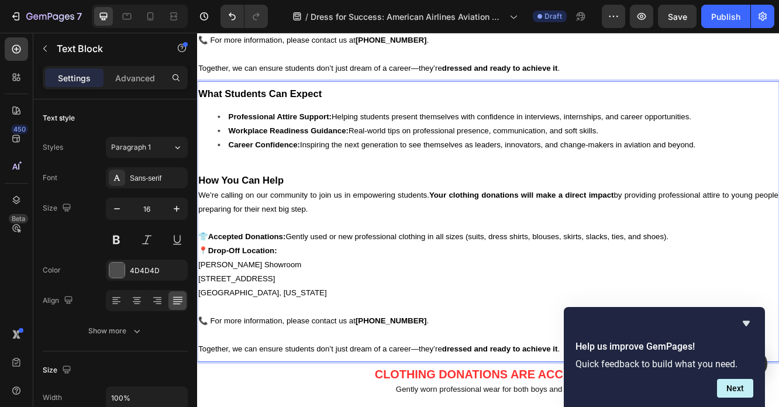
click at [305, 126] on li "Professional Attire Support: Helping students present themselves with confidenc…" at bounding box center [560, 134] width 676 height 17
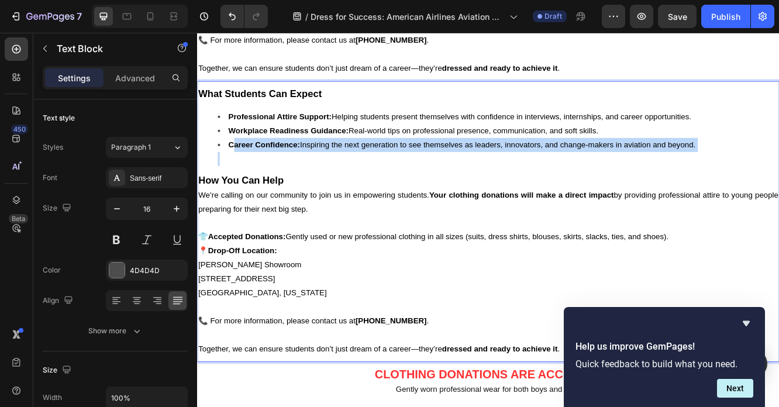
click at [239, 170] on li "Career Confidence: Inspiring the next generation to see themselves as leaders, …" at bounding box center [560, 177] width 676 height 34
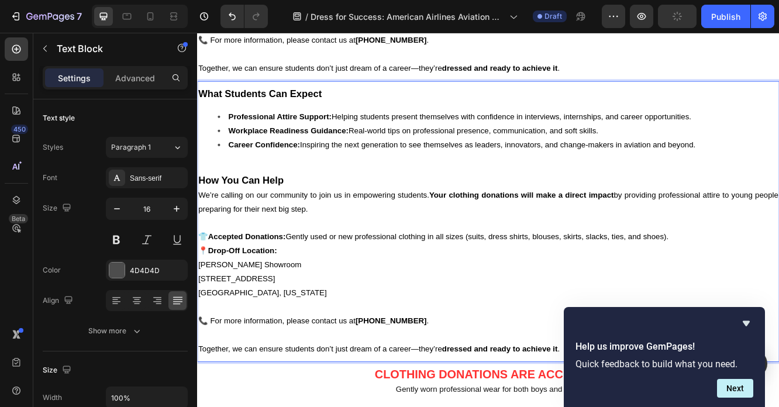
click at [201, 204] on strong "How You Can Help" at bounding box center [249, 210] width 103 height 13
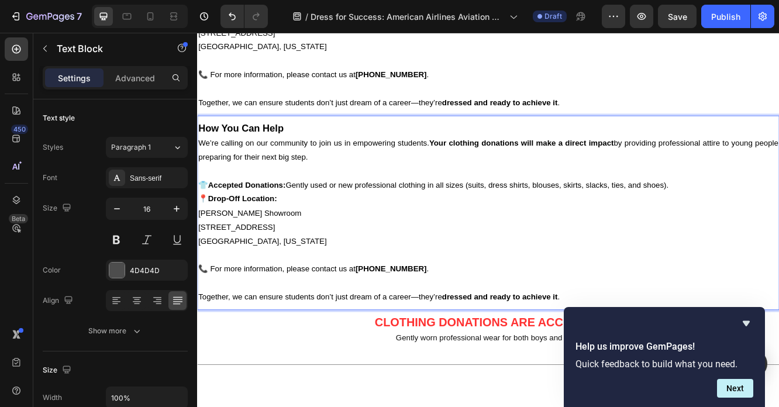
scroll to position [1030, 0]
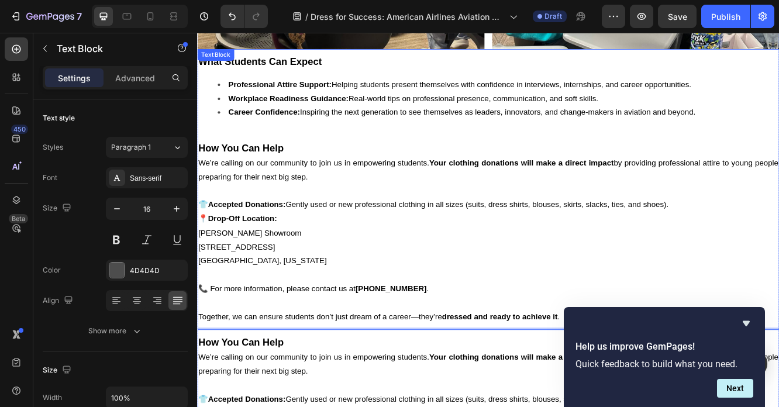
click at [285, 215] on p "Rich Text Editor. Editing area: main" at bounding box center [548, 223] width 700 height 17
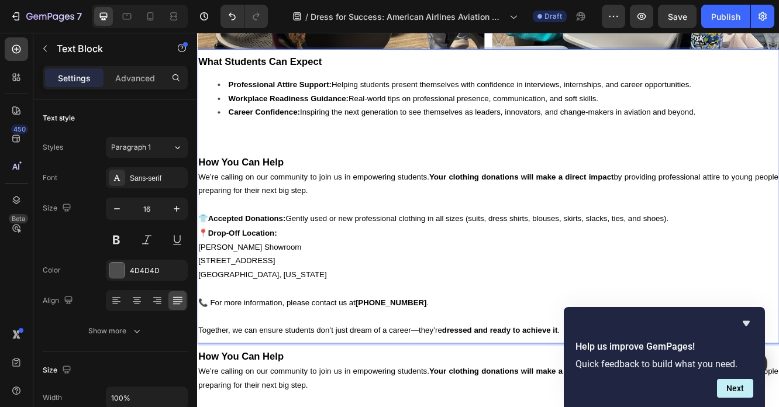
click at [258, 137] on li "Career Confidence: Inspiring the next generation to see themselves as leaders, …" at bounding box center [560, 145] width 676 height 50
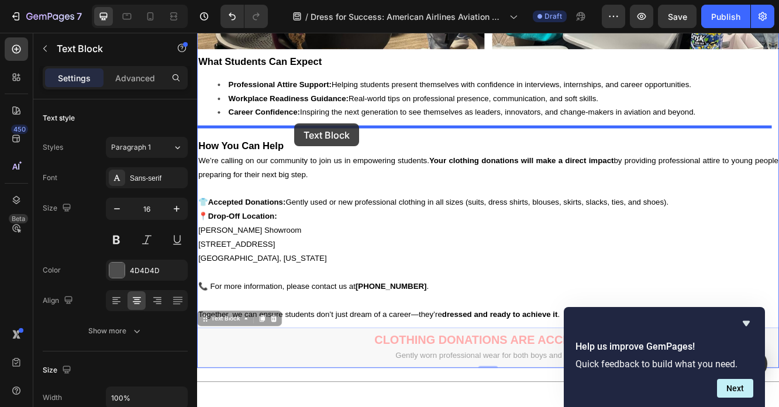
drag, startPoint x: 210, startPoint y: 371, endPoint x: 292, endPoint y: 128, distance: 256.4
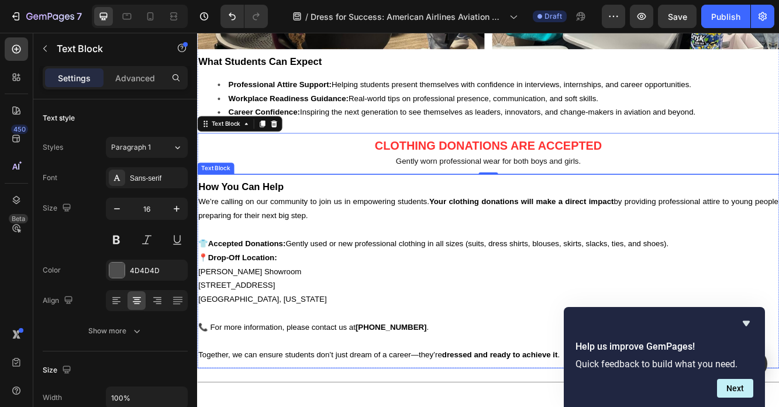
click at [392, 244] on p "We’re calling on our community to join us in empowering students. Your clothing…" at bounding box center [548, 246] width 700 height 34
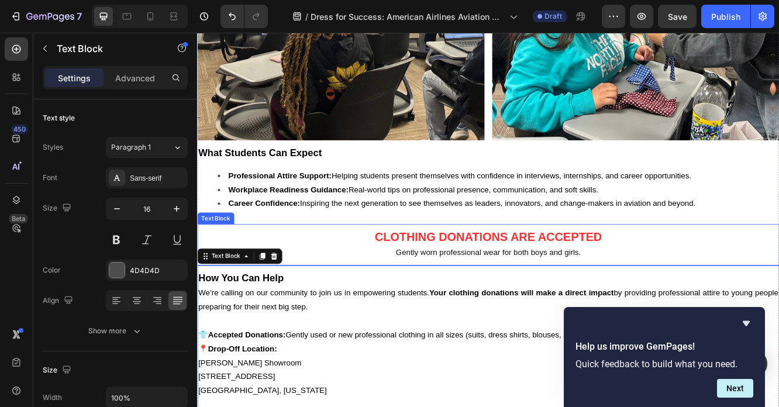
scroll to position [936, 0]
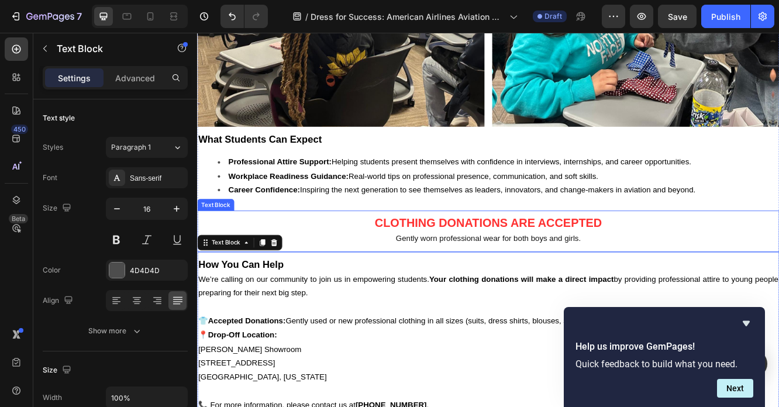
click at [344, 273] on p "Gently worn professional wear for both boys and girls." at bounding box center [548, 281] width 700 height 17
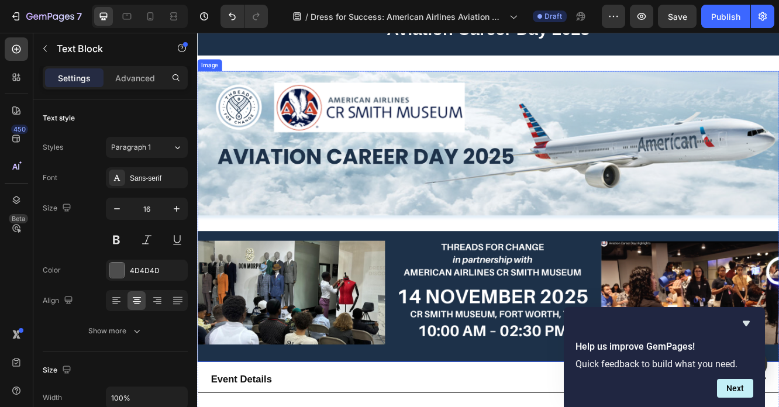
scroll to position [0, 0]
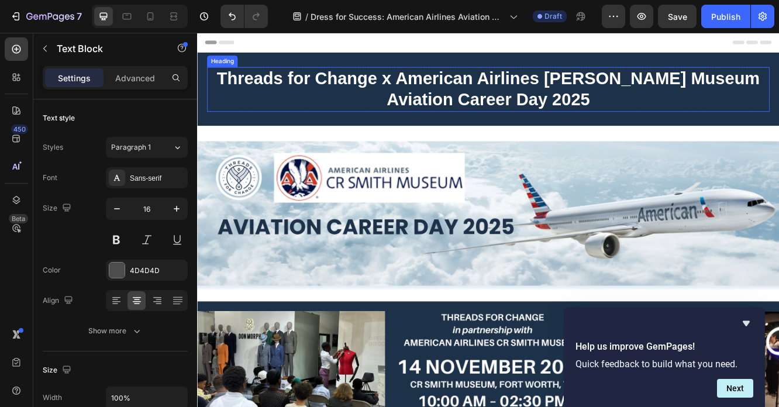
click at [411, 92] on strong "Threads for Change x American Airlines [PERSON_NAME] Museum" at bounding box center [548, 87] width 655 height 23
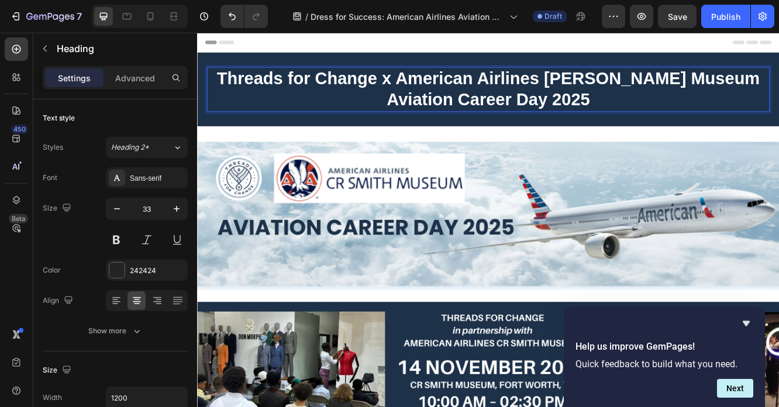
click at [410, 85] on strong "Threads for Change x American Airlines [PERSON_NAME] Museum" at bounding box center [548, 87] width 655 height 23
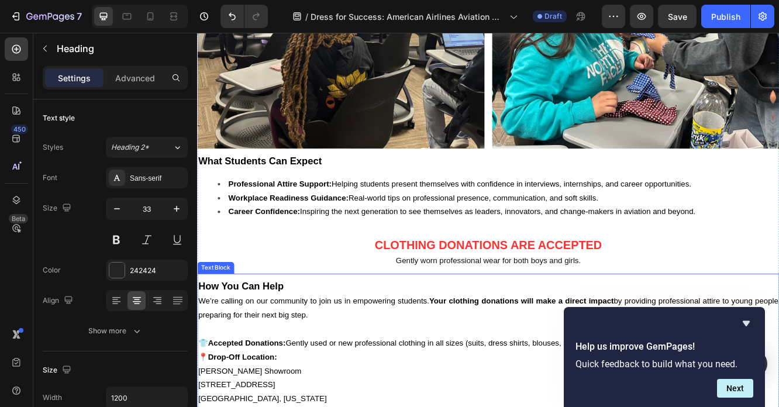
scroll to position [1057, 0]
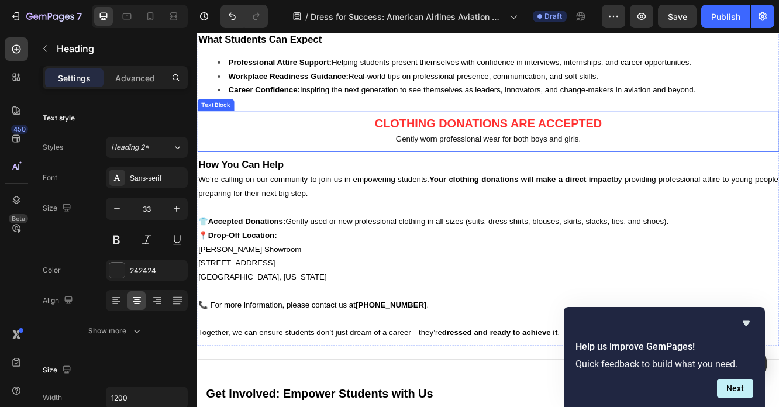
click at [410, 153] on p "Gently worn professional wear for both boys and girls." at bounding box center [548, 161] width 700 height 17
click at [405, 134] on p "CLOTHING DONATIONS ARE ACCEPTED" at bounding box center [548, 143] width 700 height 19
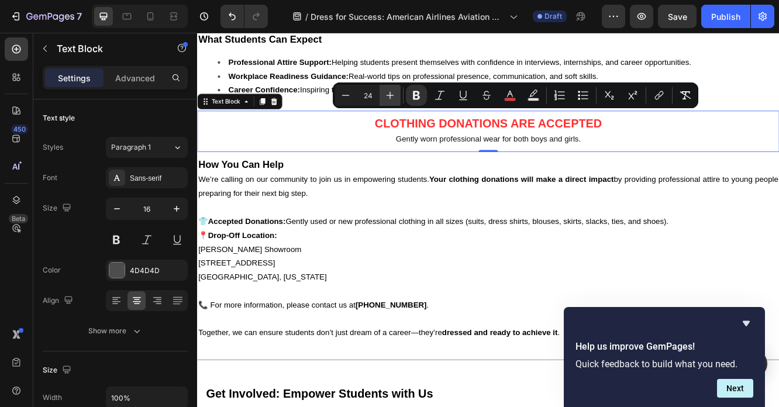
click at [392, 98] on icon "Editor contextual toolbar" at bounding box center [390, 95] width 12 height 12
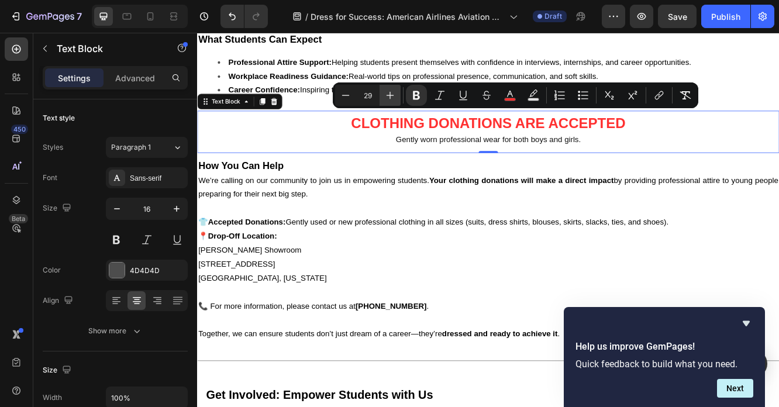
click at [392, 98] on icon "Editor contextual toolbar" at bounding box center [390, 95] width 12 height 12
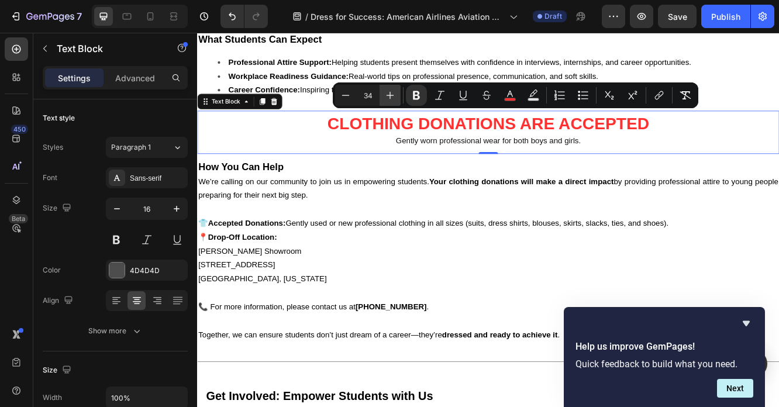
click at [392, 98] on icon "Editor contextual toolbar" at bounding box center [390, 95] width 12 height 12
type input "16"
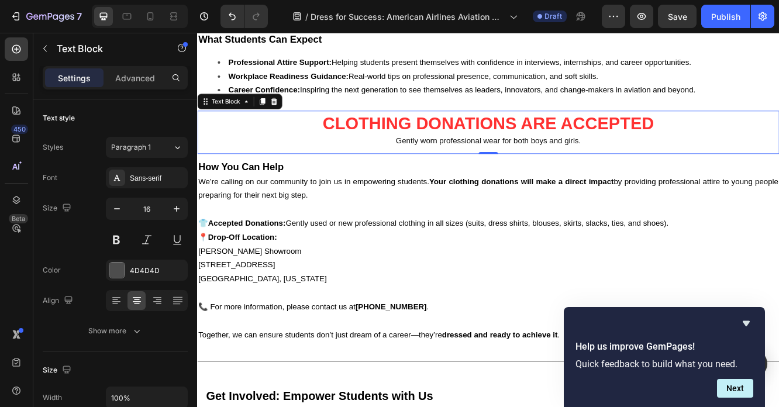
click at [426, 159] on p "Gently worn professional wear for both boys and girls." at bounding box center [548, 163] width 700 height 17
click at [443, 155] on p "Gently worn professional wear for both boys and girls." at bounding box center [548, 163] width 700 height 17
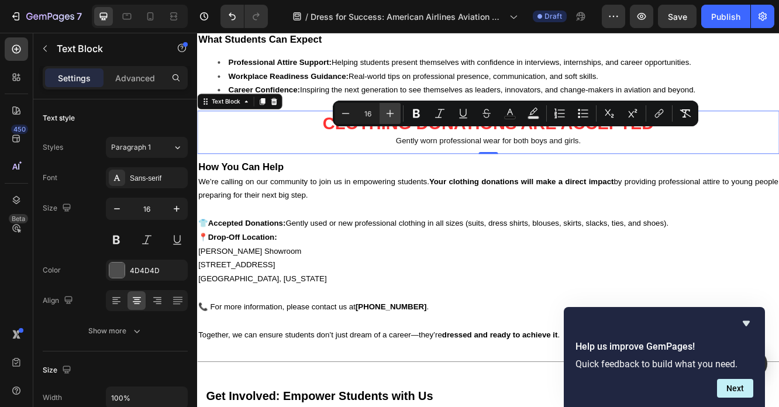
click at [394, 110] on icon "Editor contextual toolbar" at bounding box center [390, 114] width 12 height 12
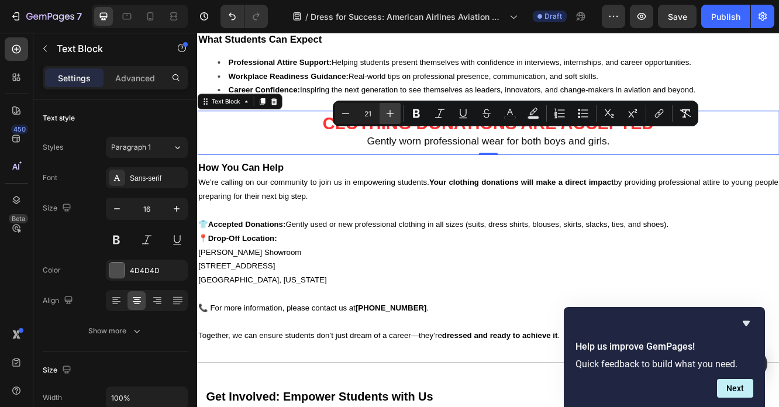
click at [394, 110] on icon "Editor contextual toolbar" at bounding box center [390, 114] width 12 height 12
type input "35"
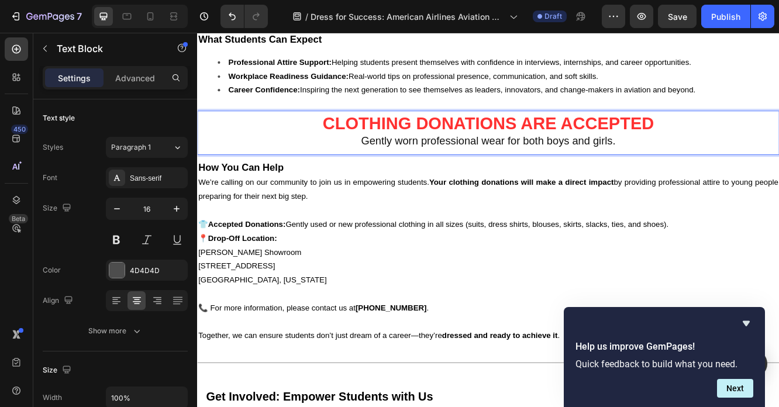
click at [427, 156] on span "Gently worn professional wear for both boys and girls." at bounding box center [548, 163] width 307 height 15
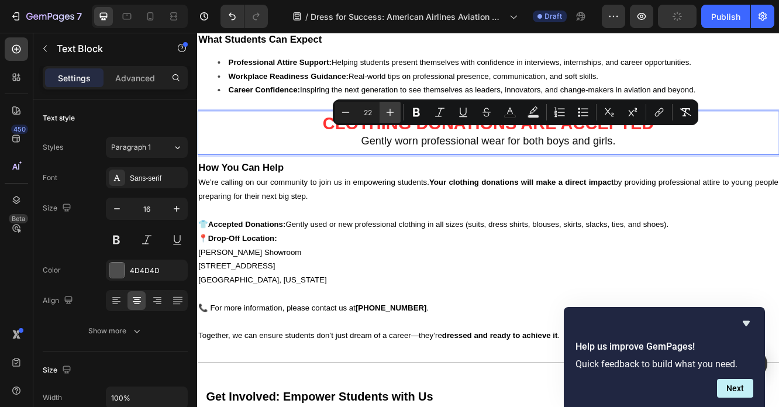
click at [390, 112] on icon "Editor contextual toolbar" at bounding box center [391, 113] width 8 height 8
click at [390, 112] on icon "Editor contextual toolbar" at bounding box center [390, 112] width 12 height 12
type input "24"
click at [352, 194] on p "How You Can Help" at bounding box center [548, 197] width 700 height 18
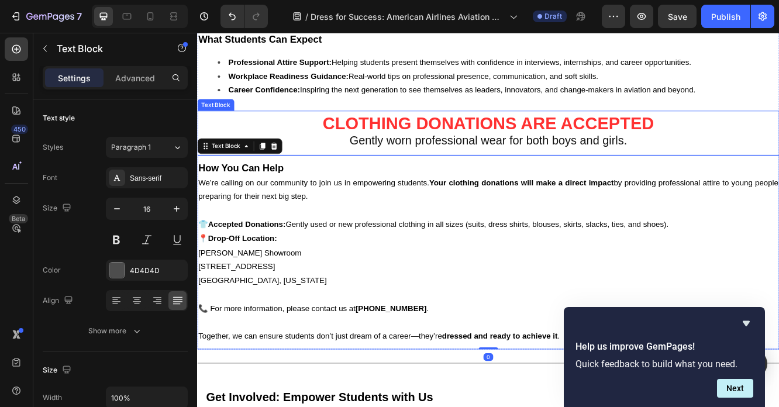
click at [333, 142] on p "CLOTHING DONATIONS ARE ACCEPTED" at bounding box center [548, 144] width 700 height 21
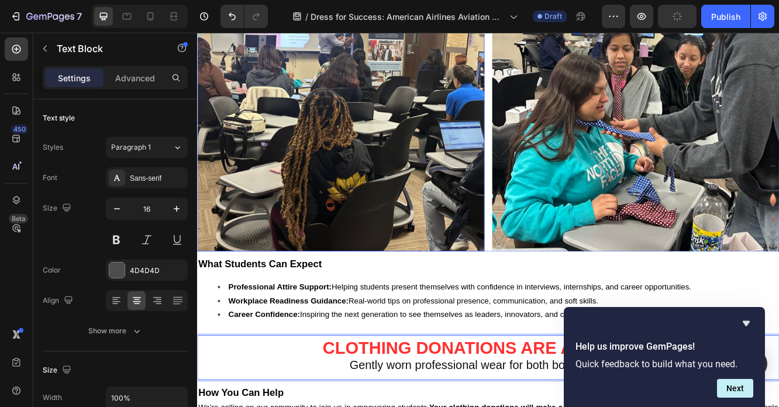
scroll to position [917, 0]
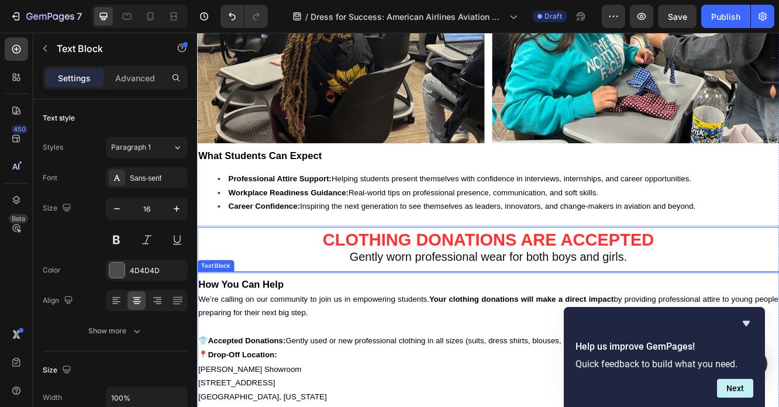
click at [311, 346] on p "We’re calling on our community to join us in empowering students. Your clothing…" at bounding box center [548, 363] width 700 height 34
click at [308, 299] on p "Gently worn professional wear for both boys and girls." at bounding box center [548, 304] width 700 height 19
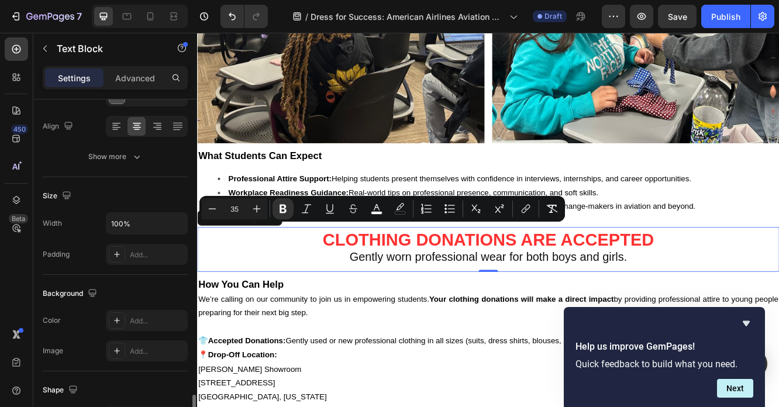
scroll to position [109, 0]
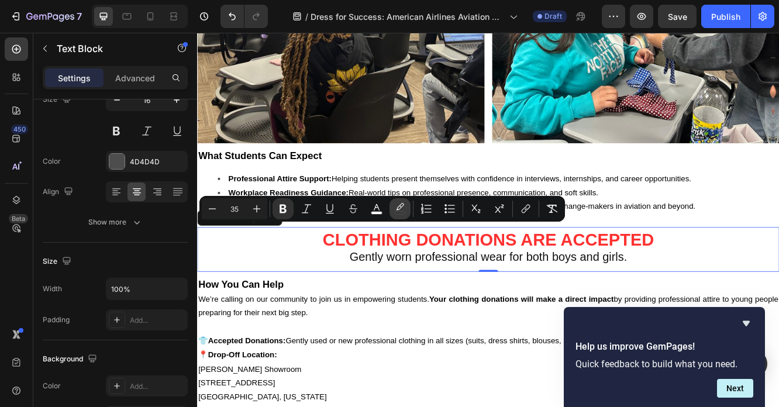
click at [401, 209] on icon "Editor contextual toolbar" at bounding box center [400, 209] width 12 height 12
type input "000000"
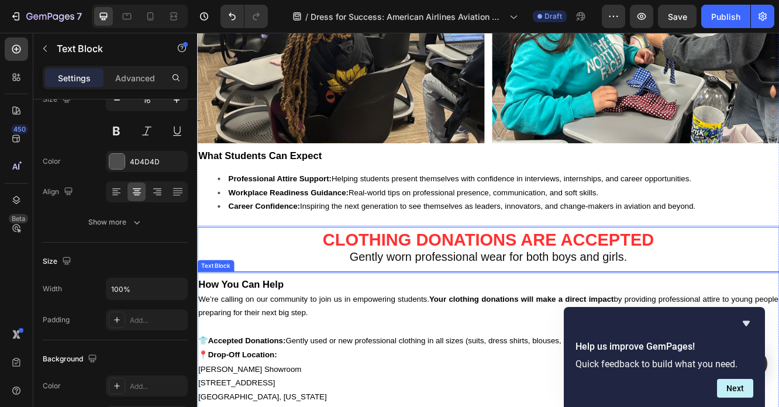
click at [364, 328] on p "How You Can Help" at bounding box center [548, 337] width 700 height 18
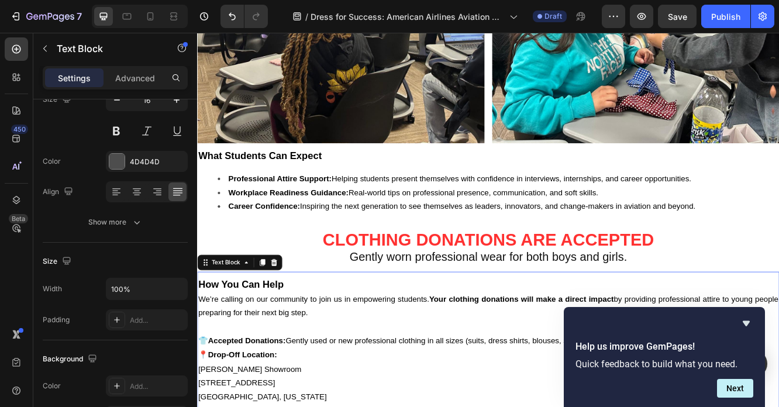
click at [359, 295] on p "Gently worn professional wear for both boys and girls." at bounding box center [548, 304] width 700 height 19
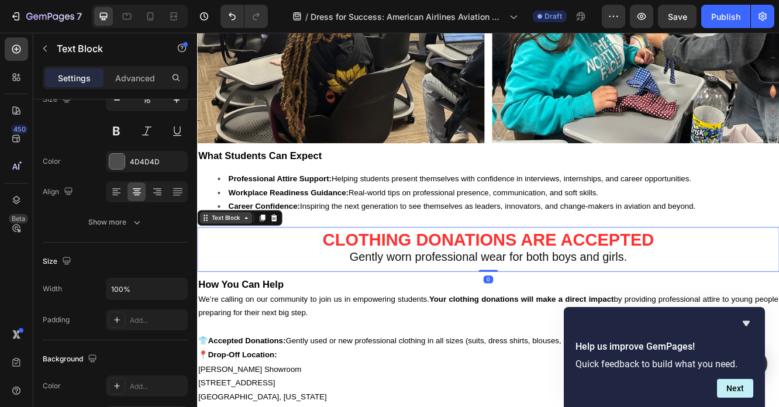
click at [241, 251] on div "Text Block" at bounding box center [232, 256] width 40 height 11
click at [209, 259] on icon at bounding box center [209, 260] width 2 height 2
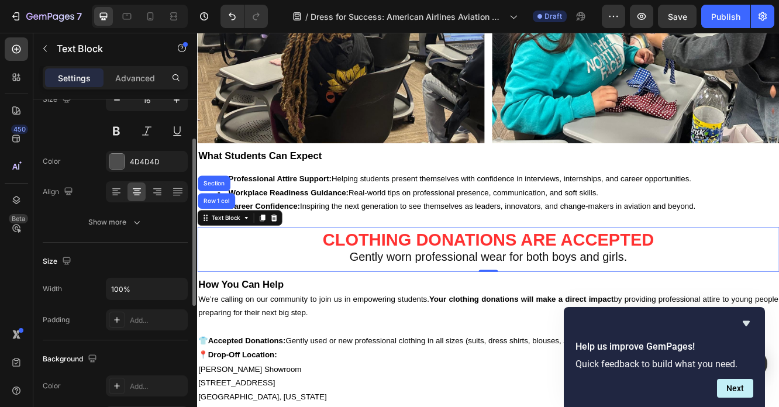
scroll to position [90, 0]
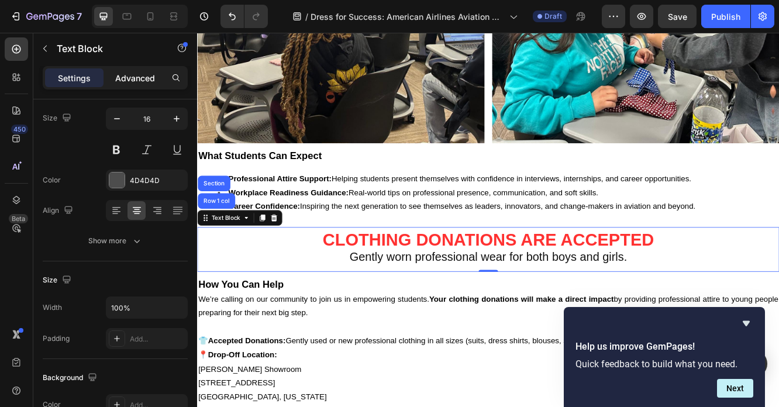
click at [142, 80] on p "Advanced" at bounding box center [135, 78] width 40 height 12
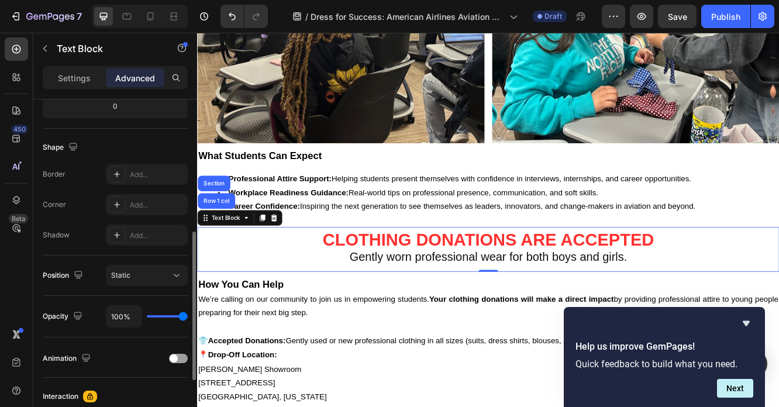
scroll to position [439, 0]
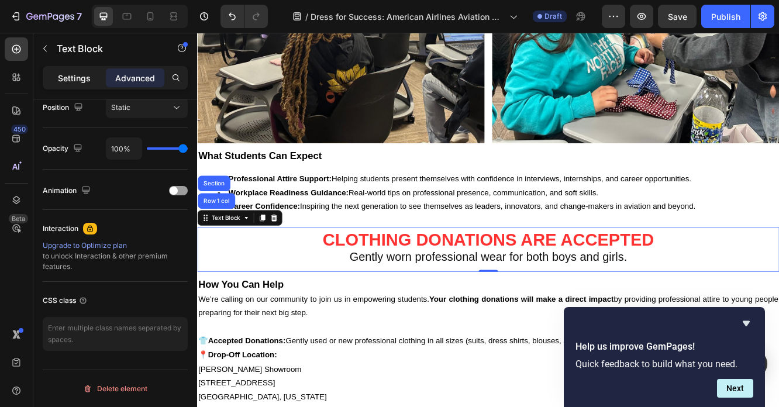
click at [81, 84] on div "Settings" at bounding box center [74, 77] width 58 height 19
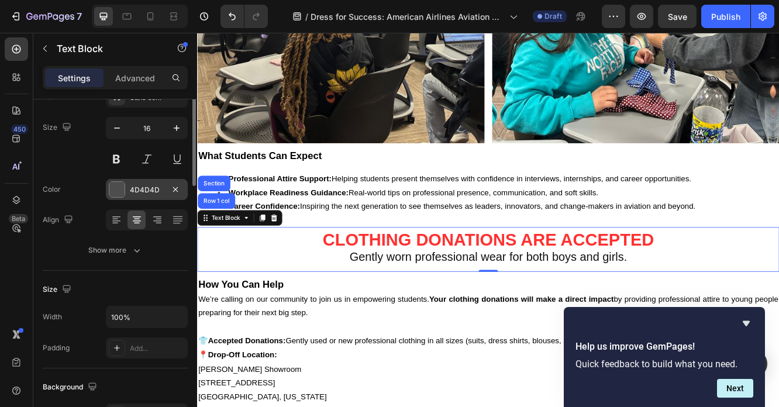
scroll to position [0, 0]
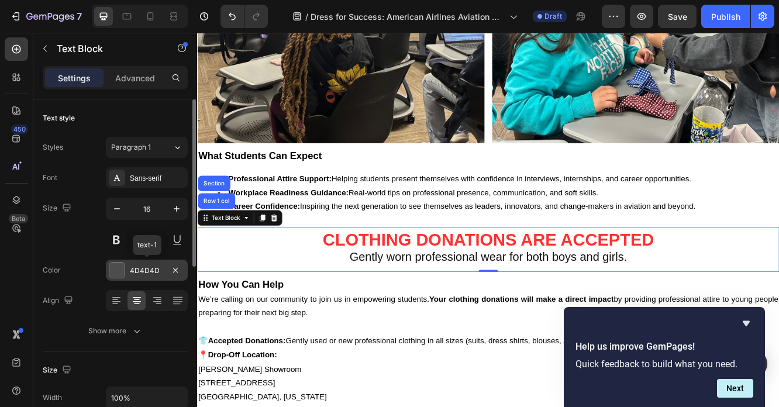
click at [119, 274] on div at bounding box center [116, 270] width 15 height 15
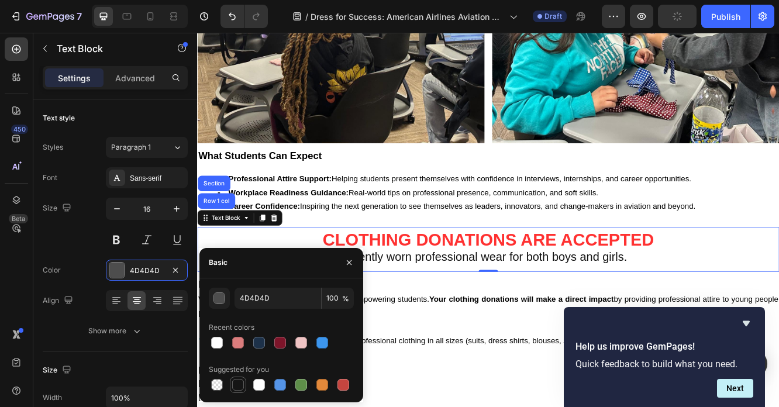
click at [240, 386] on div at bounding box center [238, 385] width 12 height 12
type input "151515"
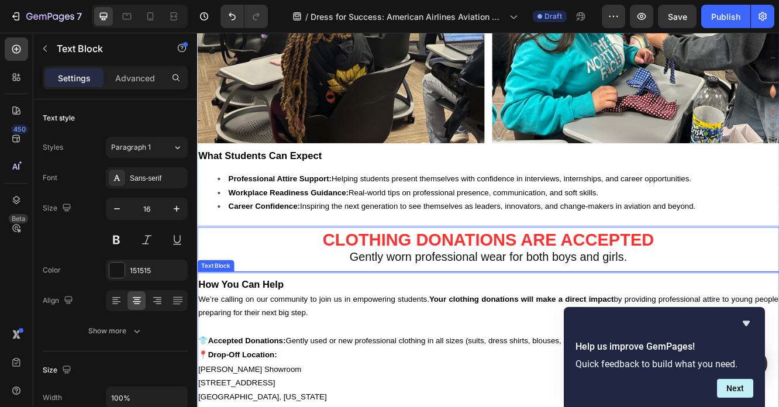
click at [223, 349] on span "We’re calling on our community to join us in empowering students. Your clothing…" at bounding box center [548, 362] width 700 height 27
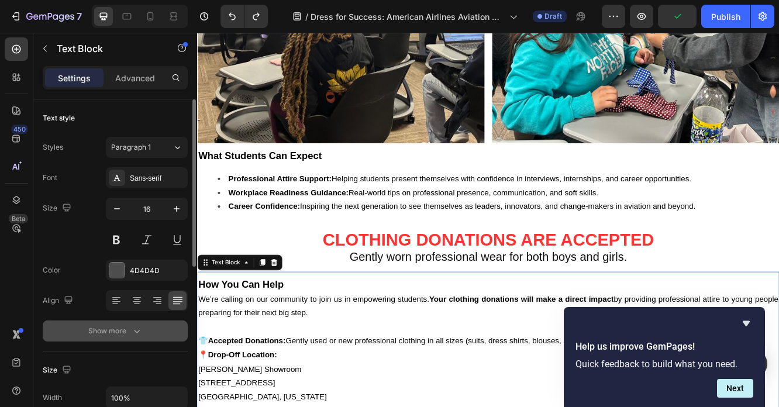
click at [108, 333] on div "Show more" at bounding box center [115, 331] width 54 height 12
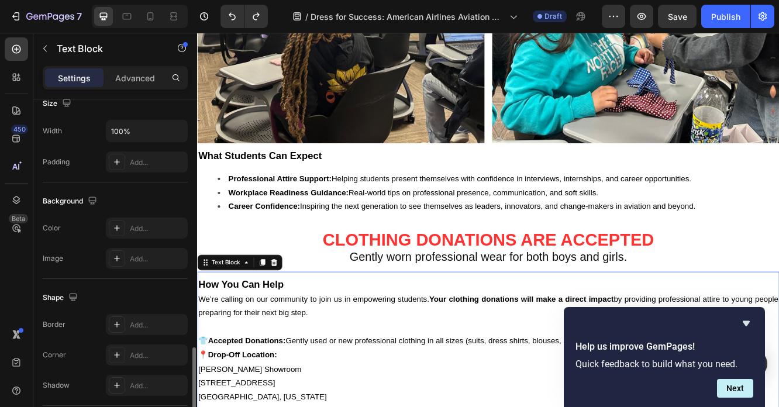
scroll to position [477, 0]
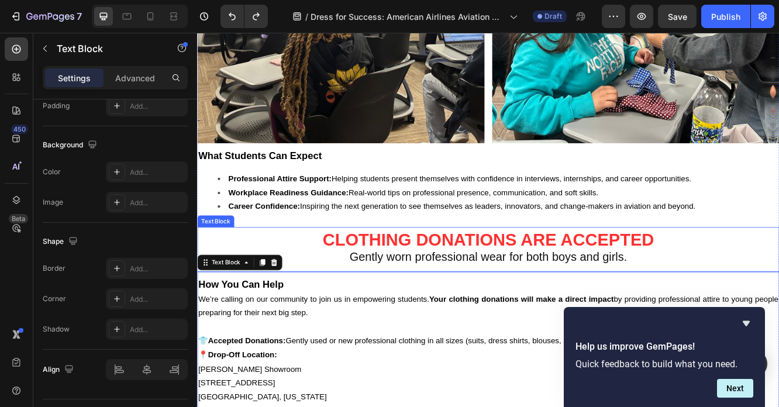
click at [336, 285] on p "CLOTHING DONATIONS ARE ACCEPTED" at bounding box center [548, 284] width 700 height 21
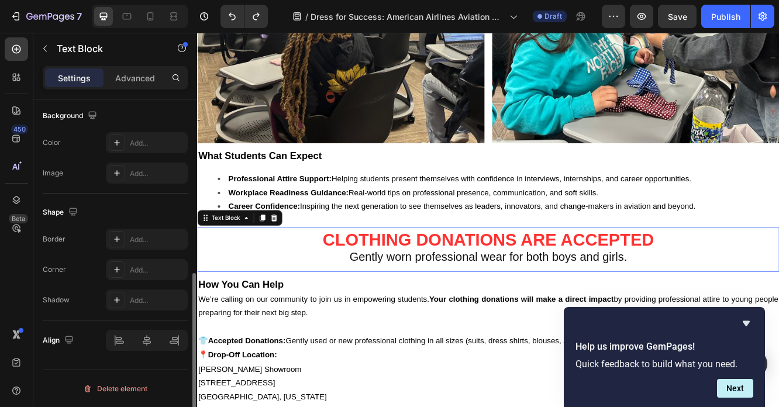
scroll to position [352, 0]
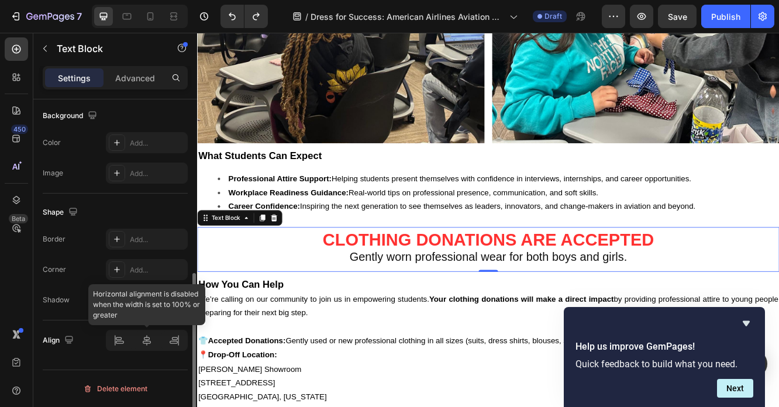
click at [147, 337] on div at bounding box center [147, 340] width 82 height 21
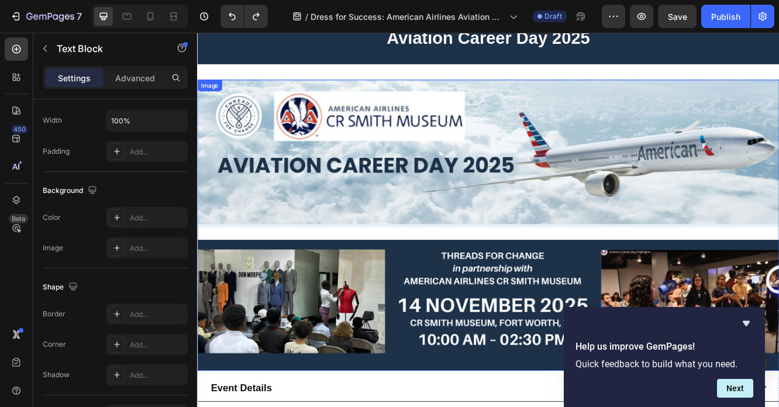
scroll to position [0, 0]
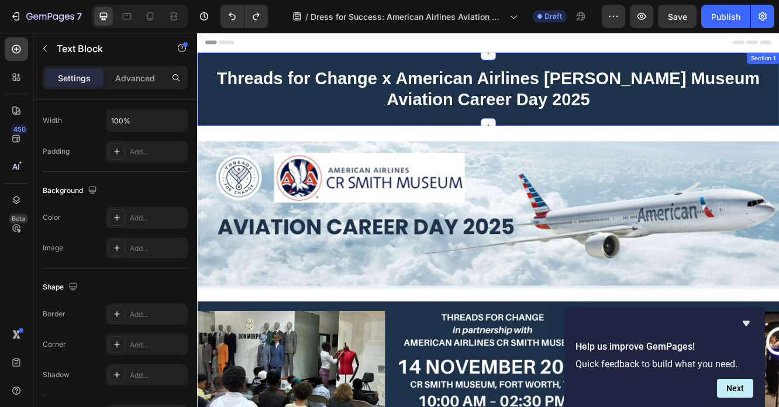
click at [253, 121] on h2 "Threads for Change x American Airlines [PERSON_NAME] Museum Aviation Career Day…" at bounding box center [548, 101] width 679 height 54
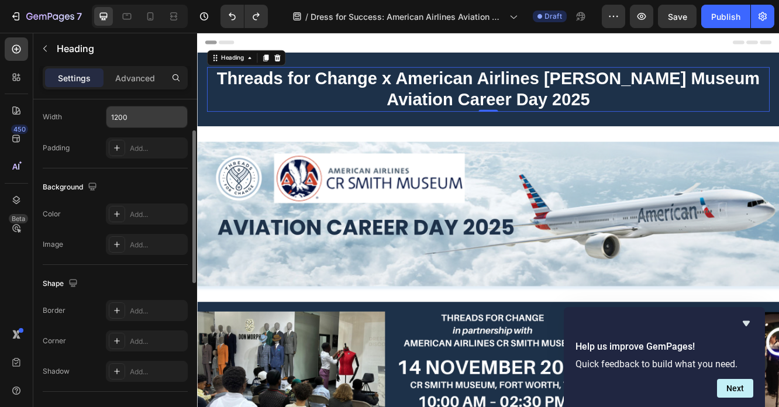
scroll to position [122, 0]
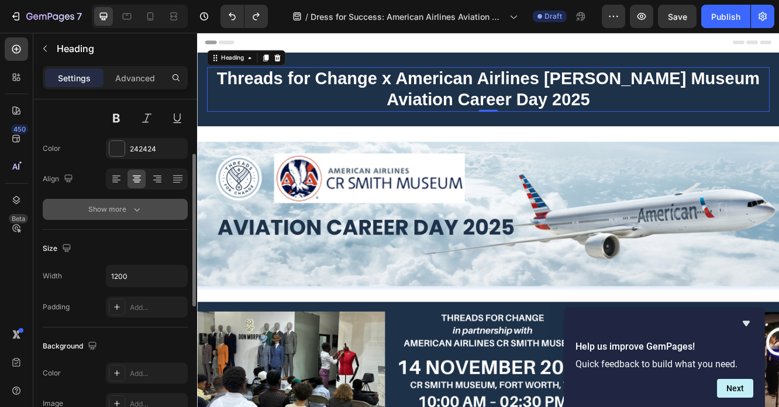
click at [126, 213] on div "Show more" at bounding box center [115, 210] width 54 height 12
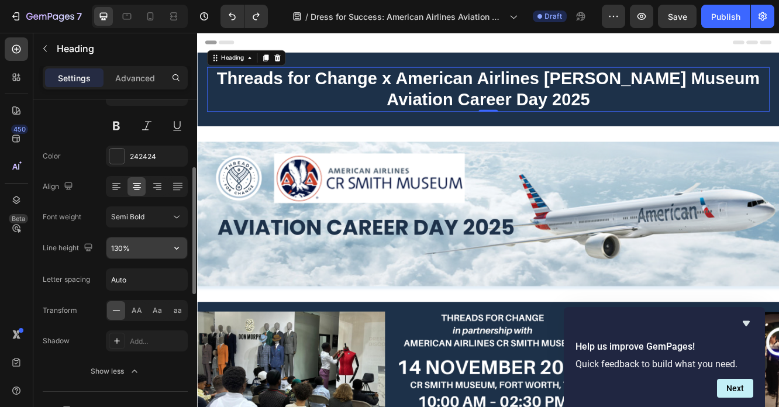
scroll to position [189, 0]
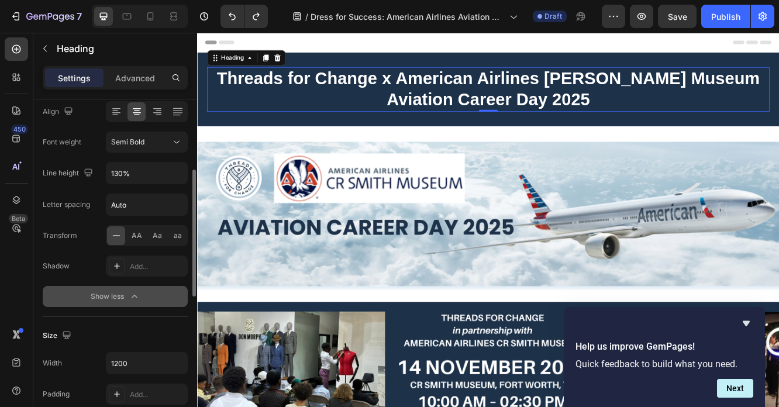
click at [98, 295] on div "Show less" at bounding box center [116, 297] width 50 height 12
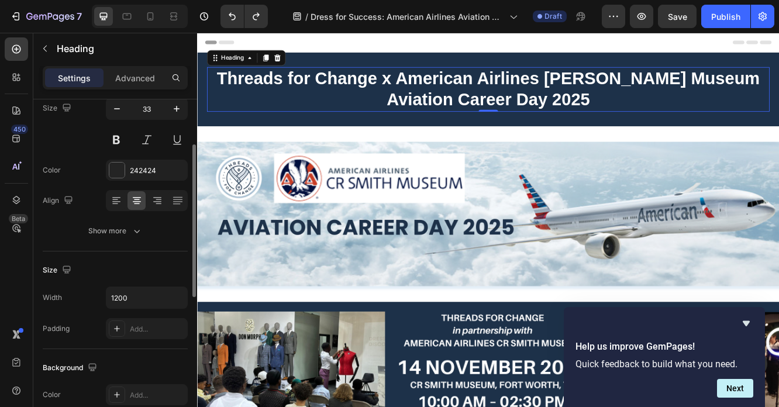
scroll to position [0, 0]
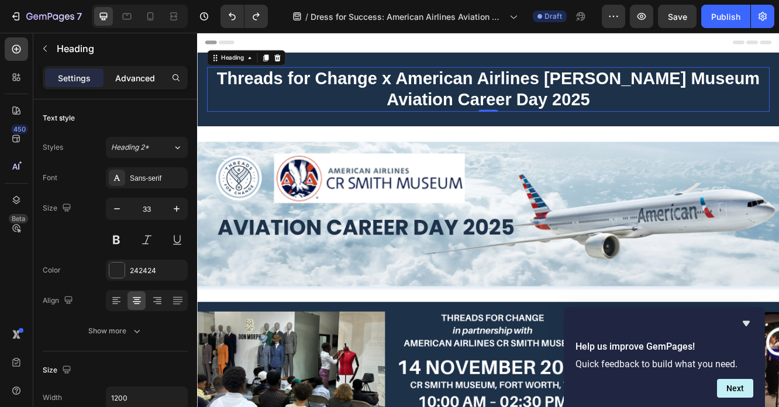
click at [133, 74] on p "Advanced" at bounding box center [135, 78] width 40 height 12
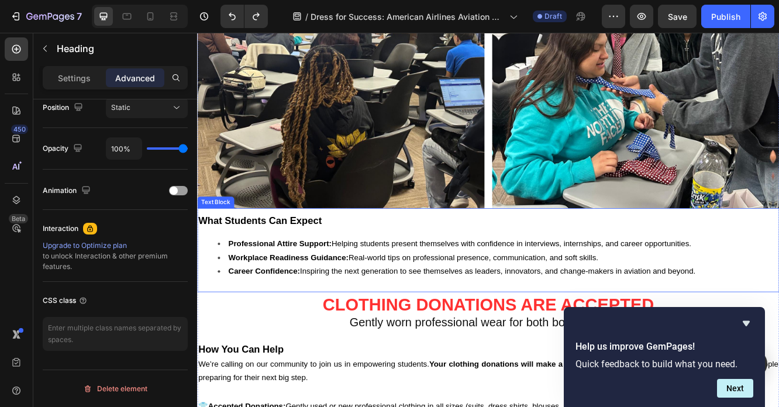
scroll to position [927, 0]
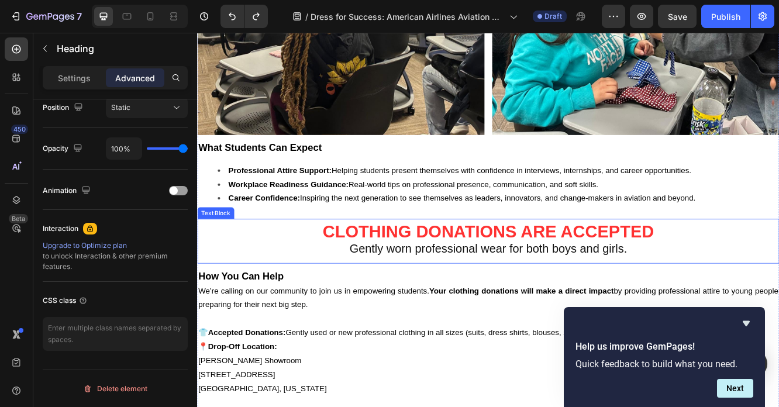
click at [292, 285] on p "Gently worn professional wear for both boys and girls." at bounding box center [548, 294] width 700 height 19
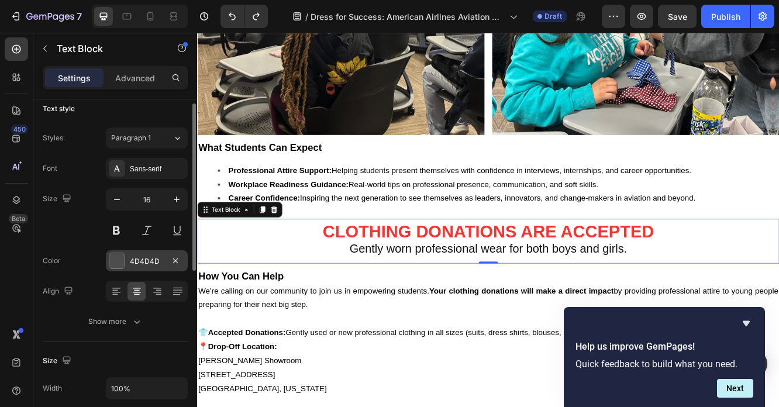
scroll to position [19, 0]
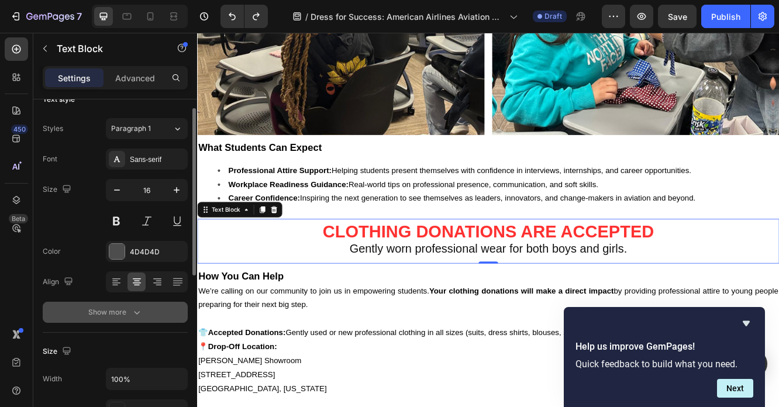
click at [123, 310] on div "Show more" at bounding box center [115, 312] width 54 height 12
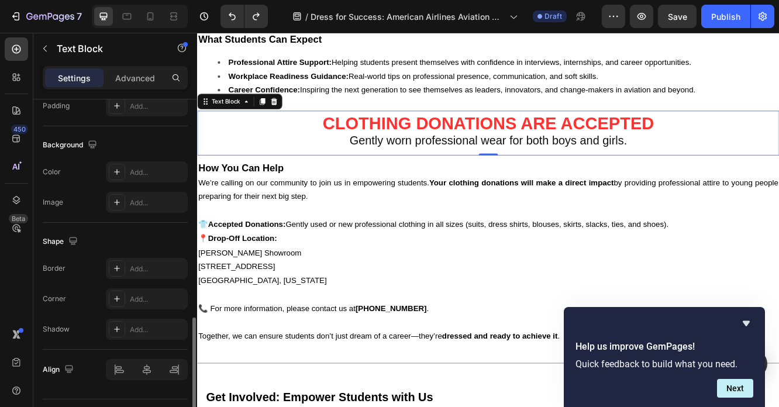
scroll to position [507, 0]
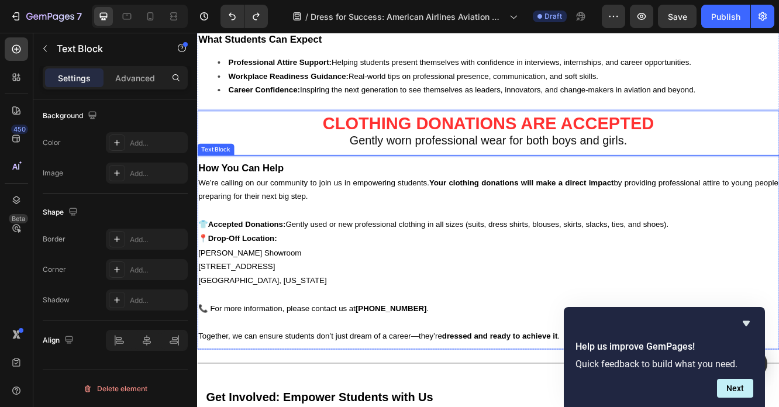
click at [323, 256] on p "👕 Accepted Donations: Gently used or new professional clothing in all sizes (su…" at bounding box center [548, 298] width 700 height 84
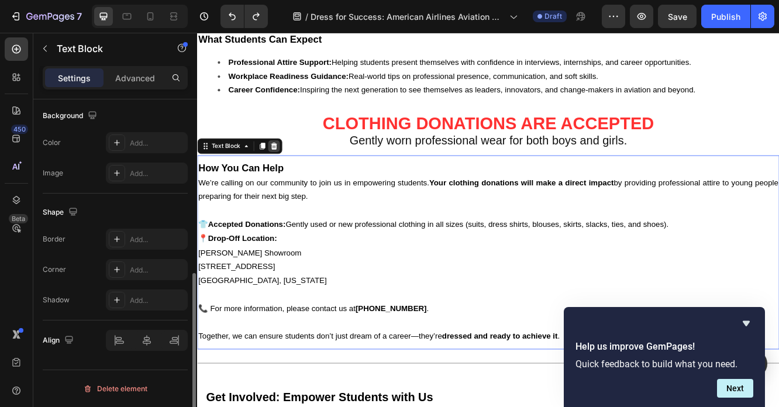
scroll to position [352, 0]
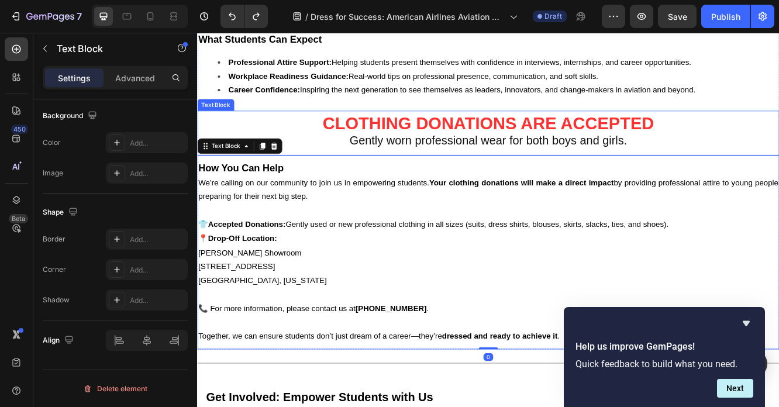
click at [318, 134] on p "CLOTHING DONATIONS ARE ACCEPTED" at bounding box center [548, 144] width 700 height 21
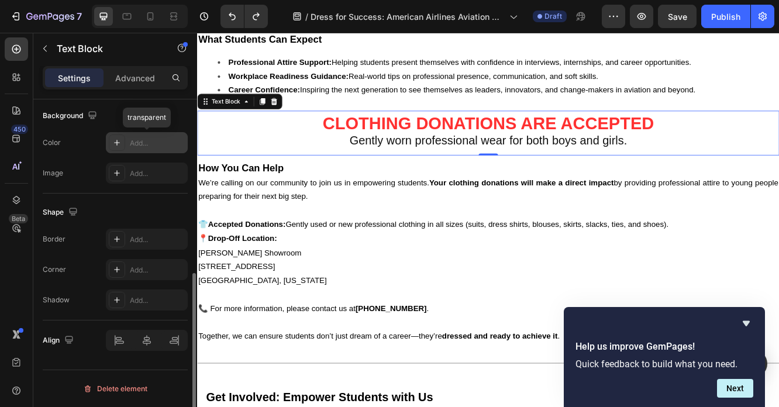
click at [152, 137] on div "Add..." at bounding box center [147, 142] width 82 height 21
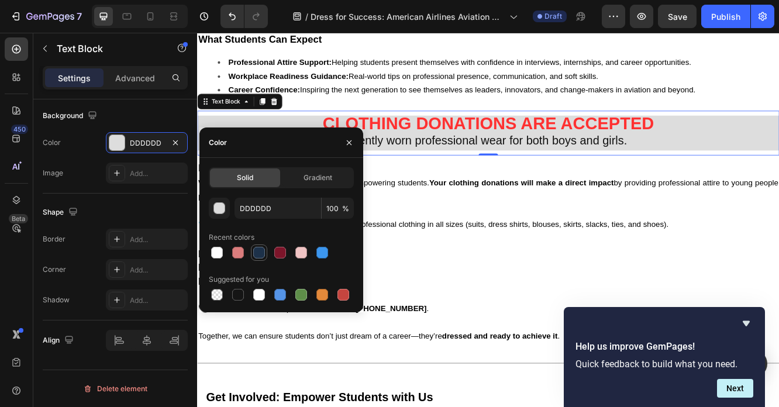
click at [261, 253] on div at bounding box center [259, 253] width 12 height 12
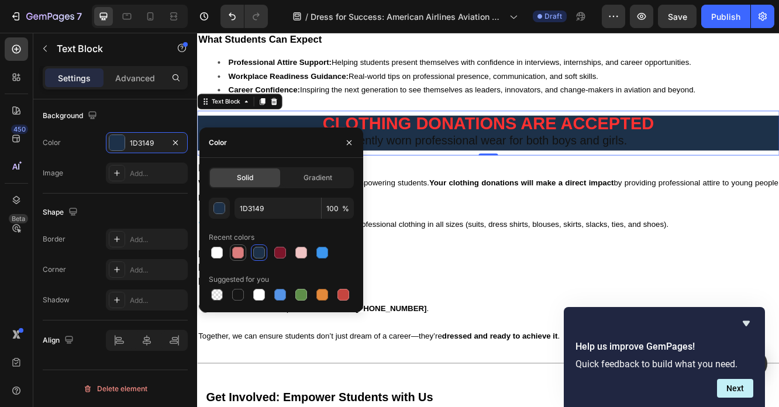
click at [237, 250] on div at bounding box center [238, 253] width 12 height 12
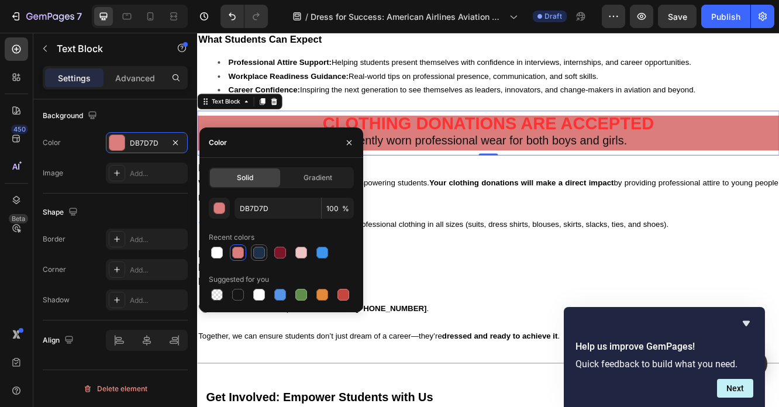
click at [267, 256] on div at bounding box center [259, 252] width 16 height 16
type input "1D3149"
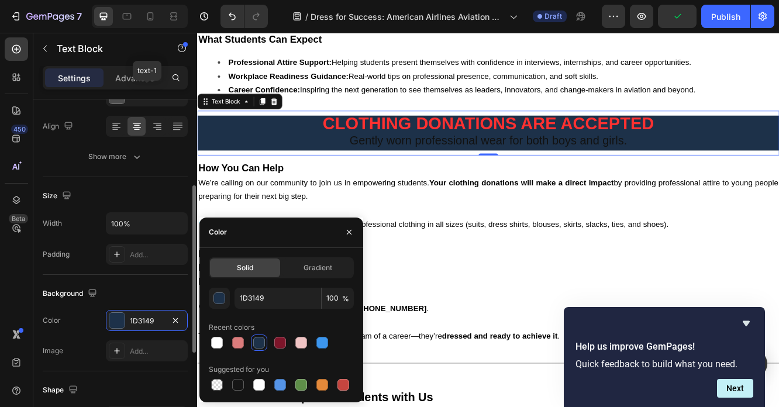
scroll to position [212, 0]
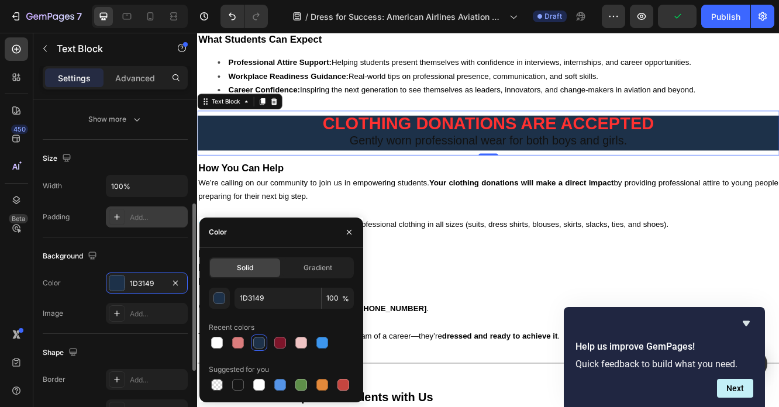
click at [151, 219] on div "Add..." at bounding box center [157, 217] width 55 height 11
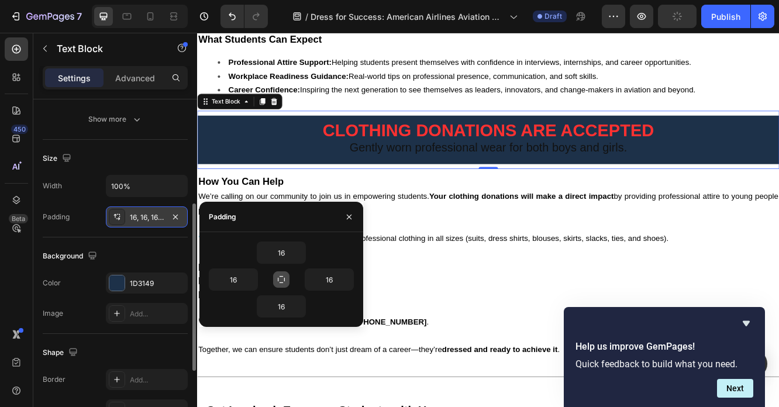
click at [283, 283] on icon "button" at bounding box center [281, 279] width 9 height 9
click at [283, 283] on icon "button" at bounding box center [281, 279] width 6 height 6
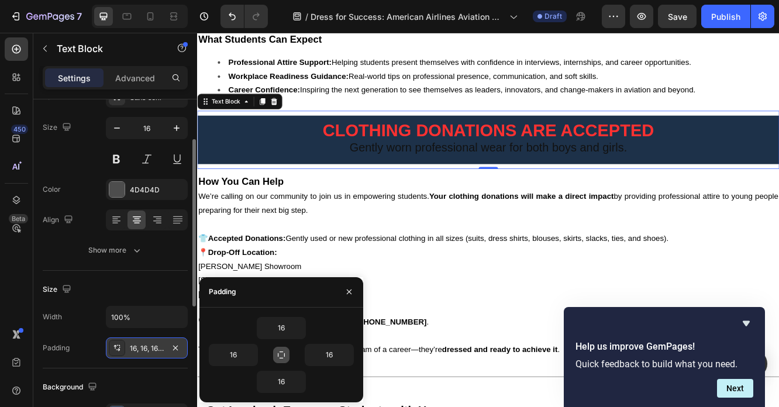
scroll to position [71, 0]
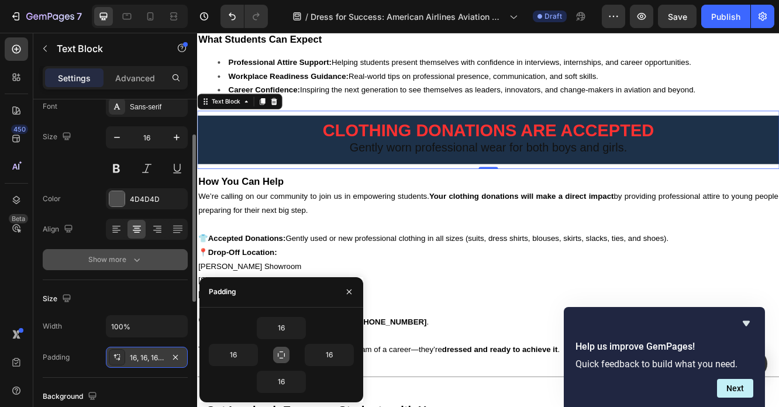
click at [120, 259] on div "Show more" at bounding box center [115, 260] width 54 height 12
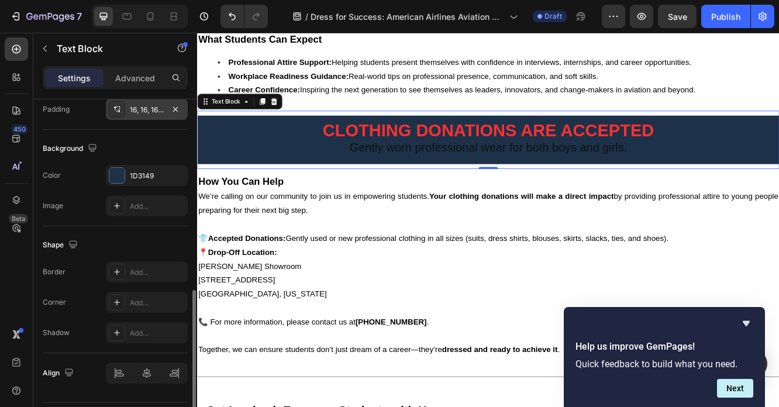
scroll to position [507, 0]
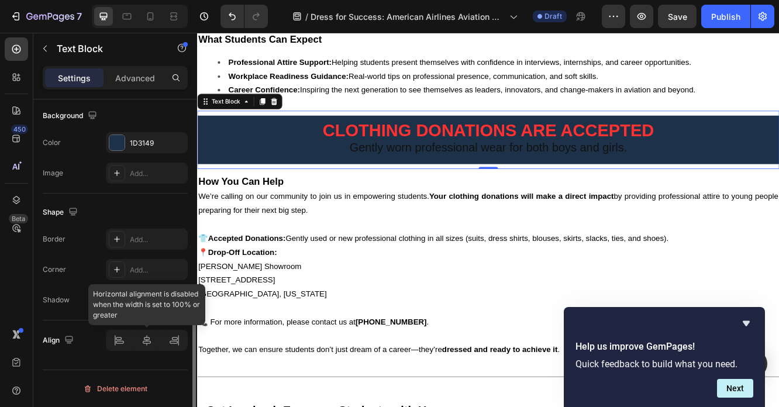
click at [145, 341] on div at bounding box center [147, 340] width 82 height 21
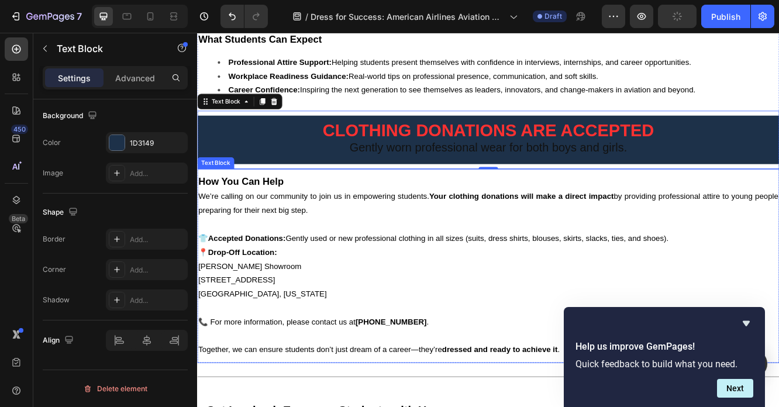
click at [369, 256] on p "Rich Text Editor. Editing area: main" at bounding box center [548, 264] width 700 height 17
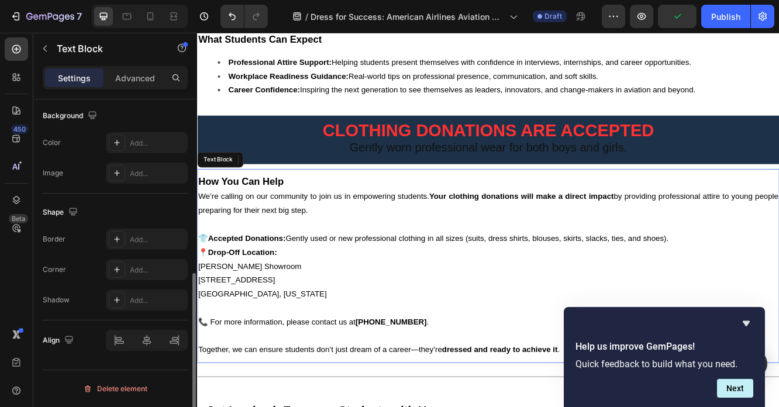
scroll to position [352, 0]
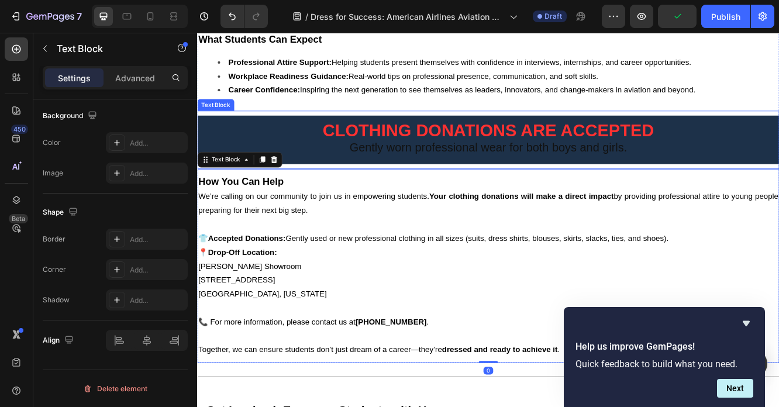
click at [359, 142] on strong "CLOTHING DONATIONS ARE ACCEPTED" at bounding box center [547, 150] width 399 height 23
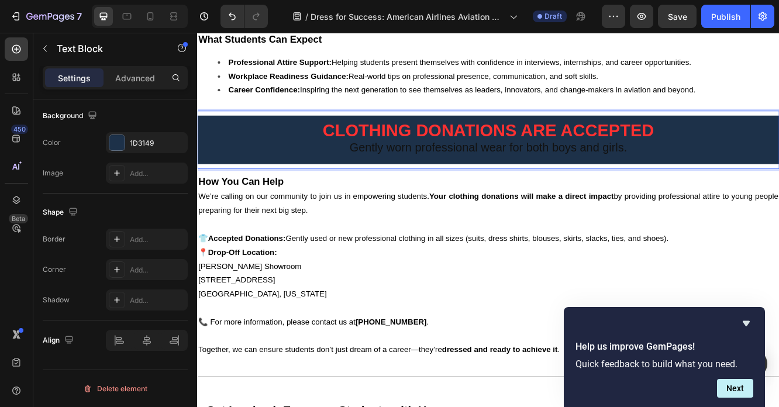
click at [383, 163] on span "Gently worn professional wear for both boys and girls." at bounding box center [548, 171] width 335 height 16
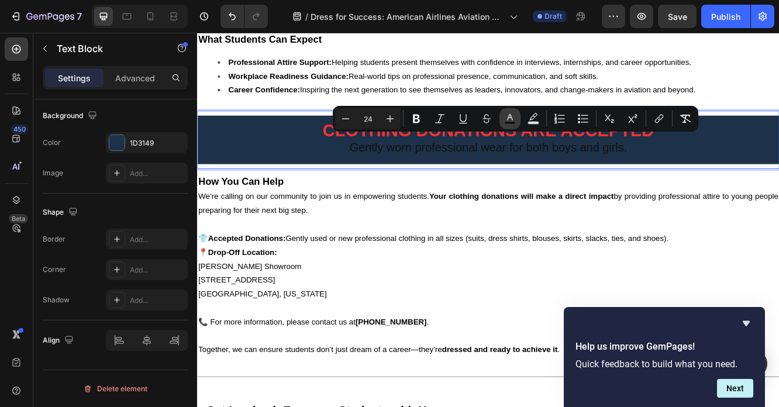
click at [509, 120] on icon "Editor contextual toolbar" at bounding box center [510, 119] width 12 height 12
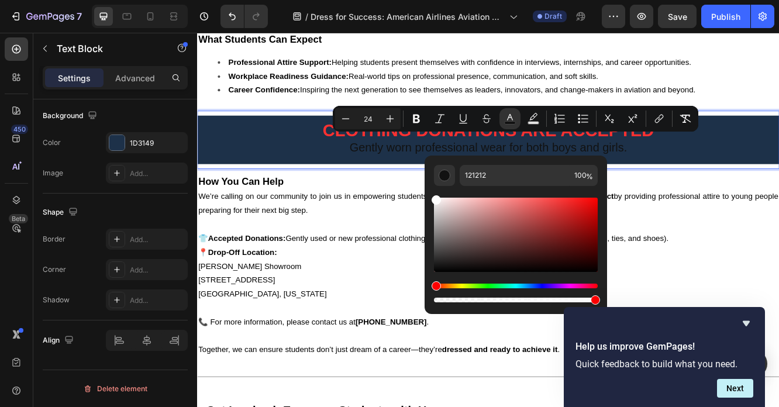
drag, startPoint x: 436, startPoint y: 268, endPoint x: 425, endPoint y: 168, distance: 101.2
click at [425, 168] on div "121212 100 %" at bounding box center [516, 230] width 182 height 149
type input "FFFFFF"
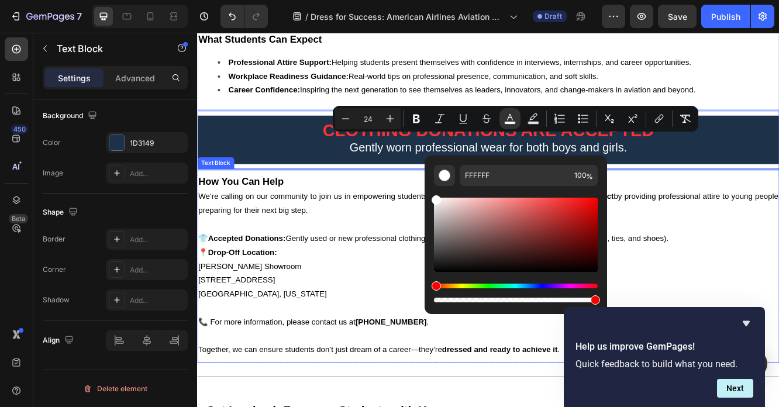
click at [381, 225] on span "We’re calling on our community to join us in empowering students. Your clothing…" at bounding box center [548, 238] width 700 height 27
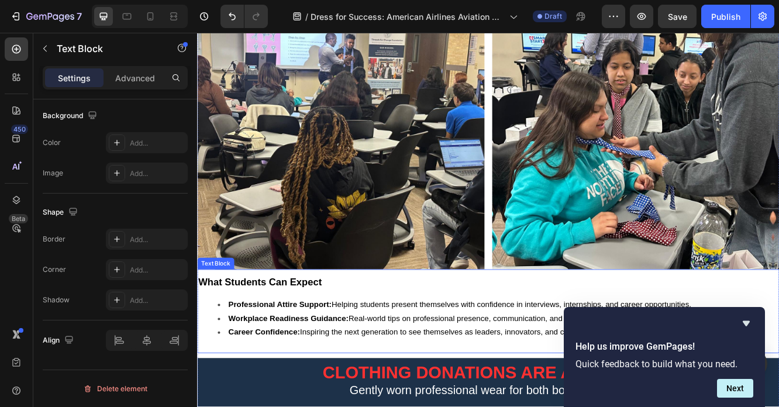
scroll to position [636, 0]
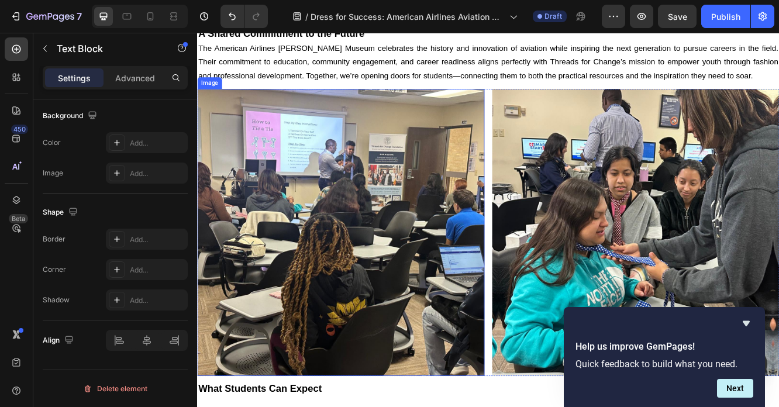
click at [318, 225] on img at bounding box center [370, 274] width 346 height 346
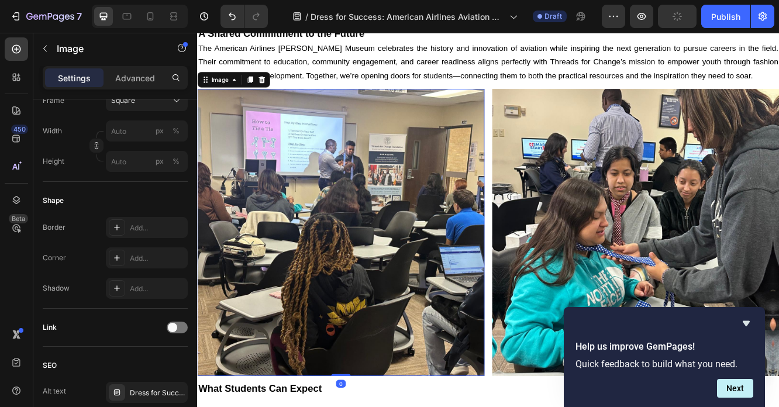
scroll to position [0, 0]
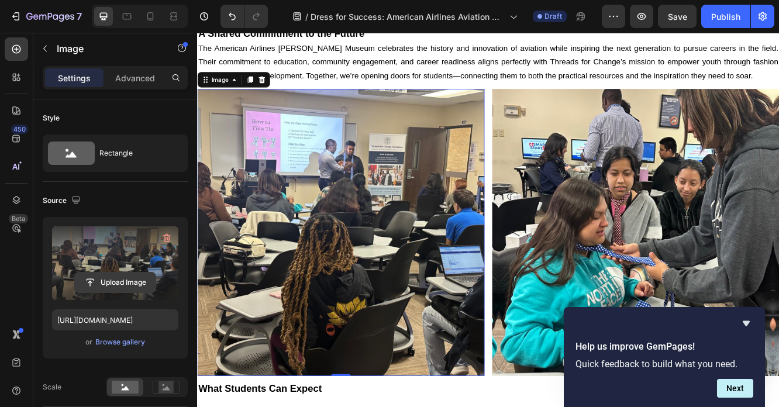
click at [106, 281] on input "file" at bounding box center [115, 283] width 81 height 20
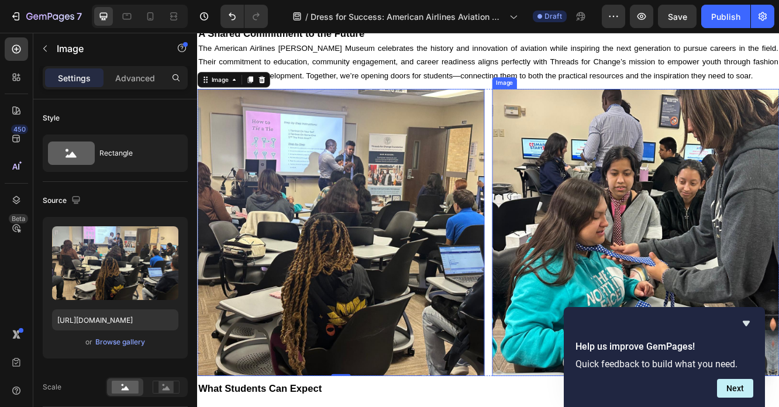
click at [616, 281] on img at bounding box center [726, 274] width 346 height 346
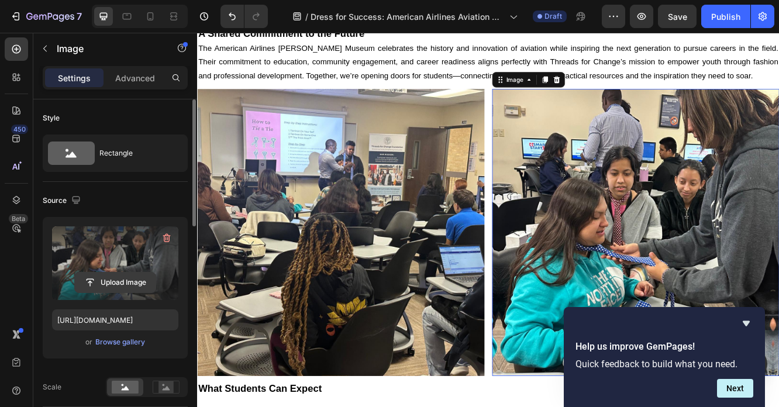
click at [126, 285] on input "file" at bounding box center [115, 283] width 81 height 20
click at [123, 270] on label at bounding box center [115, 263] width 126 height 74
click at [123, 273] on input "file" at bounding box center [115, 283] width 81 height 20
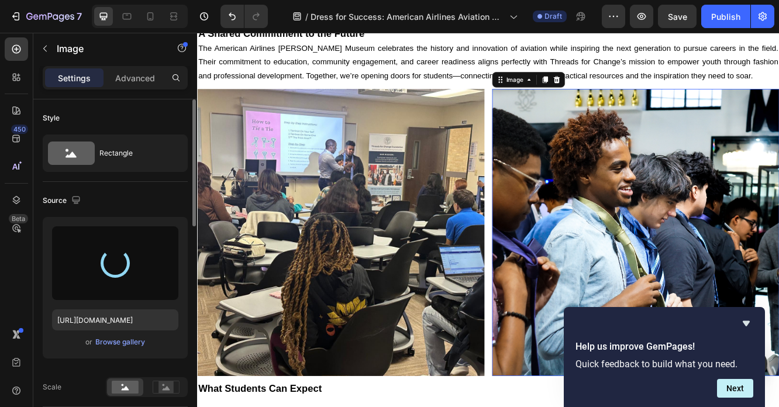
type input "[URL][DOMAIN_NAME]"
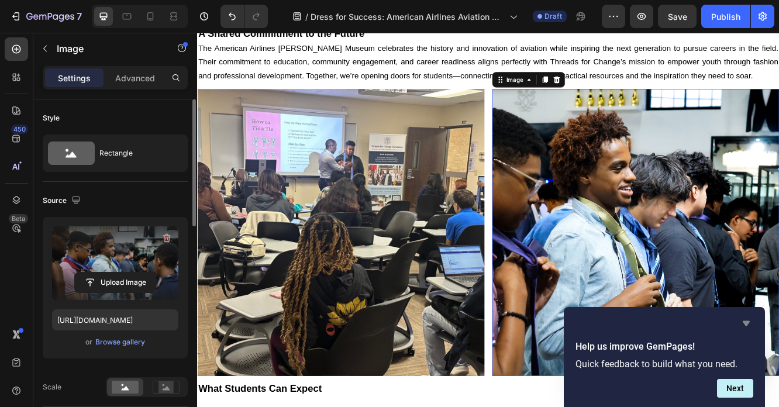
click at [749, 322] on icon "Hide survey" at bounding box center [746, 323] width 7 height 5
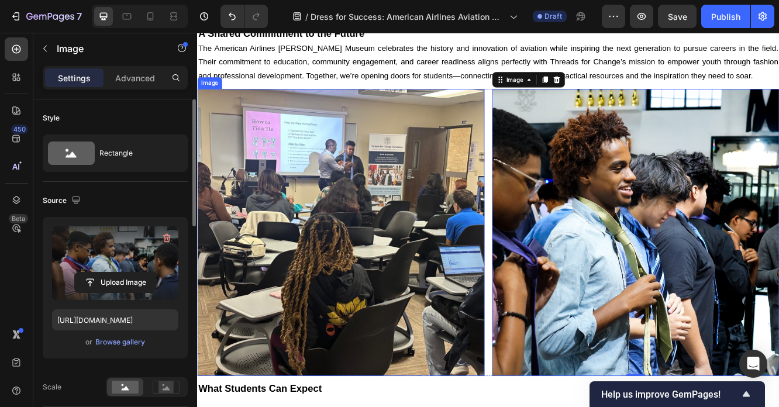
click at [378, 305] on img at bounding box center [370, 274] width 346 height 346
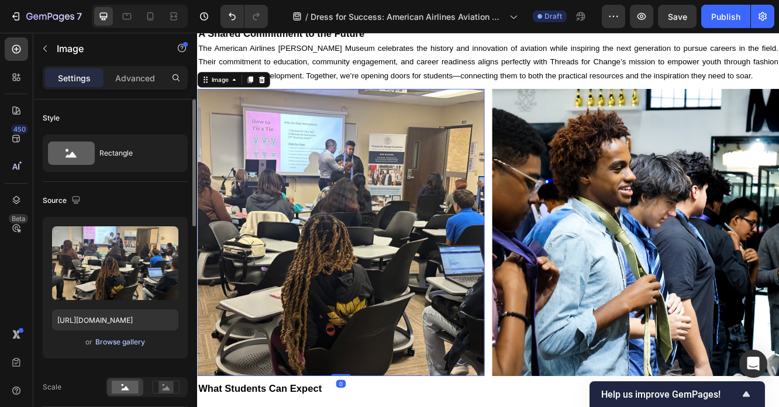
click at [127, 341] on div "Browse gallery" at bounding box center [120, 342] width 50 height 11
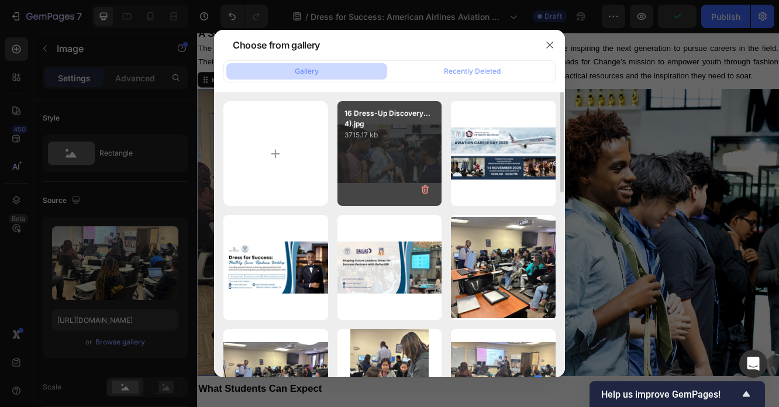
click at [385, 164] on div "16 Dress-Up Discovery...4).jpg 3715.17 kb" at bounding box center [389, 153] width 105 height 105
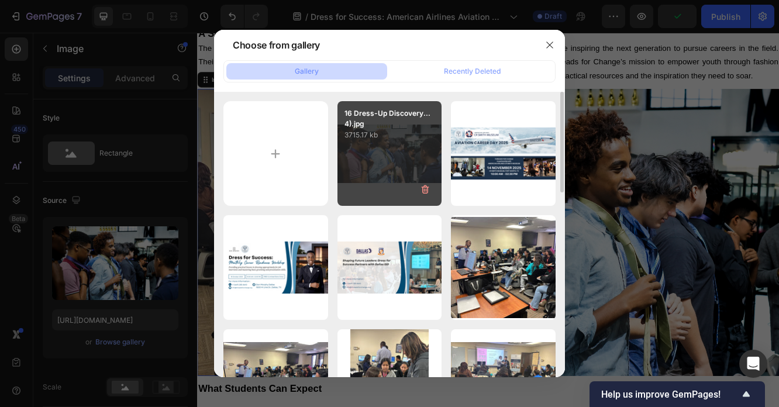
type input "[URL][DOMAIN_NAME]"
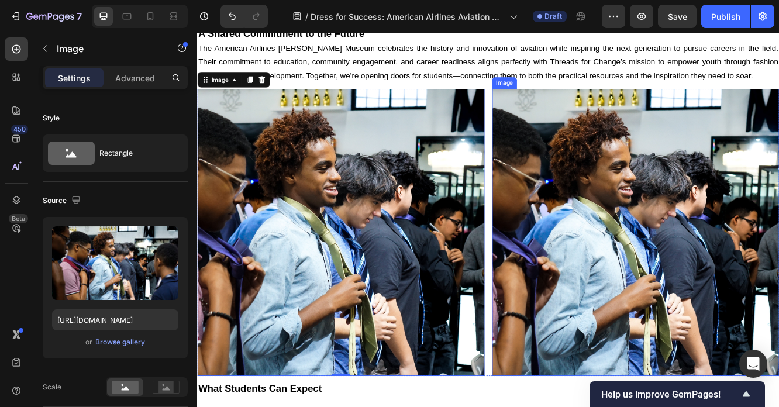
click at [653, 269] on img at bounding box center [726, 274] width 346 height 346
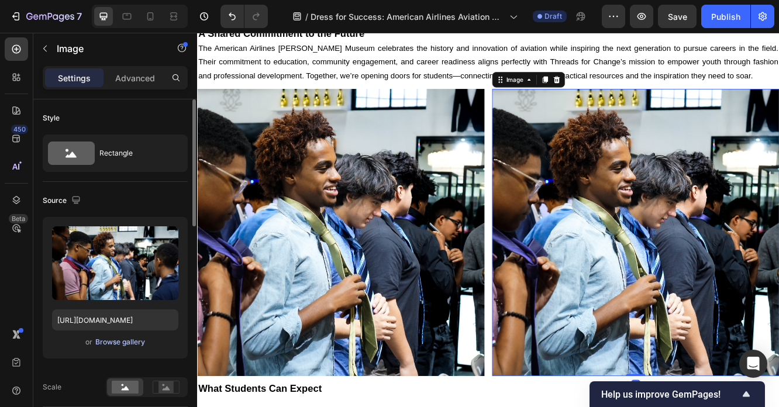
click at [112, 342] on div "Browse gallery" at bounding box center [120, 342] width 50 height 11
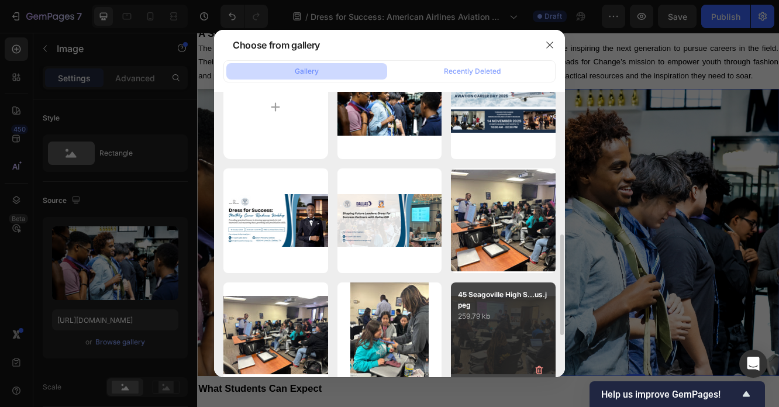
scroll to position [197, 0]
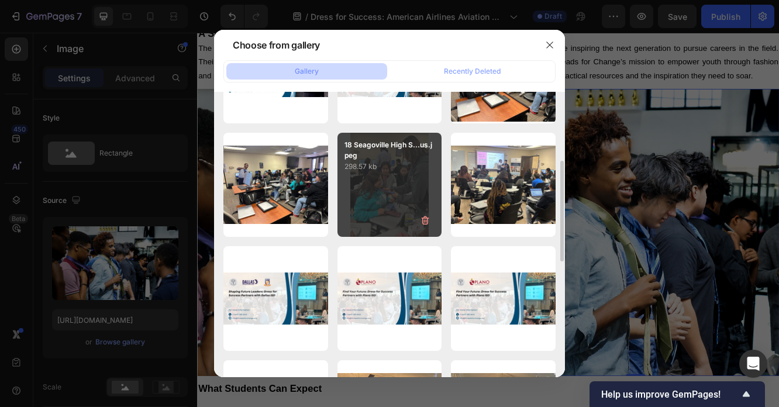
click at [376, 195] on div "18 Seagoville High S...us.jpeg 298.57 kb" at bounding box center [389, 185] width 105 height 105
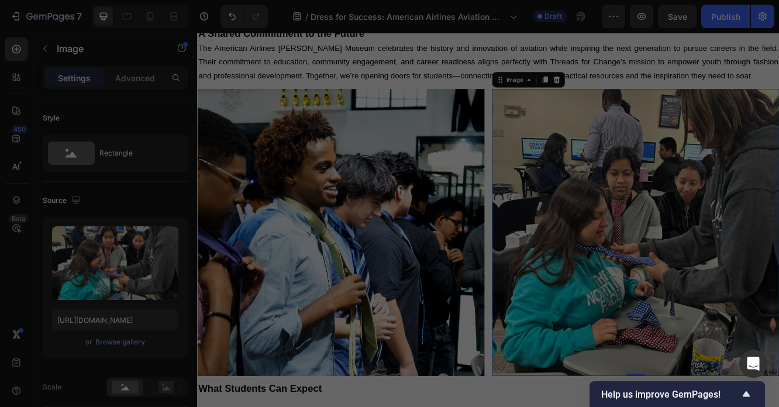
type input "[URL][DOMAIN_NAME]"
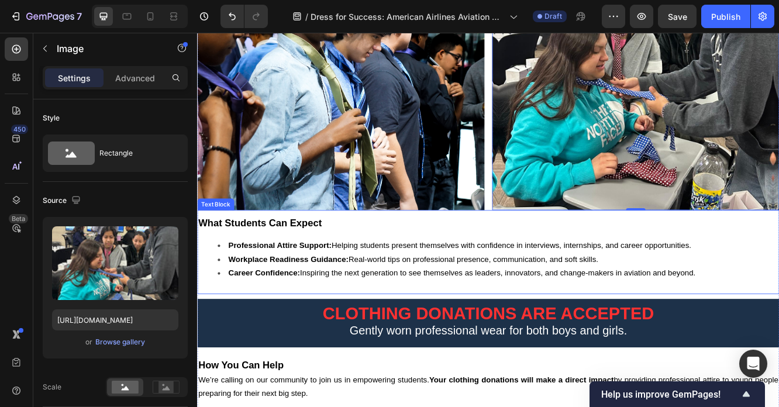
scroll to position [851, 0]
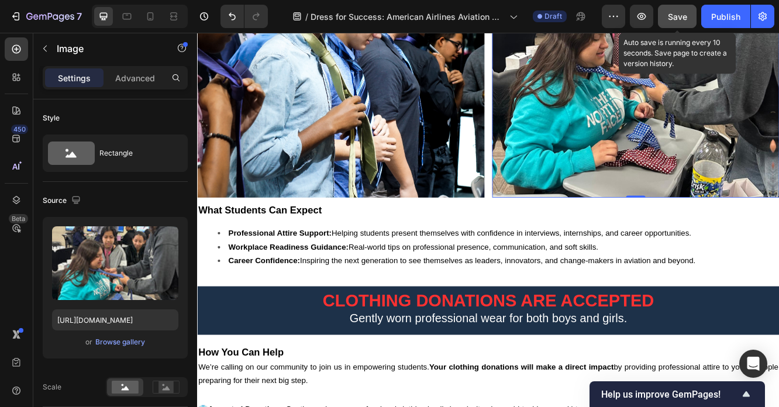
click at [672, 14] on span "Save" at bounding box center [677, 17] width 19 height 10
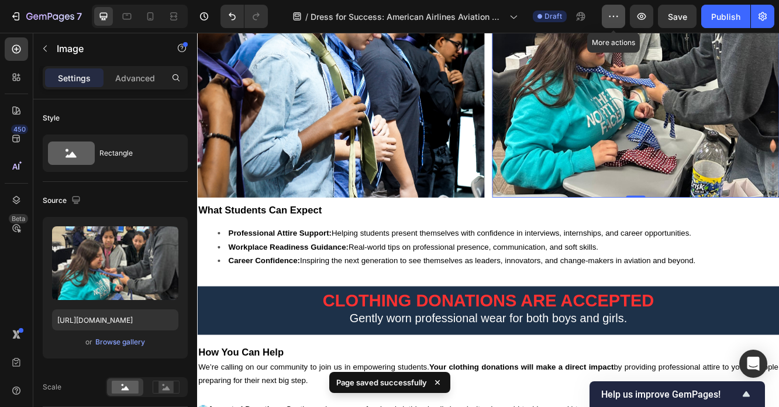
click at [608, 17] on icon "button" at bounding box center [614, 17] width 12 height 12
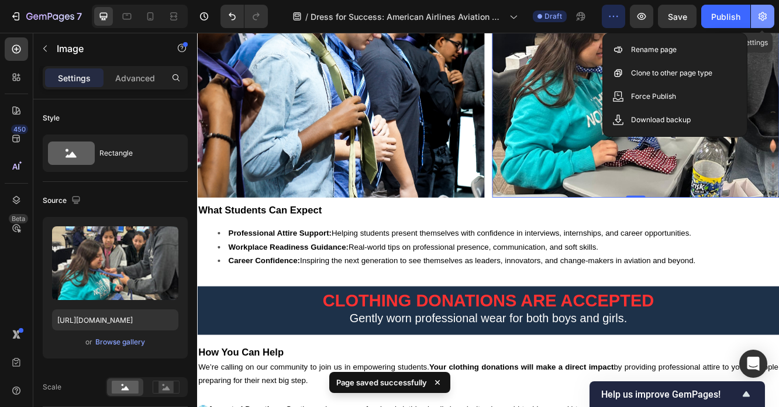
click at [763, 20] on icon "button" at bounding box center [763, 16] width 8 height 9
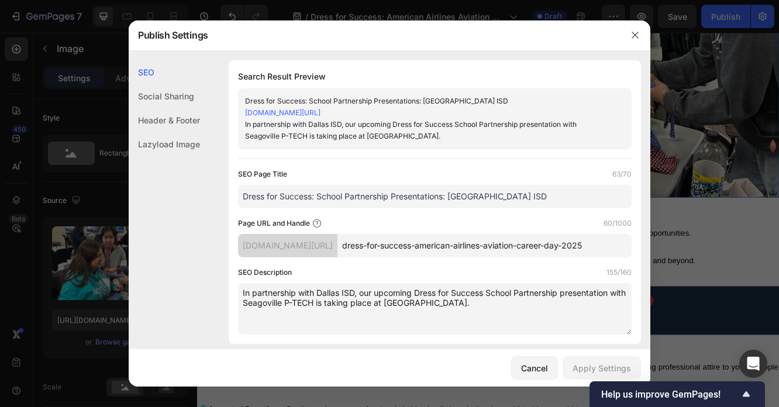
drag, startPoint x: 319, startPoint y: 198, endPoint x: 546, endPoint y: 200, distance: 227.5
click at [546, 200] on input "Dress for Success: School Partnership Presentations: [GEOGRAPHIC_DATA] ISD" at bounding box center [435, 196] width 394 height 23
paste input "American Airlines"
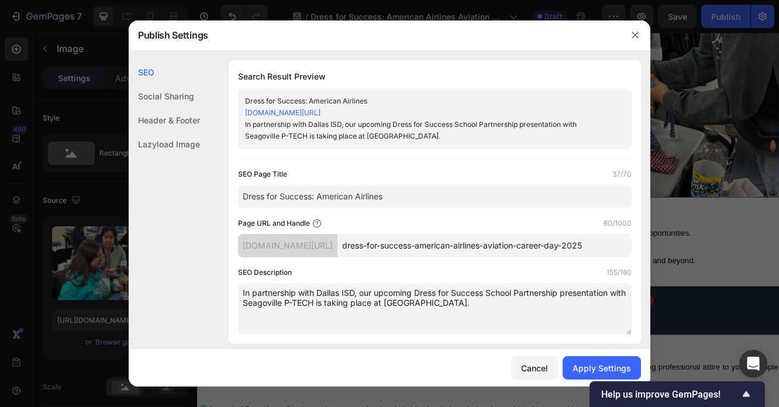
paste input "Aviation Career Day 2025"
type input "Dress for Success: American Airlines Aviation Career Day 2025"
click at [402, 222] on div "Page URL and Handle 60/1000" at bounding box center [435, 224] width 394 height 12
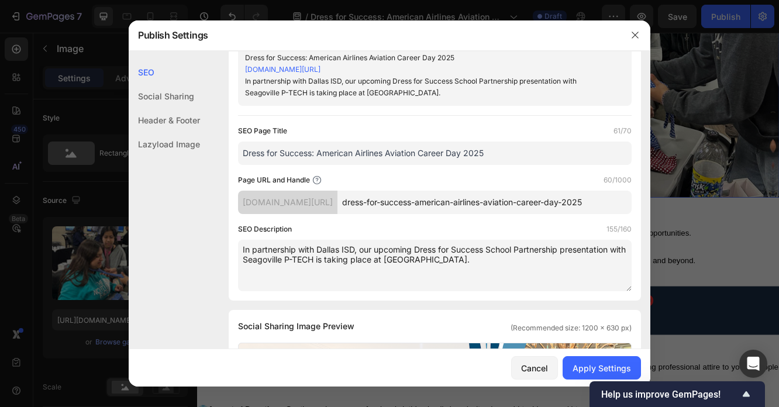
scroll to position [46, 0]
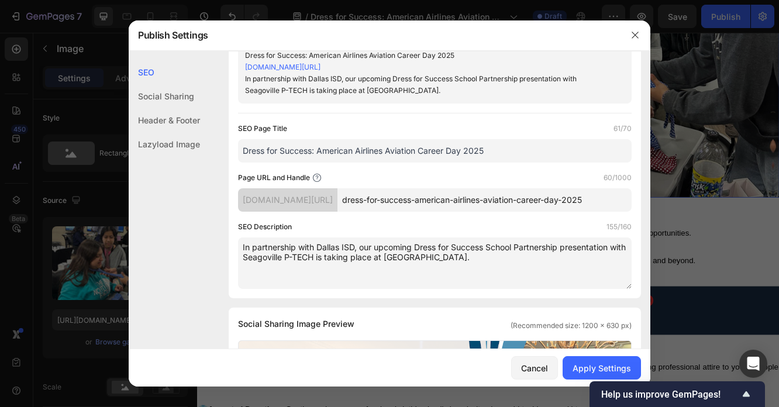
click at [373, 253] on textarea "In partnership with Dallas ISD, our upcoming Dress for Success School Partnersh…" at bounding box center [435, 262] width 394 height 51
paste textarea "We’re thrilled to announce our partnership with American Airlines, [PERSON_NAME…"
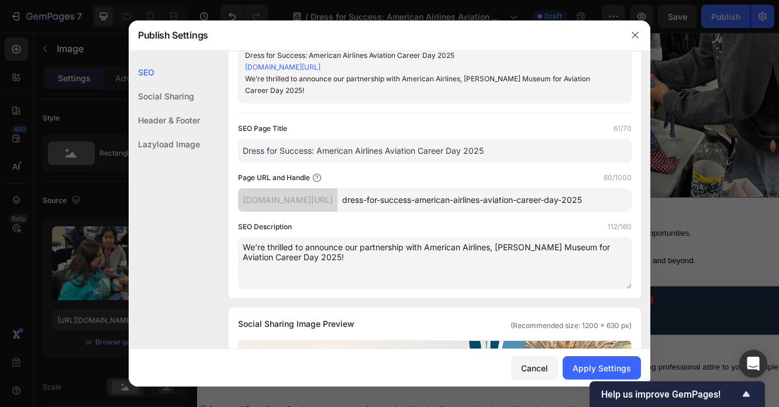
type textarea "We’re thrilled to announce our partnership with American Airlines, [PERSON_NAME…"
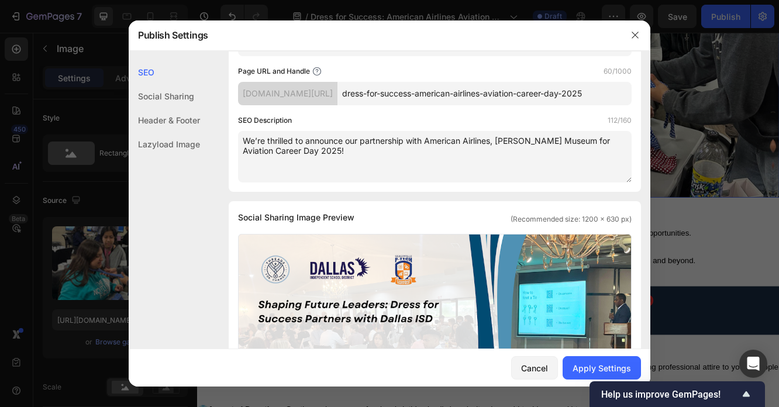
scroll to position [216, 0]
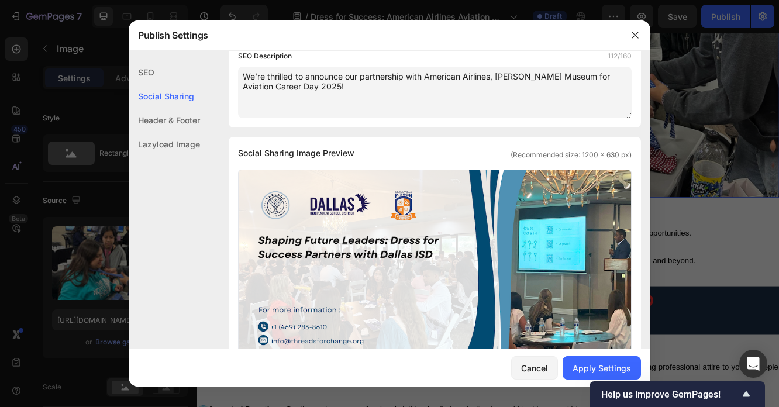
click at [423, 279] on div "Upload Image Delete" at bounding box center [435, 266] width 392 height 193
click at [0, 0] on input "Upload Image Delete" at bounding box center [0, 0] width 0 height 0
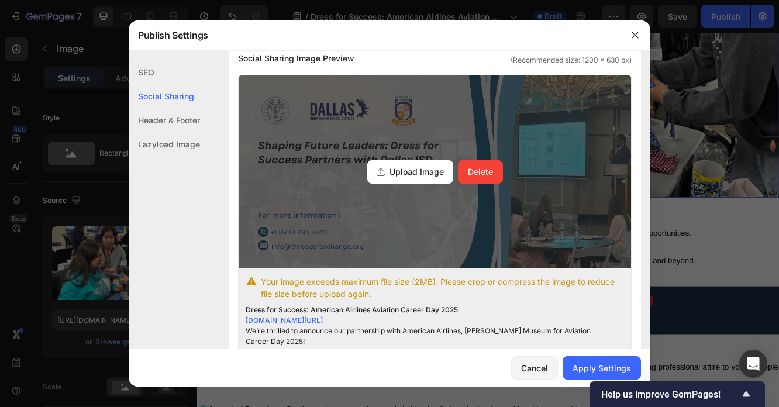
scroll to position [319, 0]
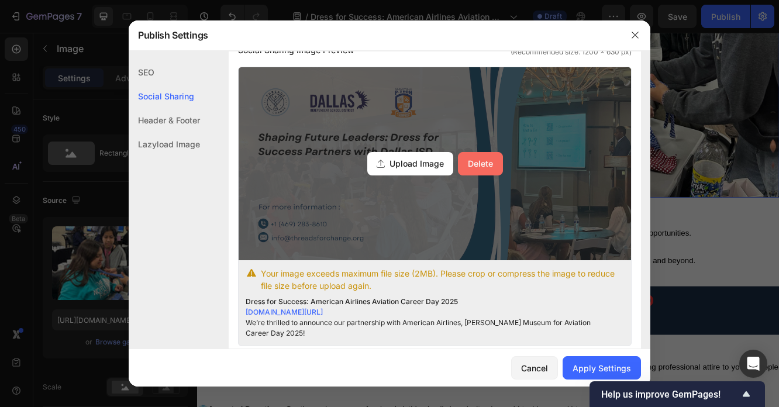
click at [463, 171] on button "Delete" at bounding box center [480, 163] width 45 height 23
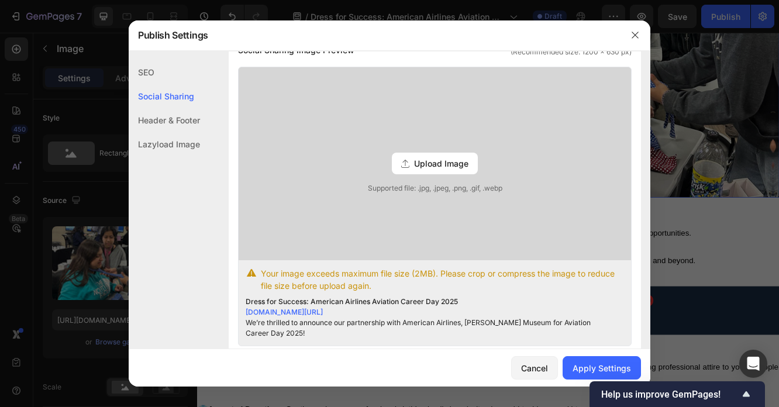
click at [432, 170] on div "Upload Image" at bounding box center [435, 164] width 86 height 22
click at [0, 0] on input "Upload Image Supported file: .jpg, .jpeg, .png, .gif, .webp" at bounding box center [0, 0] width 0 height 0
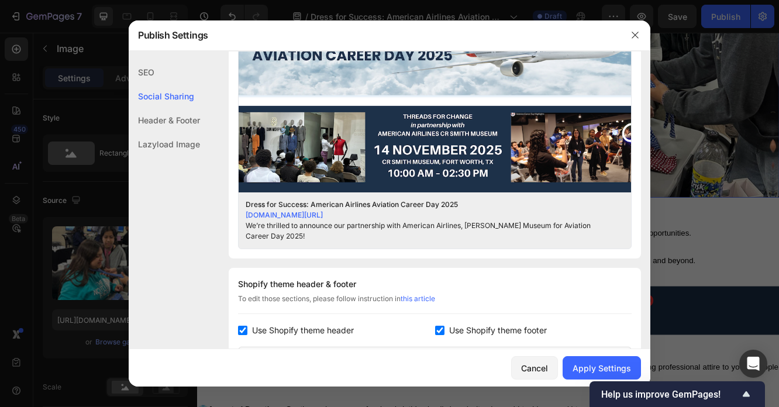
scroll to position [388, 0]
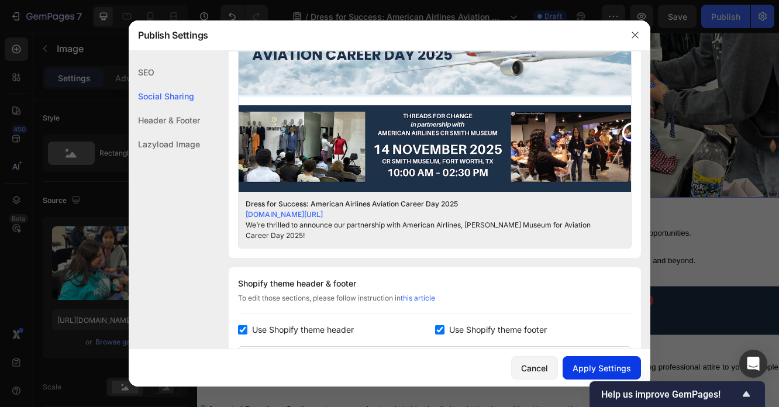
click at [592, 369] on div "Apply Settings" at bounding box center [602, 368] width 58 height 12
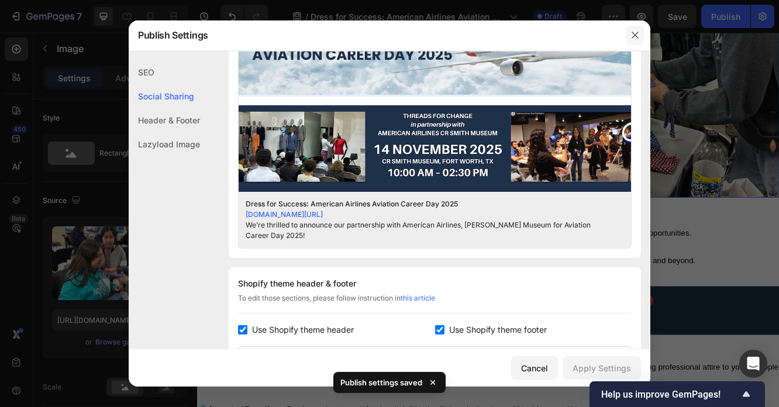
click at [636, 33] on icon "button" at bounding box center [635, 34] width 9 height 9
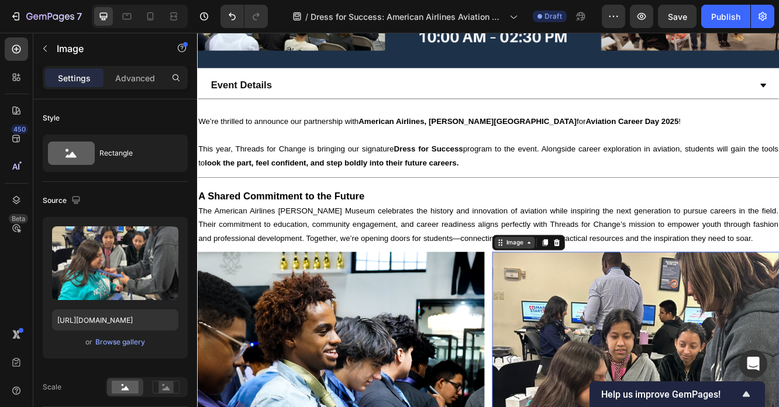
scroll to position [552, 0]
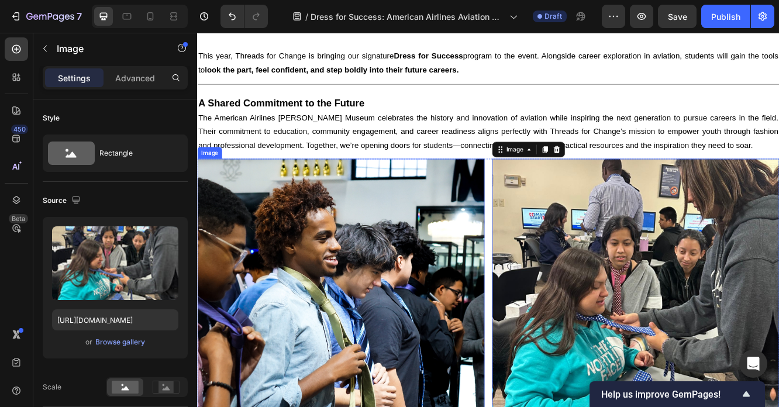
click at [288, 291] on img at bounding box center [370, 358] width 346 height 346
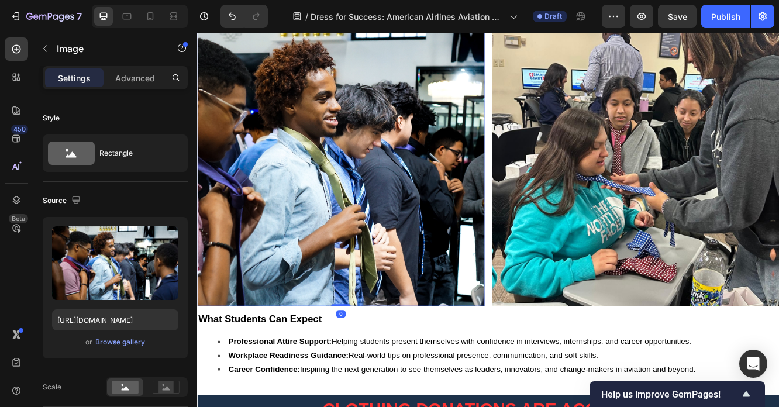
scroll to position [720, 0]
click at [344, 224] on img at bounding box center [370, 189] width 346 height 346
click at [344, 223] on img at bounding box center [370, 189] width 346 height 346
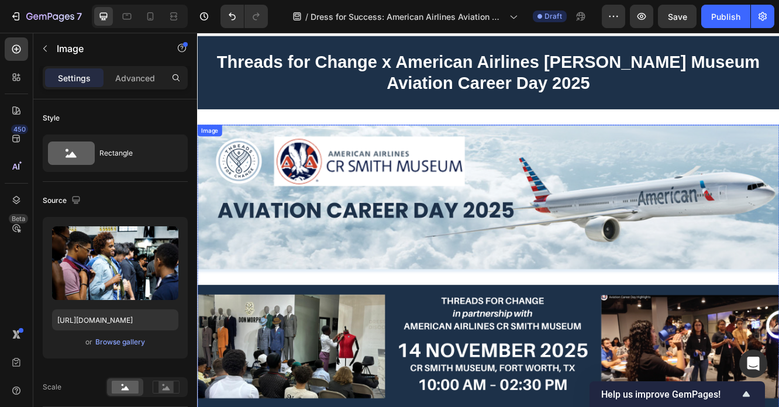
scroll to position [0, 0]
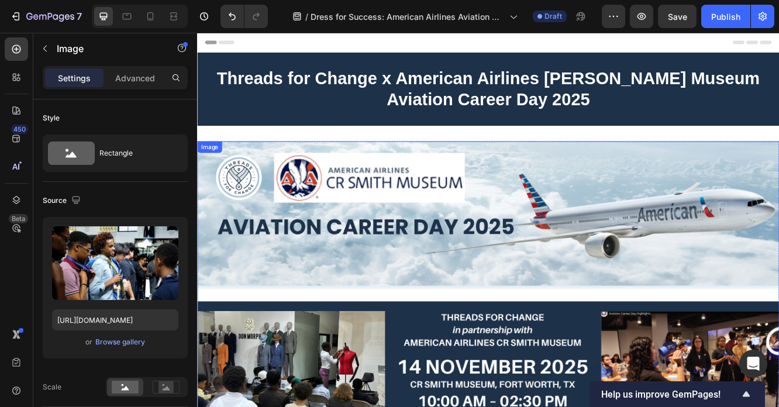
click at [628, 239] on img at bounding box center [548, 339] width 702 height 351
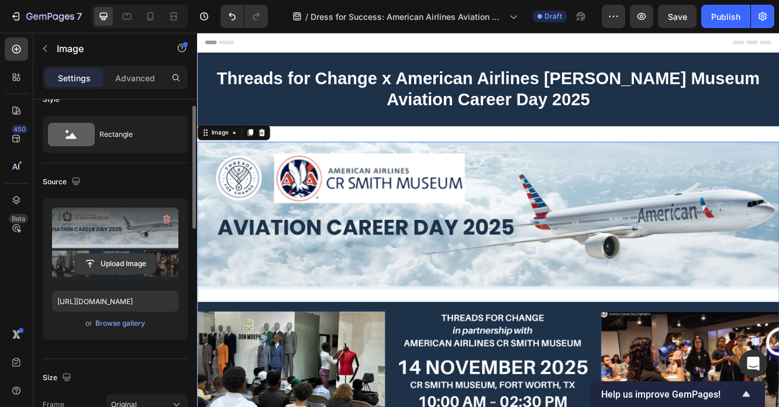
scroll to position [37, 0]
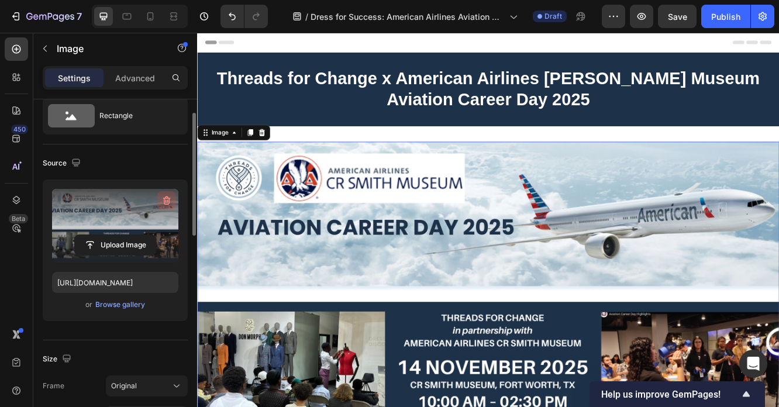
click at [168, 202] on icon "button" at bounding box center [167, 201] width 12 height 12
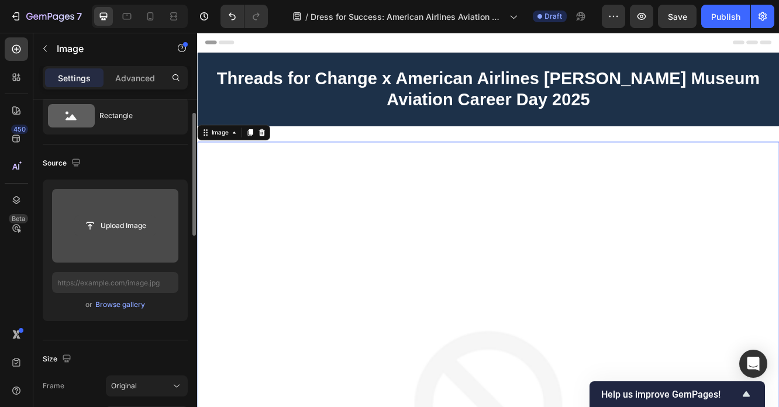
click at [138, 223] on input "file" at bounding box center [115, 226] width 81 height 20
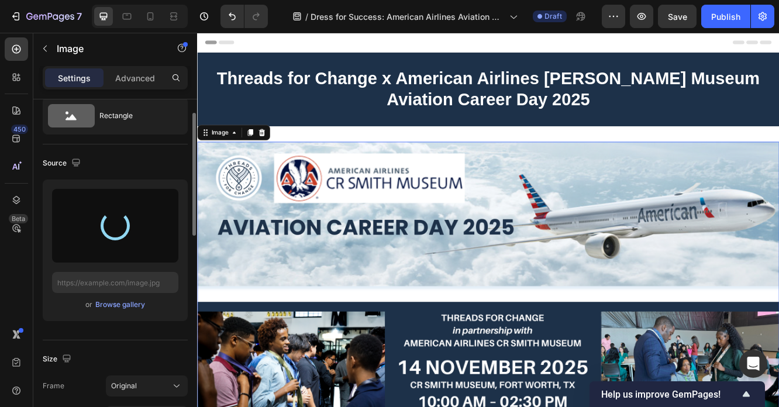
type input "[URL][DOMAIN_NAME]"
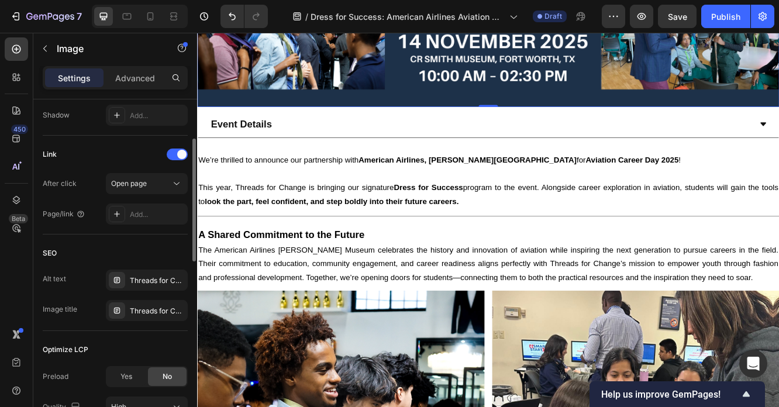
scroll to position [552, 0]
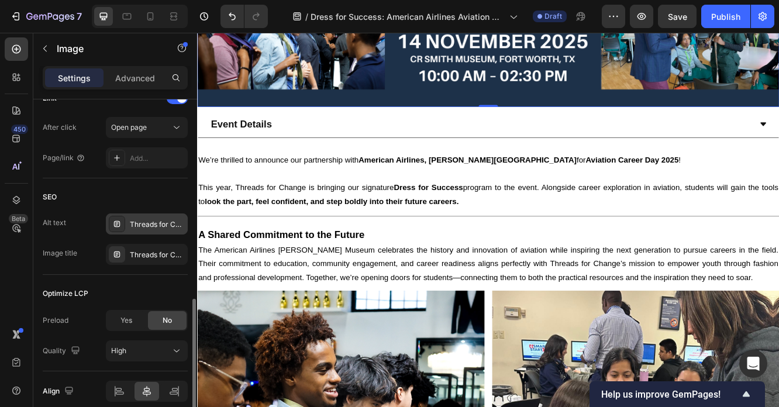
click at [140, 228] on div "Threads for Change x American Airlines [PERSON_NAME] Museum Aviation Career Day…" at bounding box center [157, 224] width 55 height 11
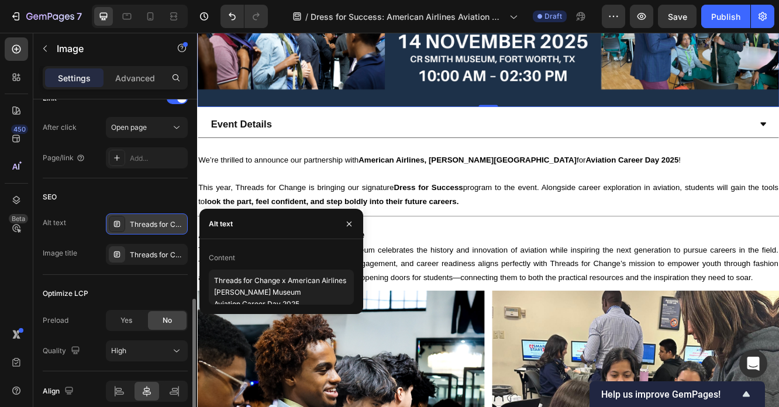
scroll to position [4, 0]
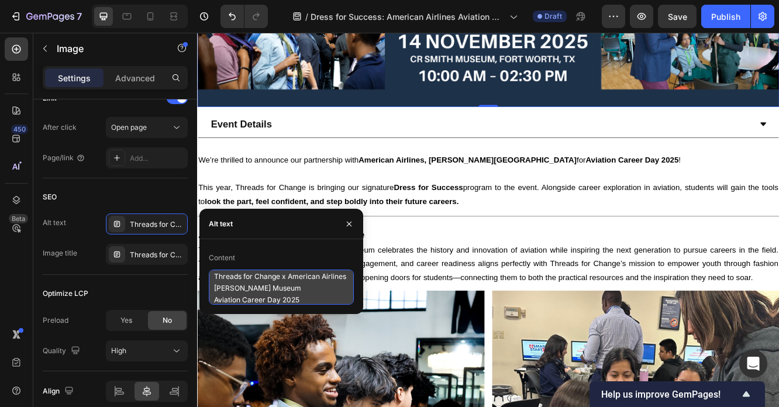
click at [259, 295] on textarea "Threads for Change x American Airlines [PERSON_NAME] Museum Aviation Career Day…" at bounding box center [281, 287] width 145 height 35
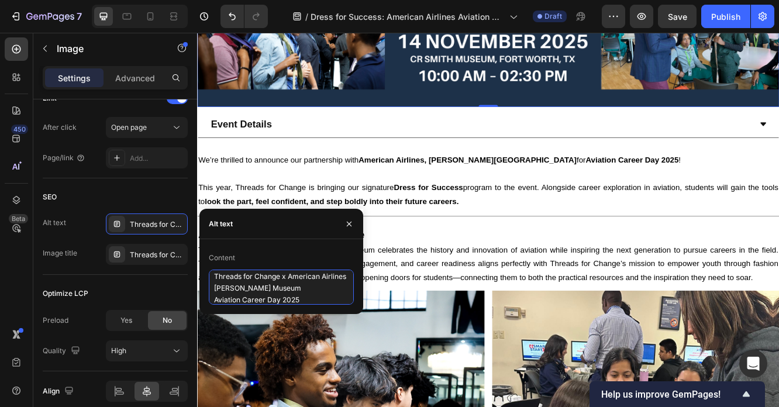
click at [259, 295] on textarea "Threads for Change x American Airlines [PERSON_NAME] Museum Aviation Career Day…" at bounding box center [281, 287] width 145 height 35
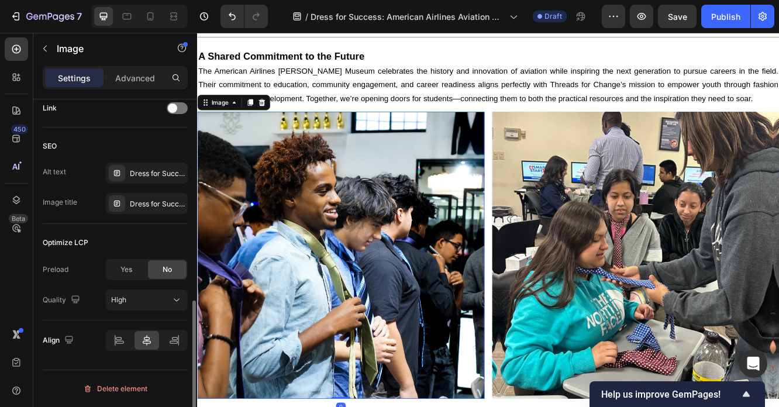
scroll to position [553, 0]
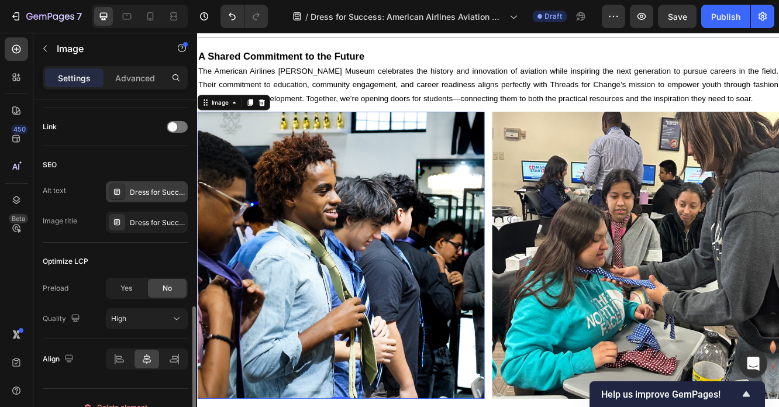
click at [147, 197] on div "Dress for Success: School Partnership Presentations: Empowering Business PTECH …" at bounding box center [157, 192] width 55 height 11
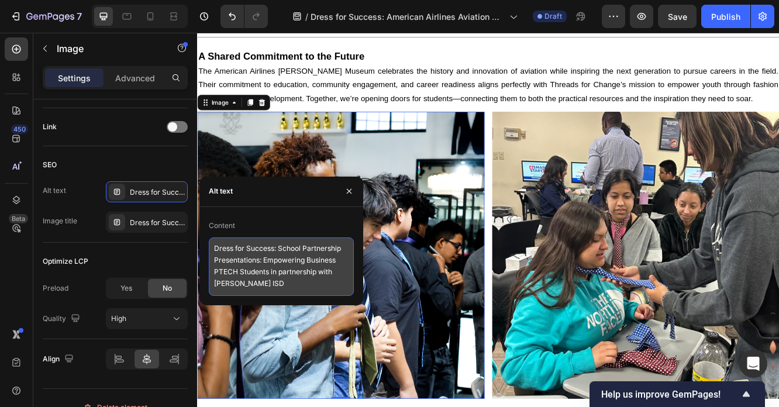
click at [281, 266] on textarea "Dress for Success: School Partnership Presentations: Empowering Business PTECH …" at bounding box center [281, 266] width 145 height 58
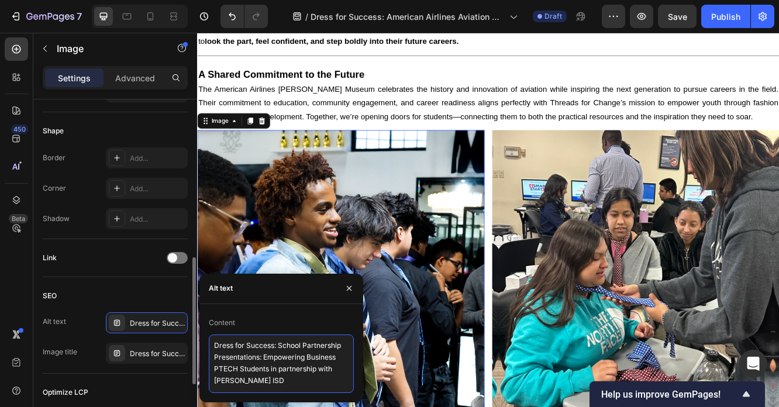
scroll to position [430, 0]
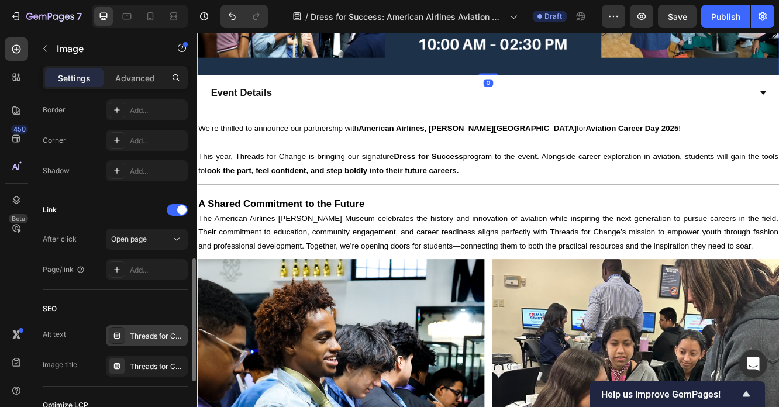
scroll to position [459, 0]
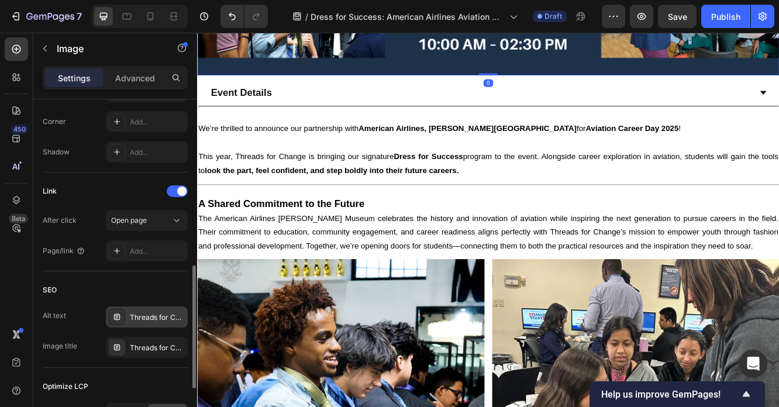
click at [149, 322] on div "Threads for Change x American Airlines [PERSON_NAME] Museum Aviation Career Day…" at bounding box center [157, 317] width 55 height 11
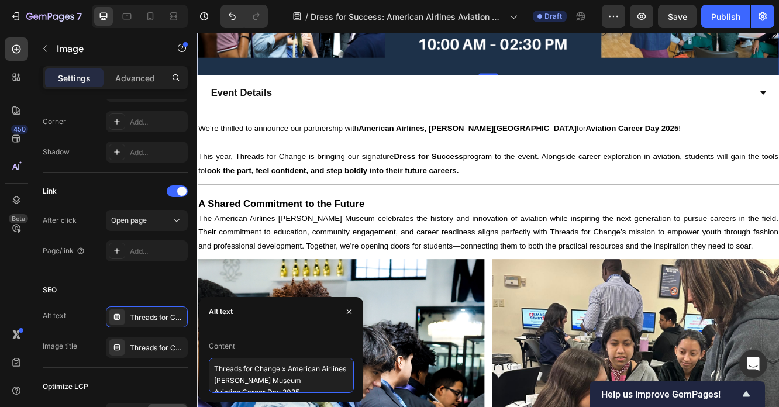
click at [242, 380] on textarea "Threads for Change x American Airlines [PERSON_NAME] Museum Aviation Career Day…" at bounding box center [281, 375] width 145 height 35
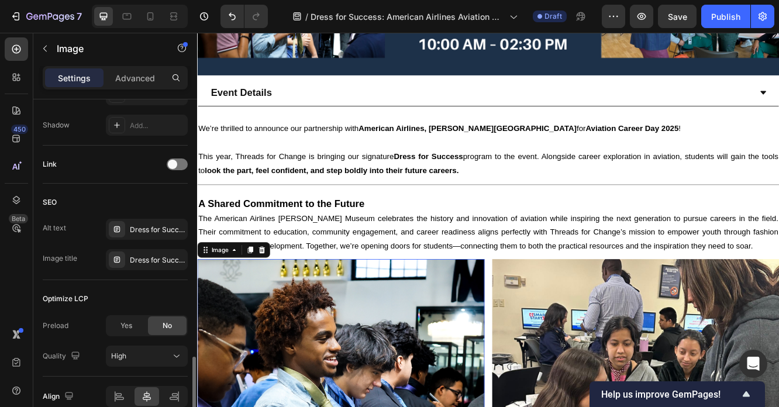
scroll to position [562, 0]
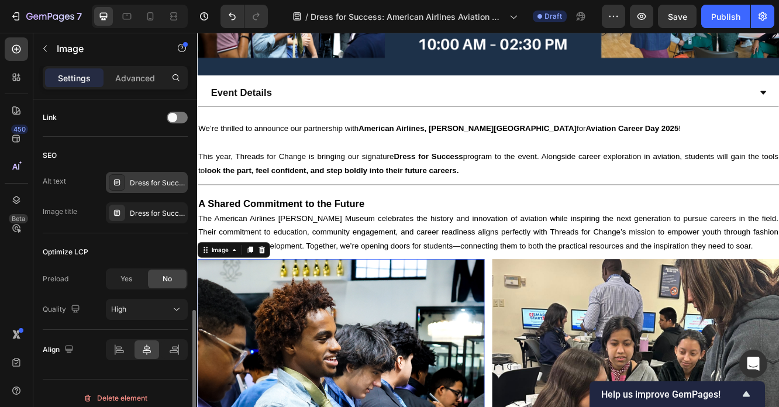
click at [152, 185] on div "Dress for Success: School Partnership Presentations: Empowering Business PTECH …" at bounding box center [157, 183] width 55 height 11
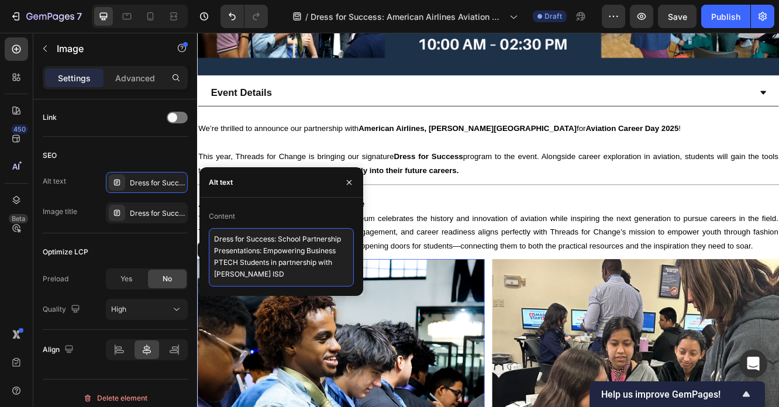
click at [248, 258] on textarea "Dress for Success: School Partnership Presentations: Empowering Business PTECH …" at bounding box center [281, 257] width 145 height 58
paste textarea "Threads for Change x American Airlines [PERSON_NAME] Museum Aviation Career Day…"
type textarea "Threads for Change x American Airlines [PERSON_NAME] Museum Aviation Career Day…"
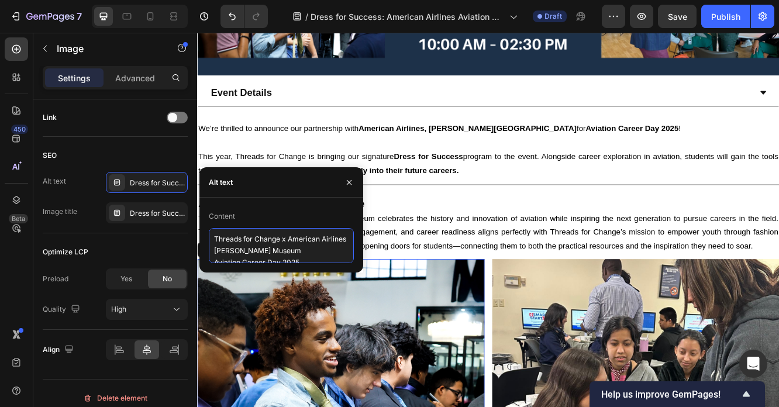
scroll to position [4, 0]
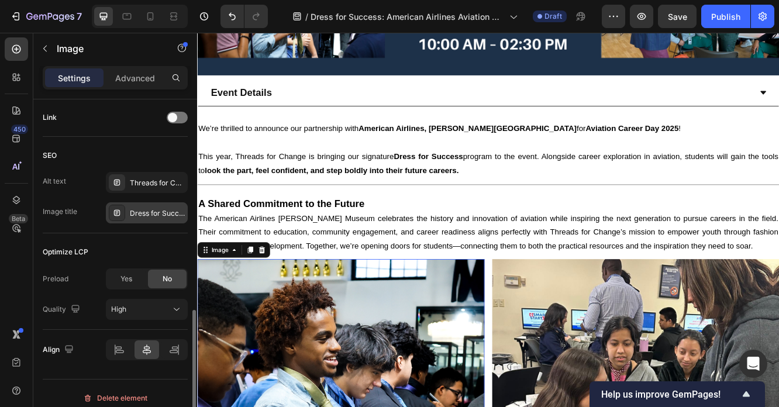
click at [134, 210] on div "Dress for Success: School Partnership Presentations: Empowering Business PTECH …" at bounding box center [157, 213] width 55 height 11
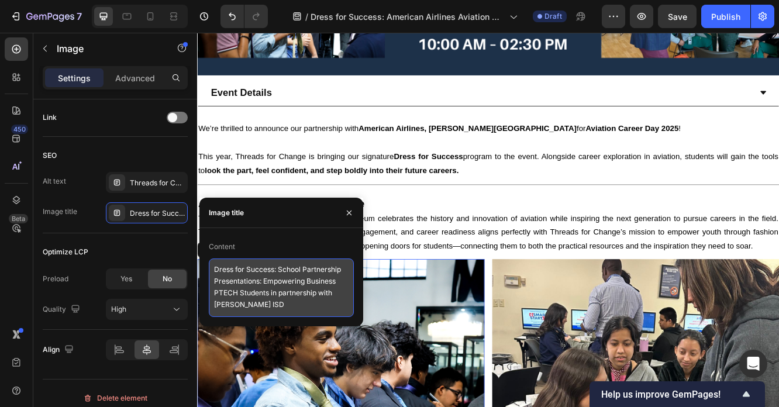
click at [270, 291] on textarea "Dress for Success: School Partnership Presentations: Empowering Business PTECH …" at bounding box center [281, 288] width 145 height 58
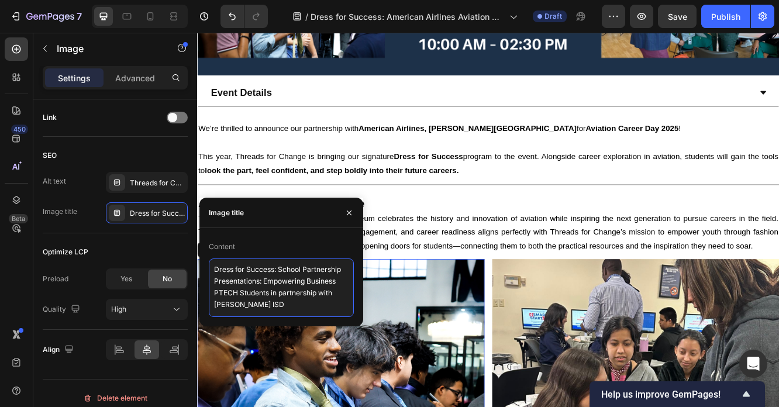
paste textarea "Threads for Change x American Airlines [PERSON_NAME] Museum Aviation Career Day…"
type textarea "Threads for Change x American Airlines [PERSON_NAME] Museum Aviation Career Day…"
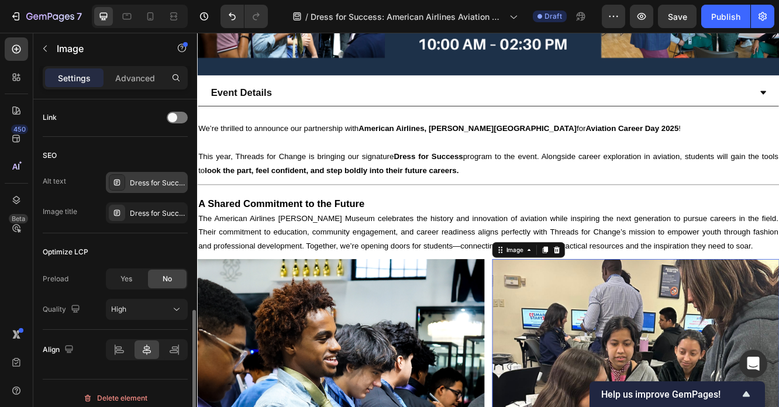
click at [147, 178] on div "Dress for Success: School Partnership Presentations: Empowering Business PTECH …" at bounding box center [157, 183] width 55 height 11
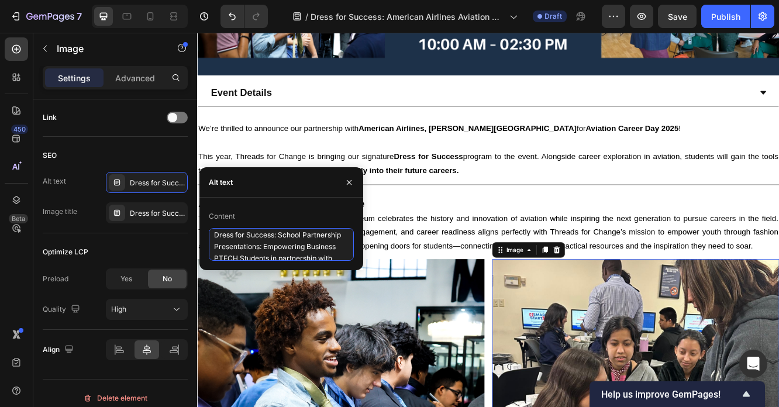
click at [293, 239] on textarea "Dress for Success: School Partnership Presentations: Empowering Business PTECH …" at bounding box center [281, 244] width 145 height 33
paste textarea "Threads for Change x American Airlines [PERSON_NAME] Museum Aviation Career Day…"
type textarea "Threads for Change x American Airlines [PERSON_NAME] Museum Aviation Career Day…"
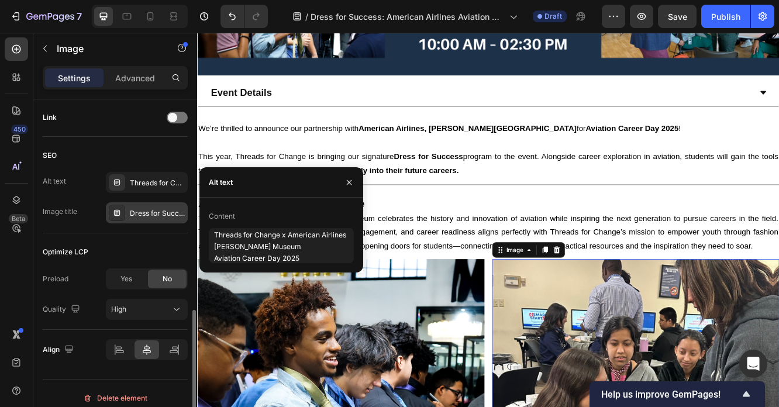
click at [156, 216] on div "Dress for Success: School Partnership Presentations: Empowering Business PTECH …" at bounding box center [157, 213] width 55 height 11
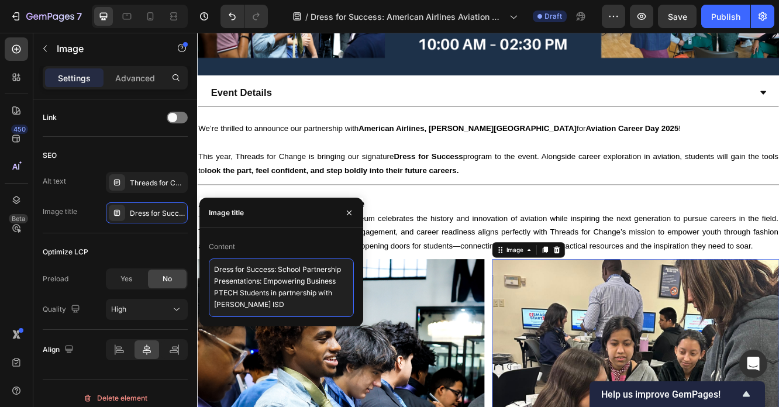
click at [293, 291] on textarea "Dress for Success: School Partnership Presentations: Empowering Business PTECH …" at bounding box center [281, 288] width 145 height 58
paste textarea "Threads for Change x American Airlines [PERSON_NAME] Museum Aviation Career Day…"
type textarea "Threads for Change x American Airlines [PERSON_NAME] Museum Aviation Career Day…"
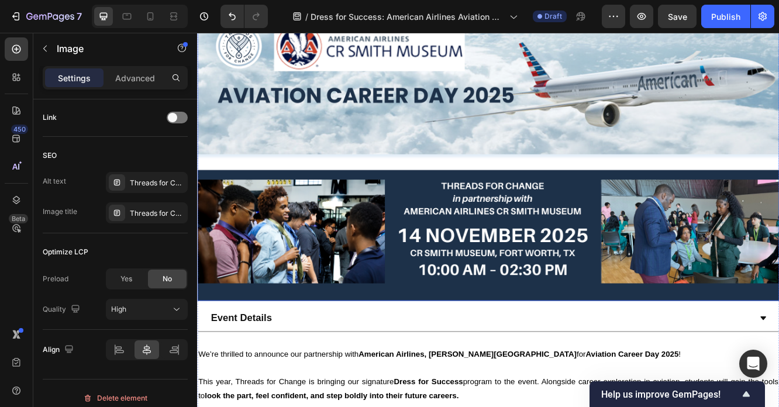
scroll to position [84, 0]
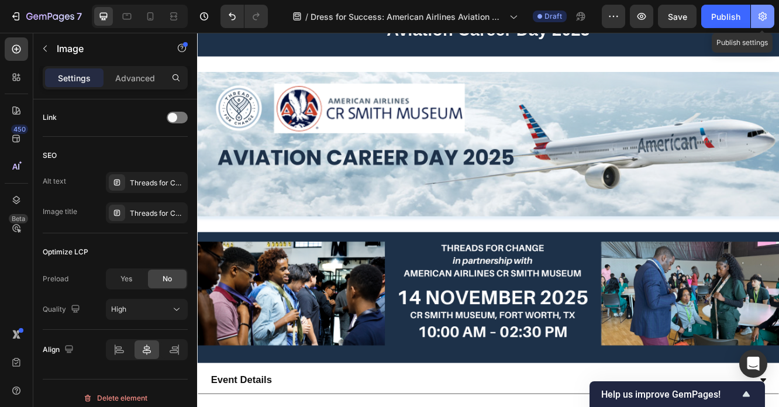
click at [765, 16] on icon "button" at bounding box center [763, 17] width 12 height 12
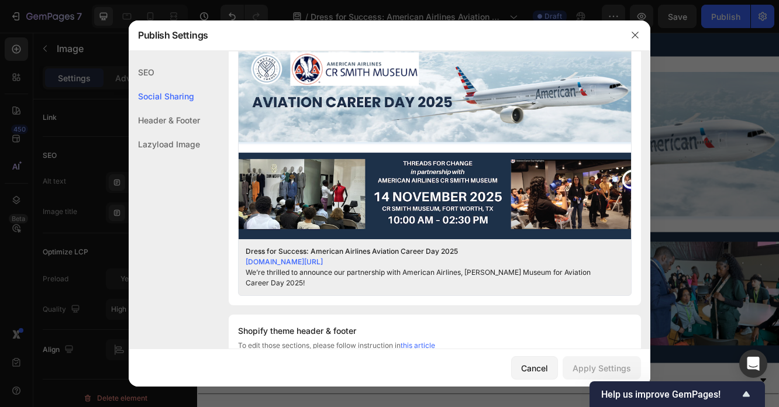
scroll to position [353, 0]
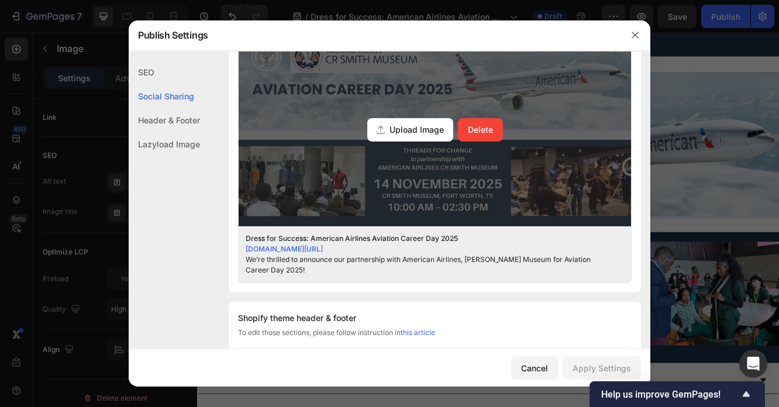
click at [496, 135] on button "Delete" at bounding box center [480, 129] width 45 height 23
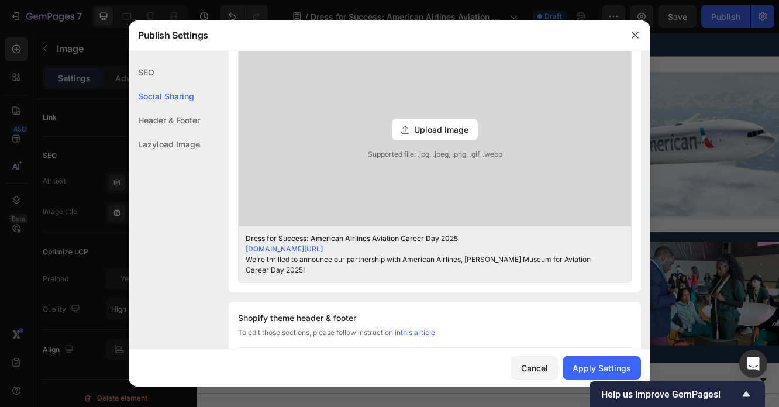
click at [450, 129] on span "Upload Image" at bounding box center [441, 129] width 54 height 12
click at [0, 0] on input "Upload Image Supported file: .jpg, .jpeg, .png, .gif, .webp" at bounding box center [0, 0] width 0 height 0
click at [402, 164] on div "Upload Image Supported file: .jpg, .jpeg, .png, .gif, .webp" at bounding box center [435, 129] width 392 height 193
click at [0, 0] on input "Upload Image Supported file: .jpg, .jpeg, .png, .gif, .webp" at bounding box center [0, 0] width 0 height 0
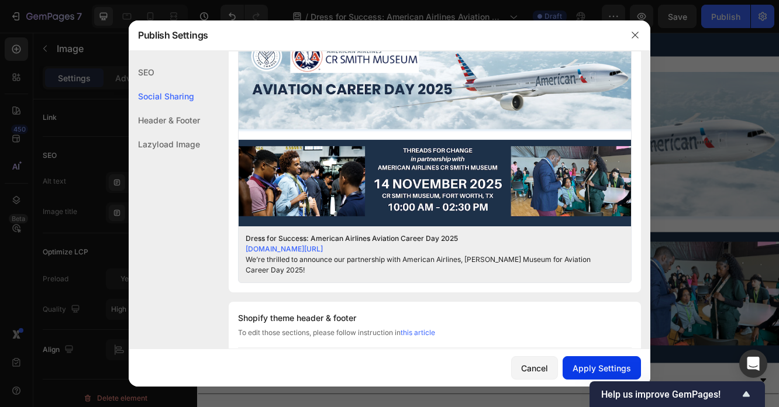
drag, startPoint x: 591, startPoint y: 368, endPoint x: 582, endPoint y: 356, distance: 15.1
click at [591, 368] on div "Apply Settings" at bounding box center [602, 368] width 58 height 12
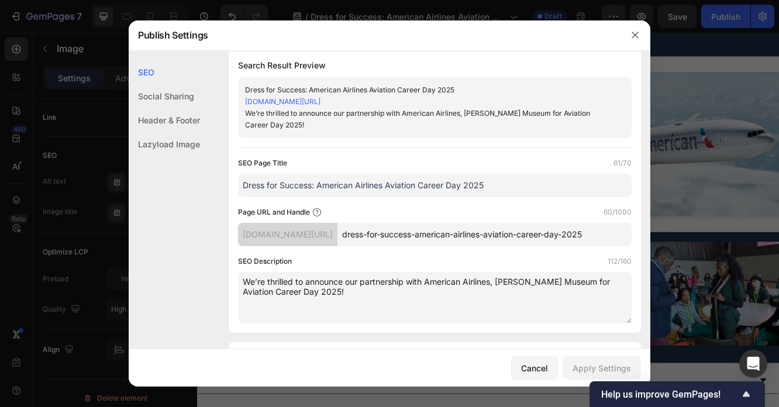
scroll to position [0, 0]
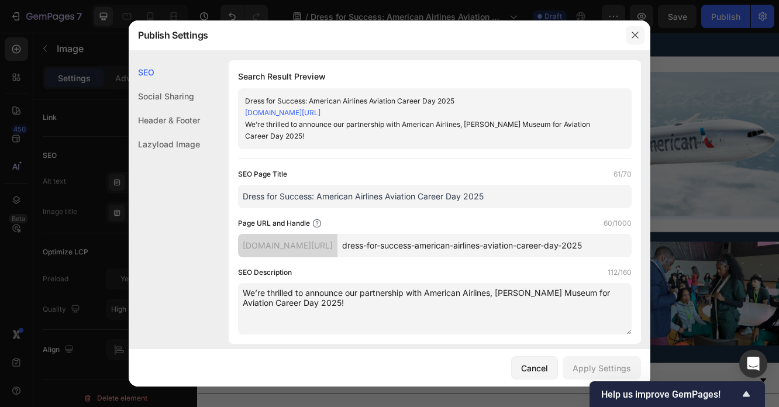
click at [635, 37] on icon "button" at bounding box center [635, 34] width 9 height 9
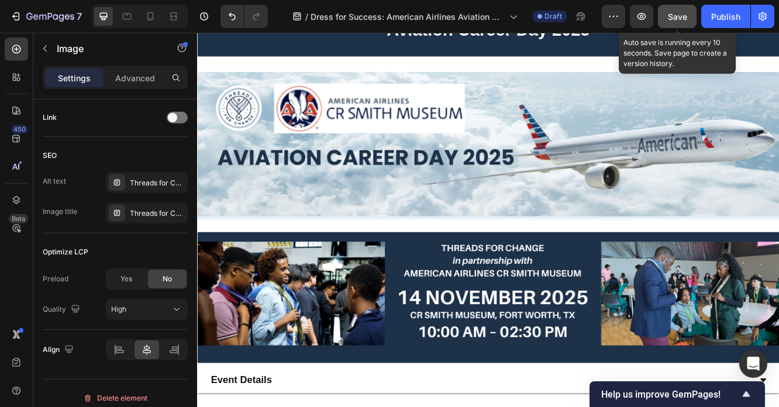
click at [683, 21] on span "Save" at bounding box center [677, 17] width 19 height 10
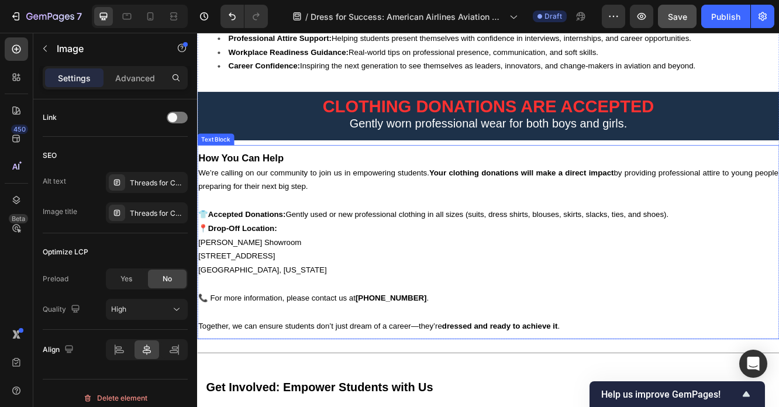
scroll to position [1327, 0]
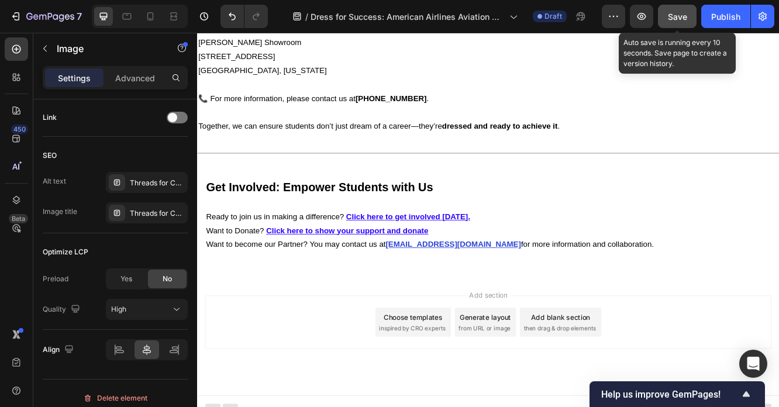
click at [682, 19] on span "Save" at bounding box center [677, 17] width 19 height 10
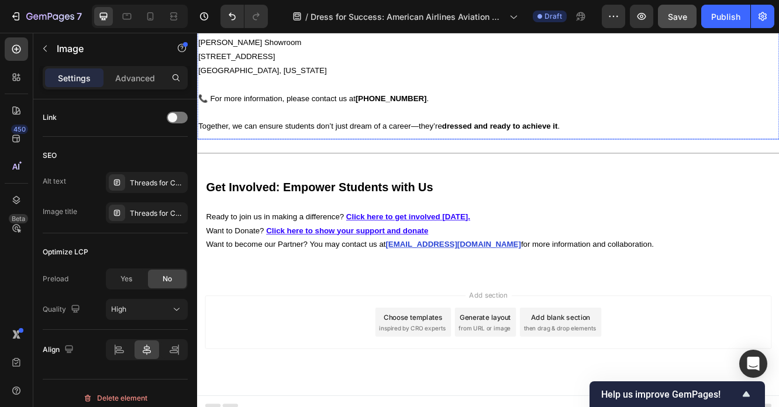
click at [714, 104] on p "📞 For more information, please contact us at [PHONE_NUMBER] ." at bounding box center [548, 112] width 700 height 17
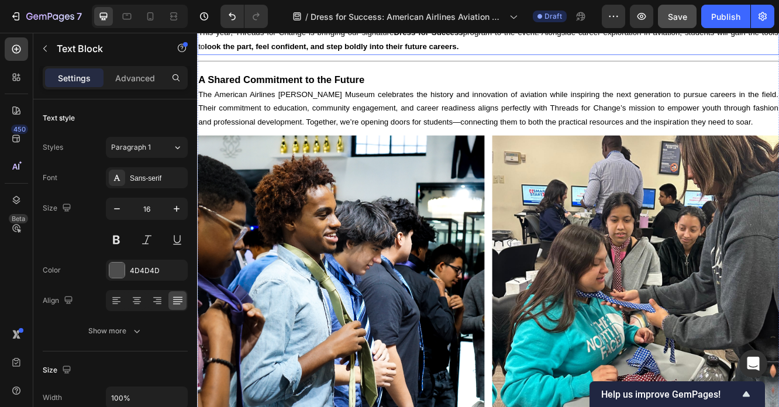
scroll to position [328, 0]
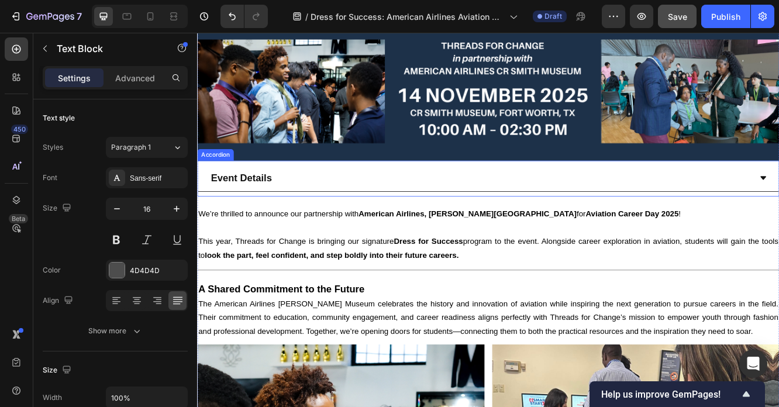
click at [672, 209] on div "Event Details" at bounding box center [539, 209] width 654 height 22
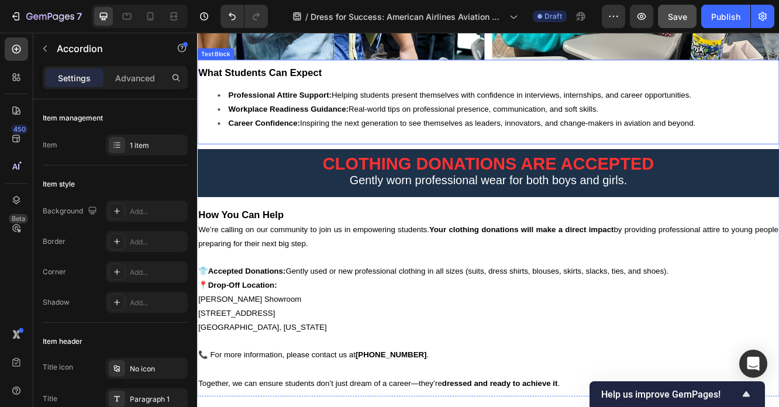
scroll to position [1189, 0]
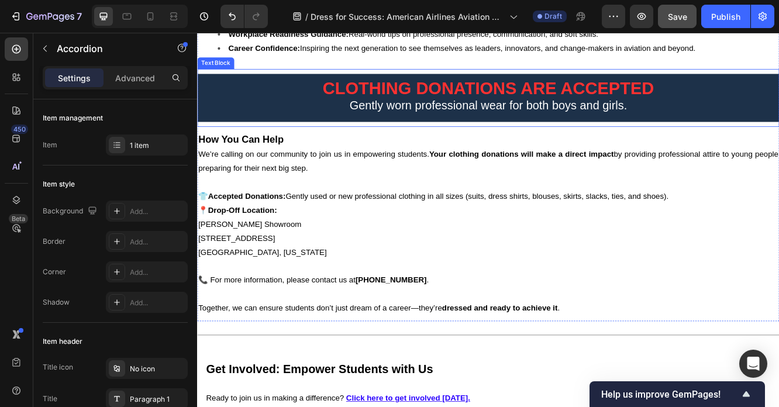
click at [564, 112] on p "Gently worn professional wear for both boys and girls." at bounding box center [547, 121] width 683 height 19
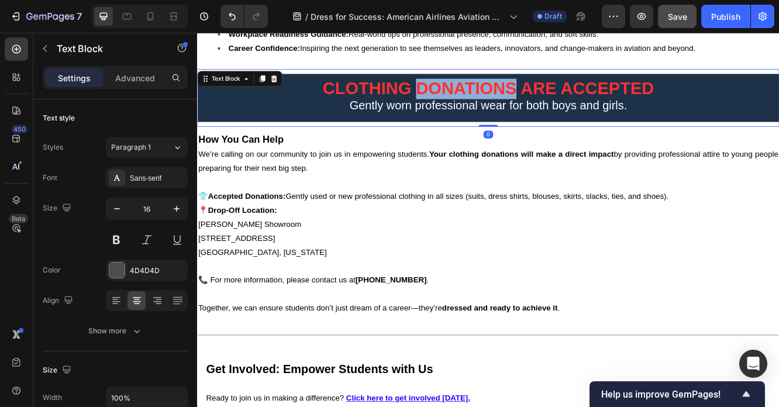
click at [560, 95] on strong "CLOTHING DONATIONS ARE ACCEPTED" at bounding box center [547, 99] width 399 height 23
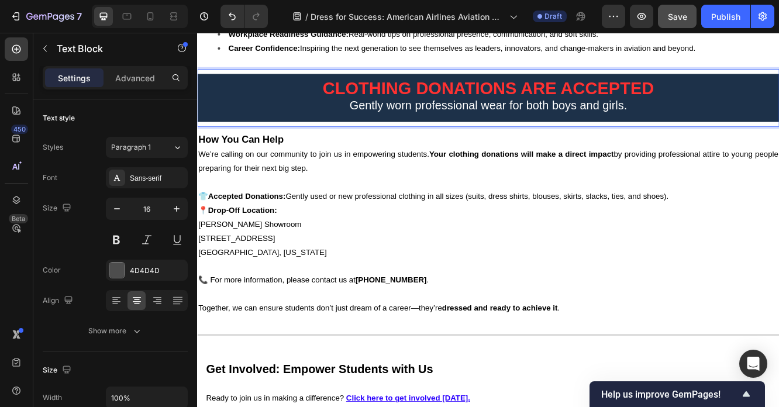
click at [560, 95] on strong "CLOTHING DONATIONS ARE ACCEPTED" at bounding box center [547, 99] width 399 height 23
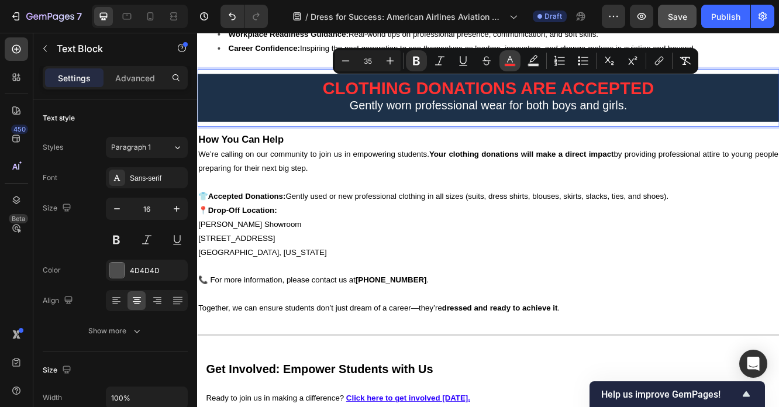
click at [510, 64] on rect "Editor contextual toolbar" at bounding box center [510, 65] width 11 height 3
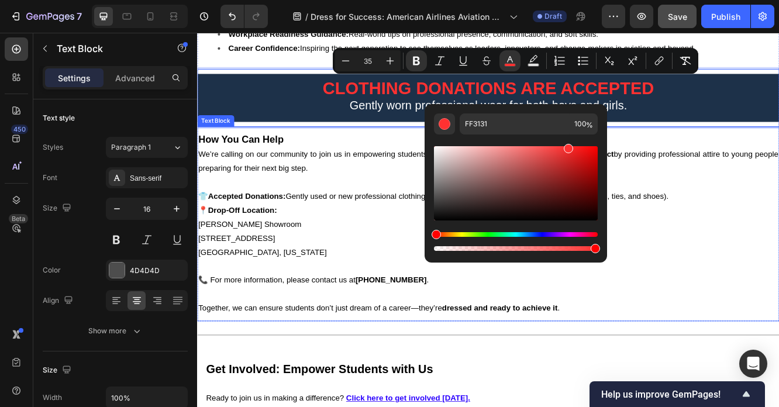
click at [761, 266] on p "👕 Accepted Donations: Gently used or new professional clothing in all sizes (su…" at bounding box center [548, 264] width 700 height 84
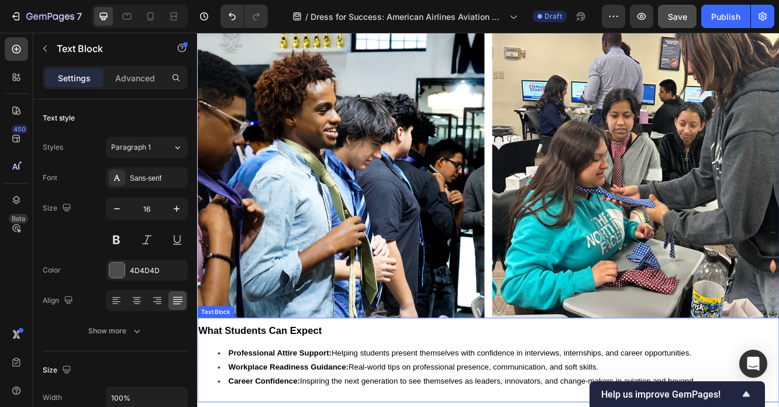
scroll to position [999, 0]
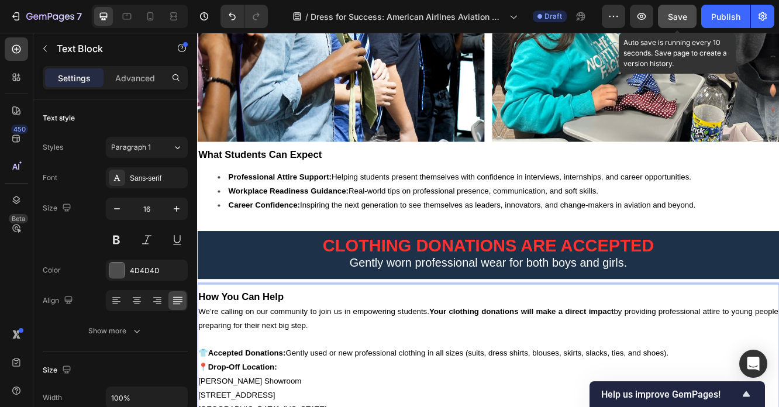
click at [674, 20] on span "Save" at bounding box center [677, 17] width 19 height 10
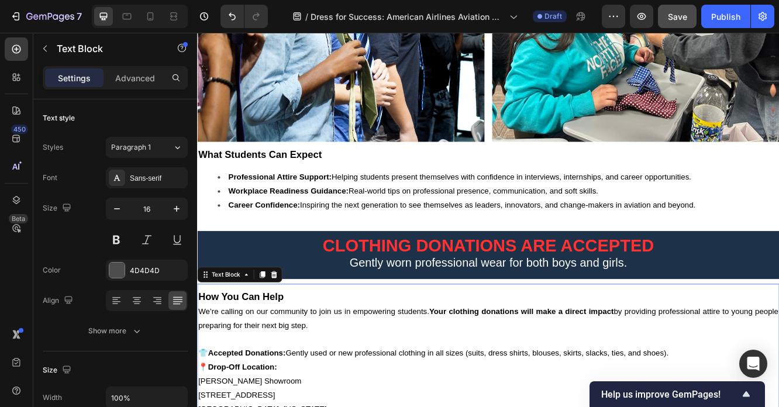
scroll to position [1004, 0]
